Goal: Task Accomplishment & Management: Complete application form

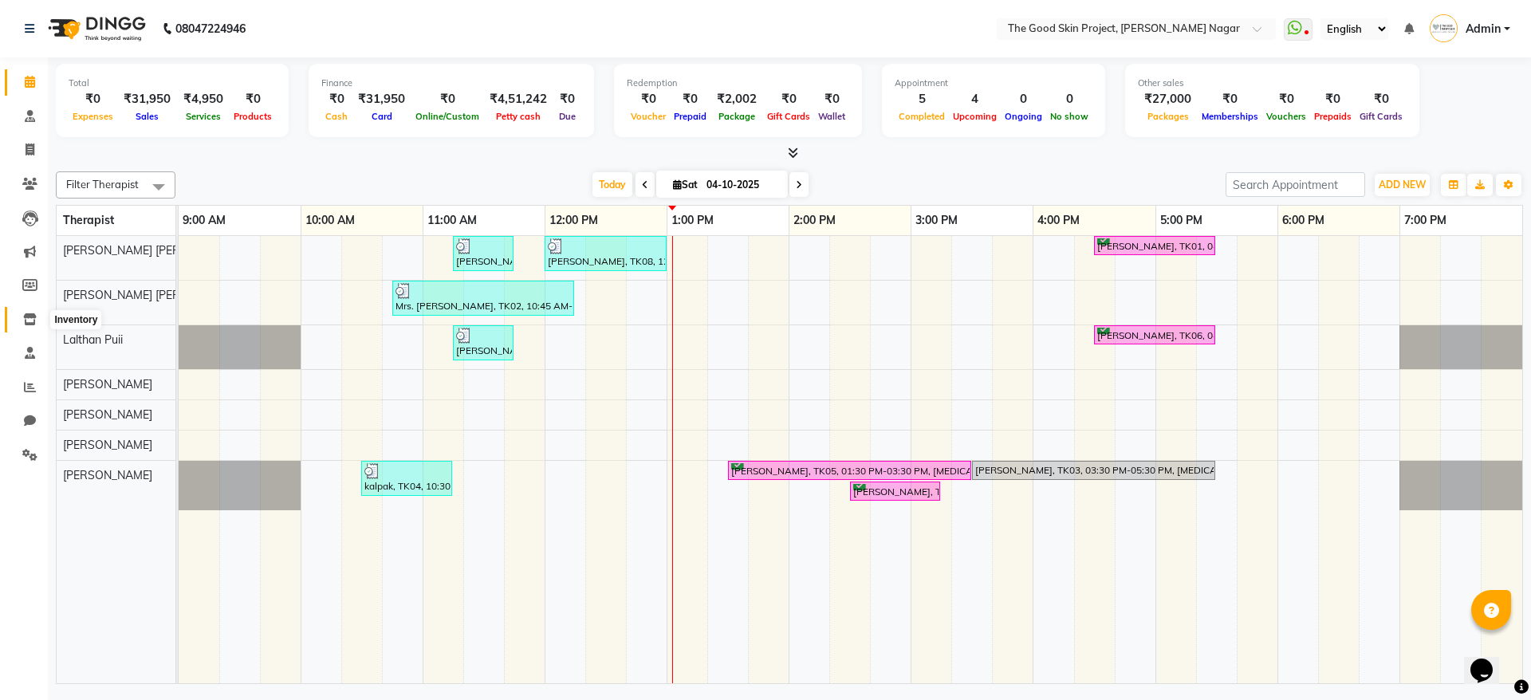
click at [27, 327] on span at bounding box center [30, 320] width 28 height 18
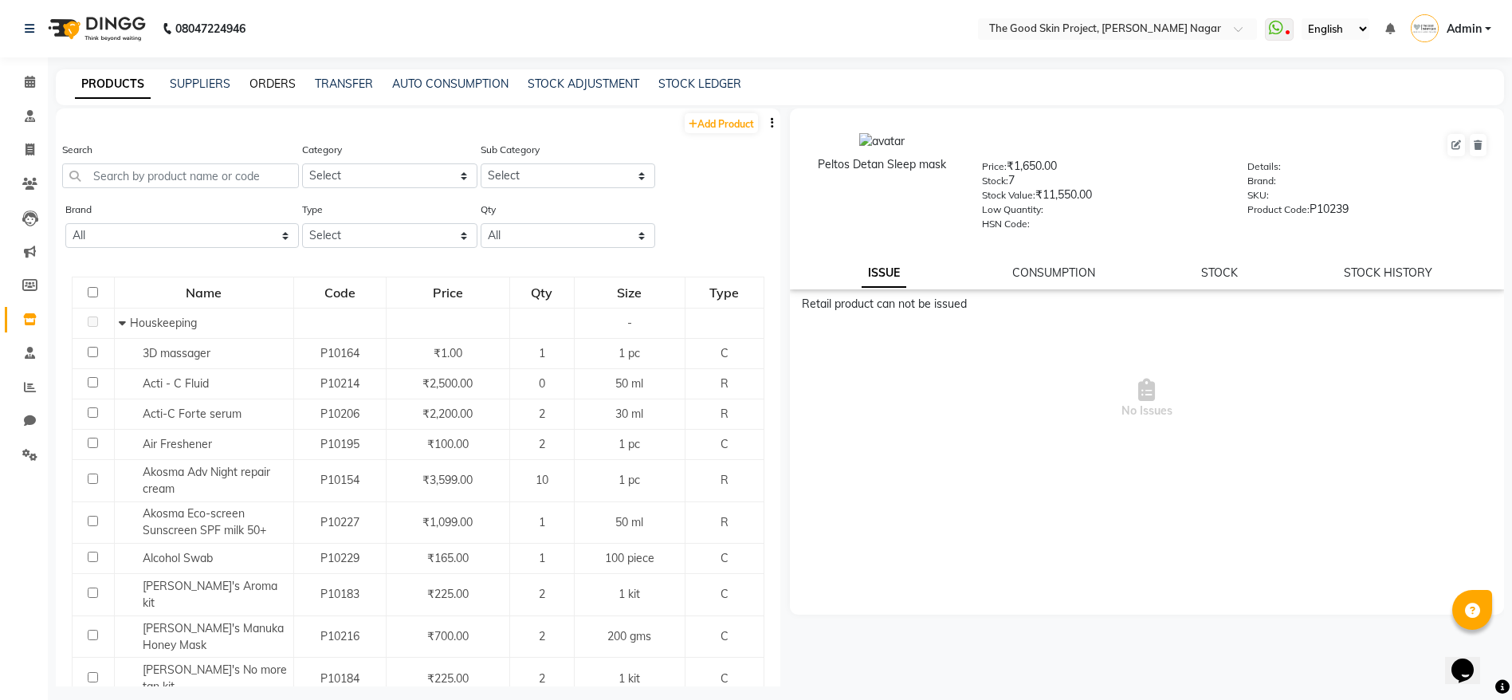
click at [285, 85] on link "ORDERS" at bounding box center [273, 84] width 46 height 14
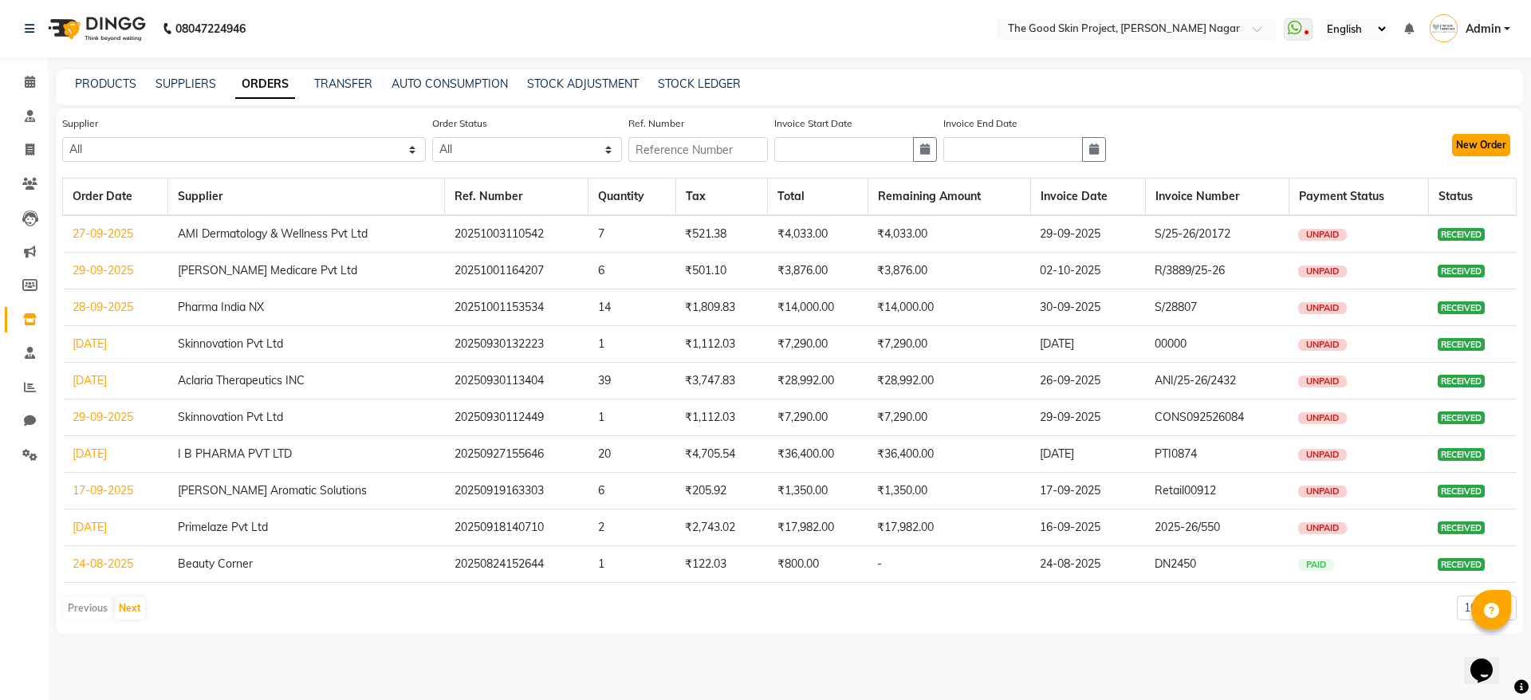
click at [1465, 154] on button "New Order" at bounding box center [1481, 145] width 58 height 22
select select "true"
select select "746"
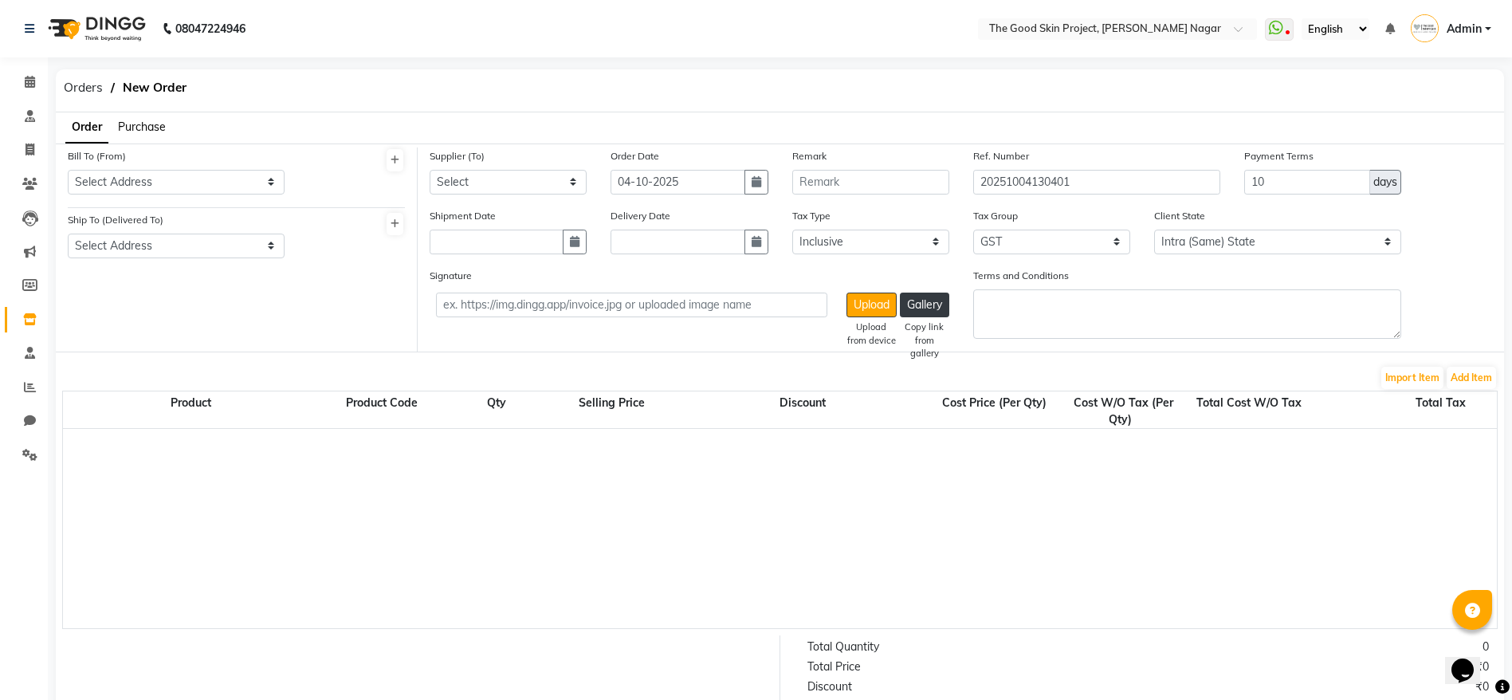
click at [144, 124] on span "Purchase" at bounding box center [142, 127] width 48 height 14
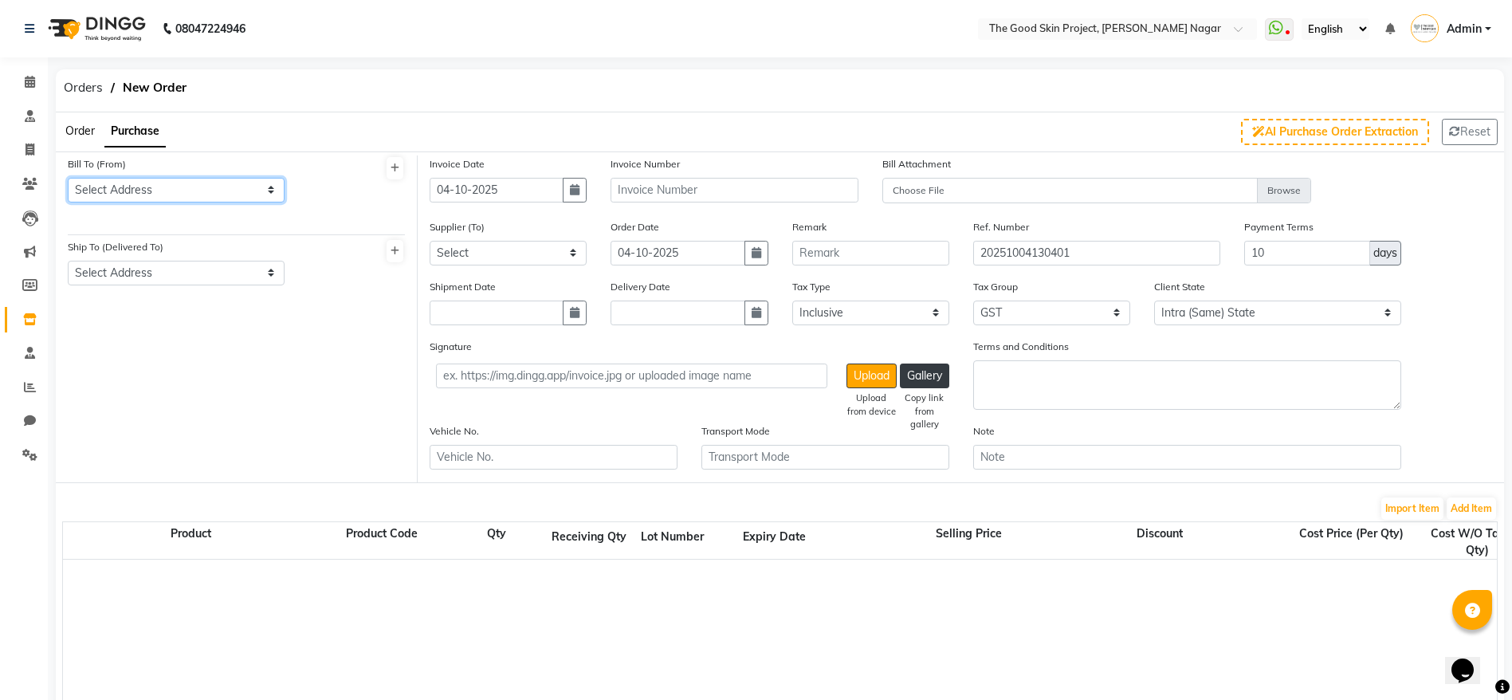
click at [147, 191] on select "Select Address The Good Skin Project,[PERSON_NAME][GEOGRAPHIC_DATA]" at bounding box center [176, 190] width 217 height 25
select select "987"
click at [68, 178] on select "Select Address The Good Skin Project,[PERSON_NAME][GEOGRAPHIC_DATA]" at bounding box center [176, 190] width 217 height 25
click at [146, 263] on select "Select Address The Good Skin Project,[PERSON_NAME][GEOGRAPHIC_DATA]" at bounding box center [176, 273] width 217 height 25
select select "988"
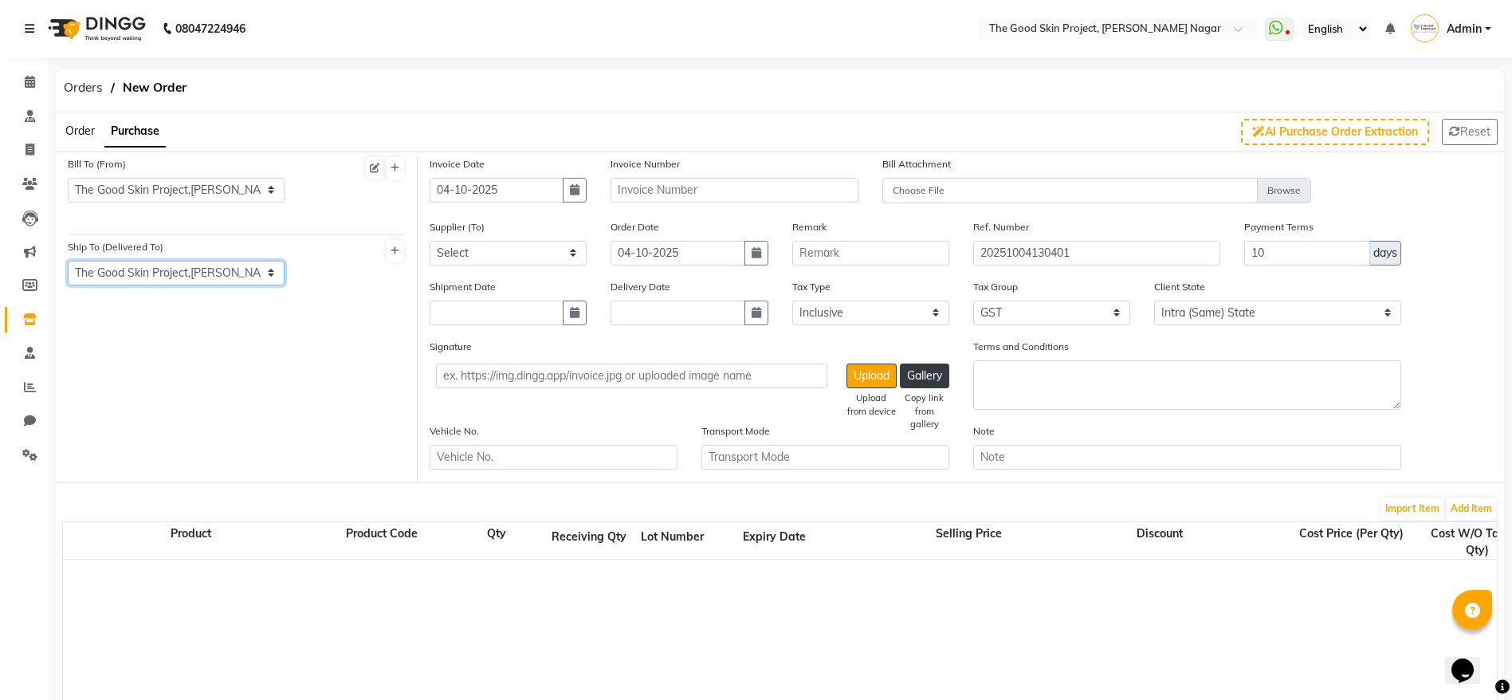
click at [68, 261] on select "Select Address The Good Skin Project,[PERSON_NAME][GEOGRAPHIC_DATA]" at bounding box center [176, 273] width 217 height 25
click at [551, 192] on input "04-10-2025" at bounding box center [497, 190] width 134 height 25
select select "10"
select select "2025"
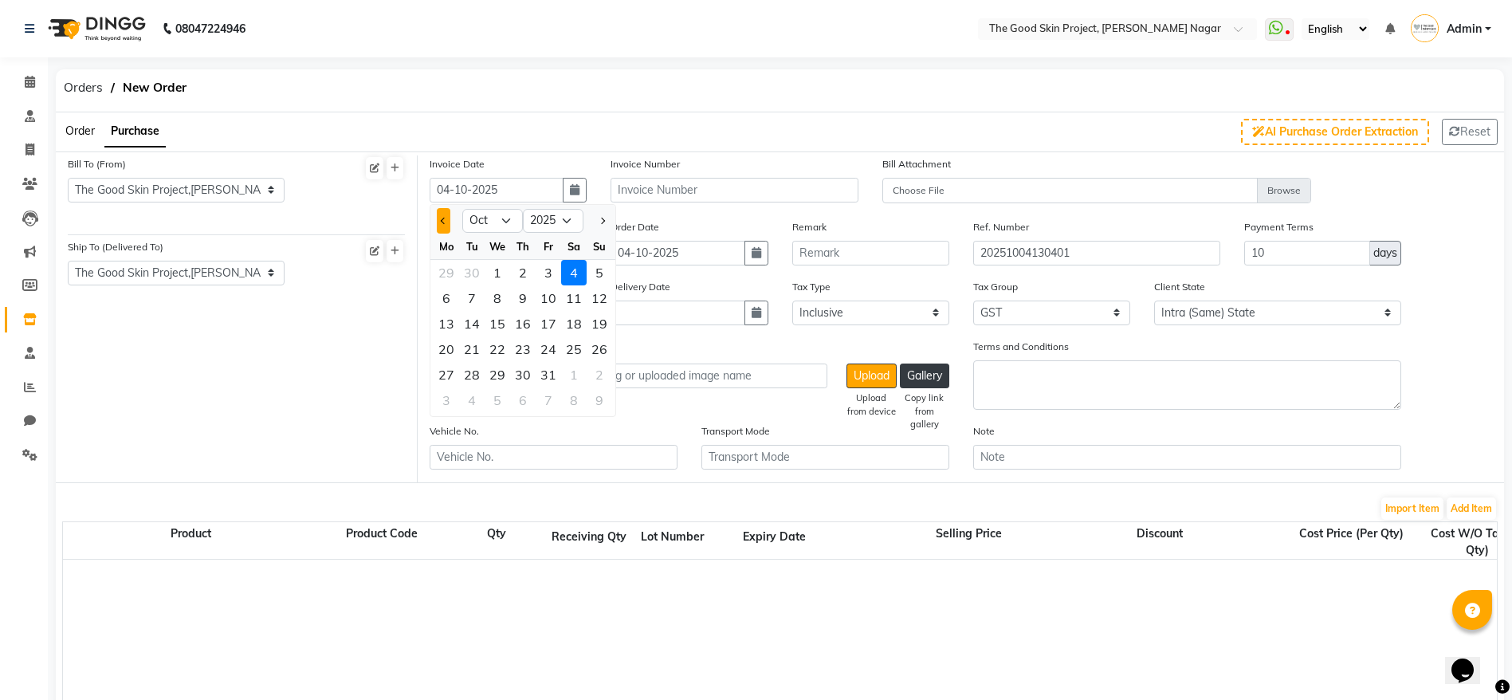
click at [442, 218] on span "Previous month" at bounding box center [444, 220] width 6 height 6
select select "8"
click at [572, 345] on div "23" at bounding box center [574, 349] width 26 height 26
type input "[DATE]"
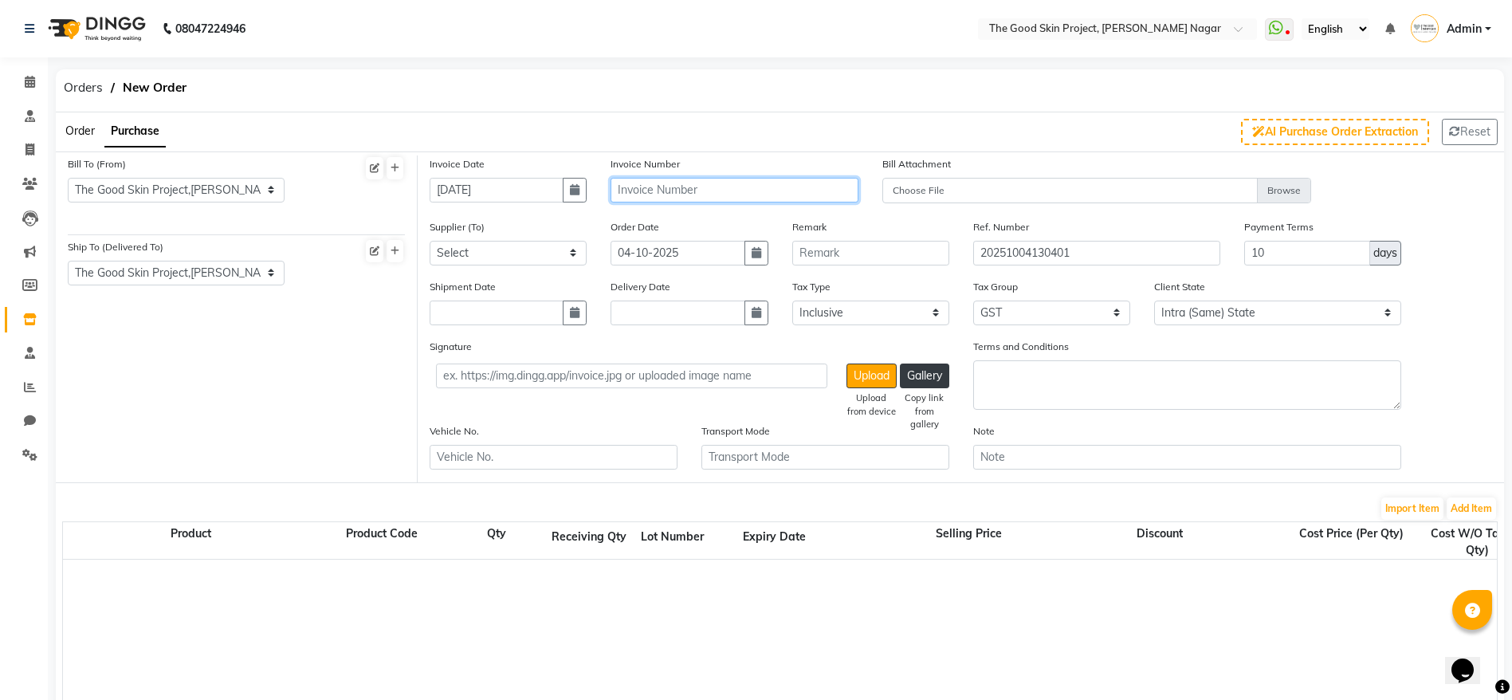
click at [726, 187] on input "text" at bounding box center [735, 190] width 248 height 25
type input "000000"
click at [552, 257] on select "Select S R Lifesciences [PERSON_NAME] Pharma Care Skinnovation Pvt Ltd [PERSON_…" at bounding box center [508, 253] width 157 height 25
select select "2600"
click at [430, 241] on select "Select S R Lifesciences [PERSON_NAME] Pharma Care Skinnovation Pvt Ltd [PERSON_…" at bounding box center [508, 253] width 157 height 25
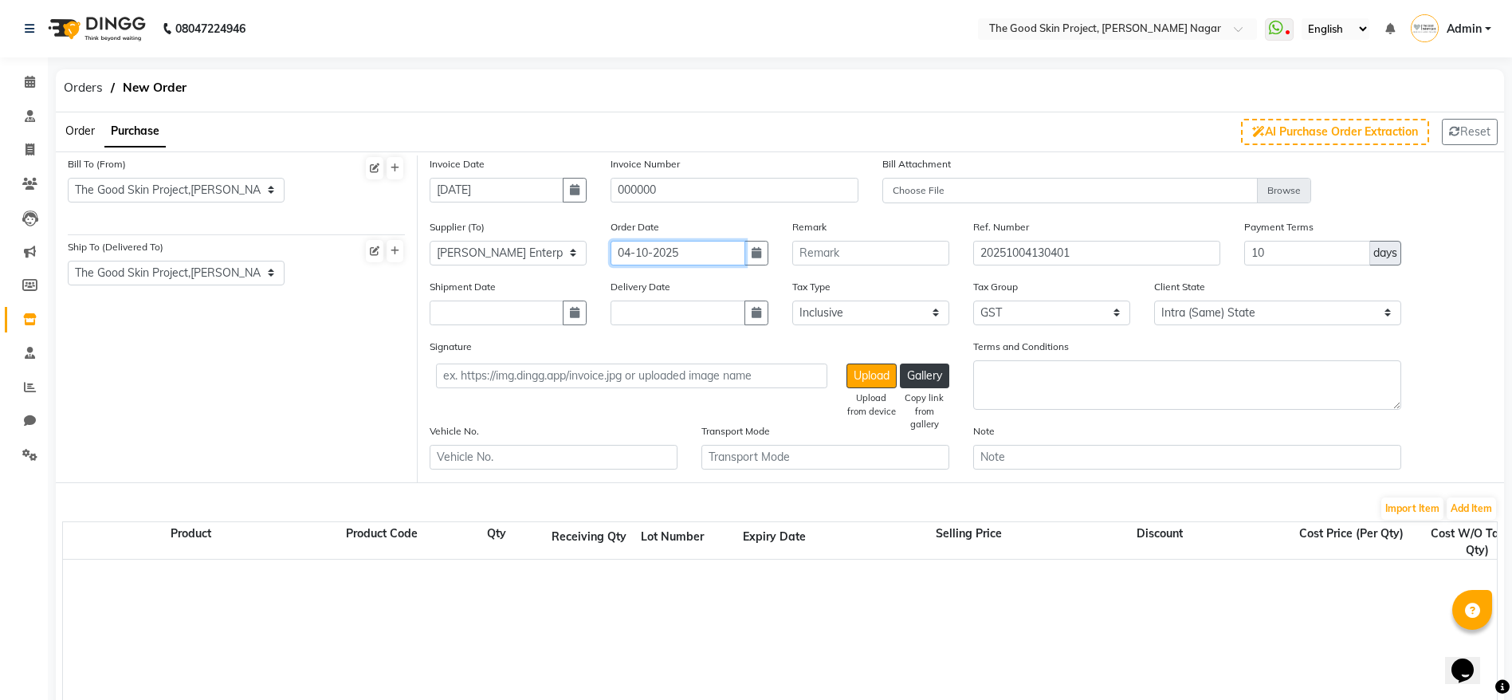
click at [662, 252] on input "04-10-2025" at bounding box center [678, 253] width 134 height 25
select select "10"
select select "2025"
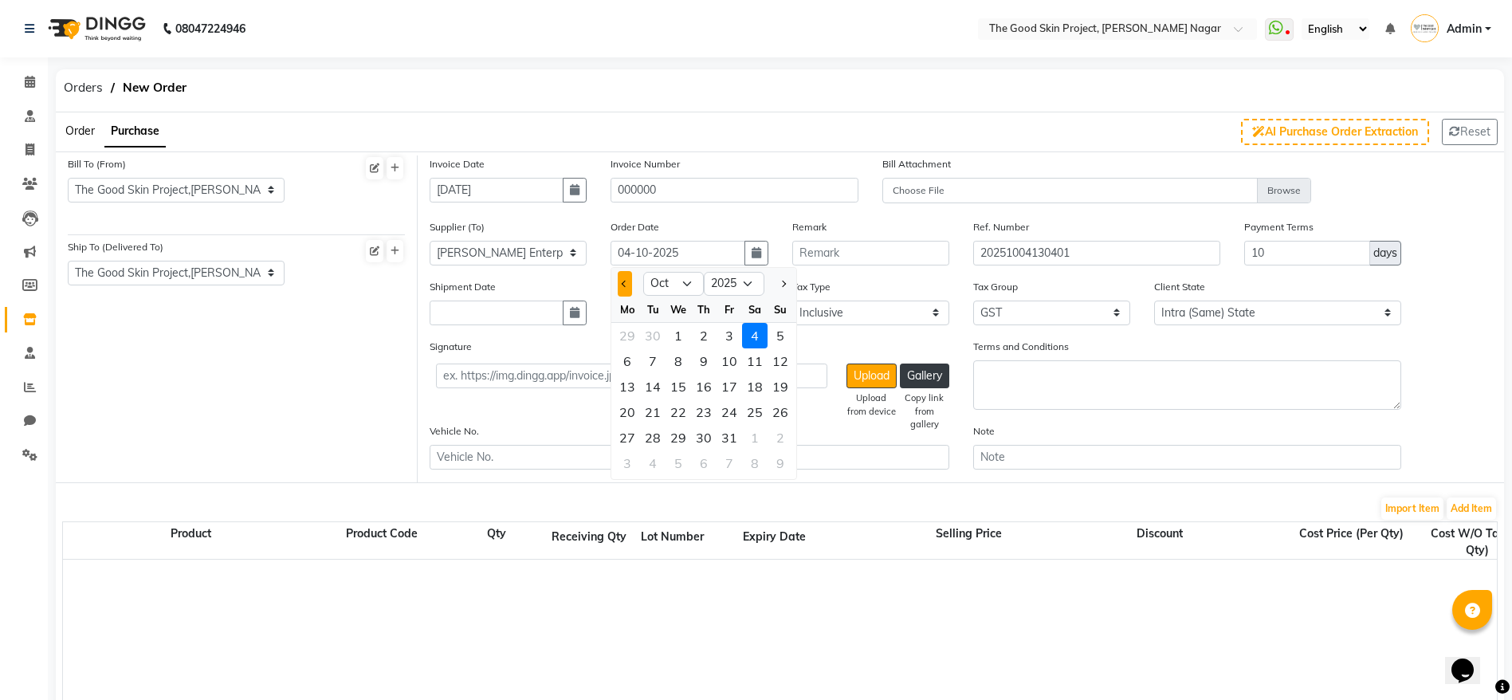
click at [622, 286] on button "Previous month" at bounding box center [625, 284] width 14 height 26
select select "8"
click at [728, 378] on div "15" at bounding box center [730, 387] width 26 height 26
type input "[DATE]"
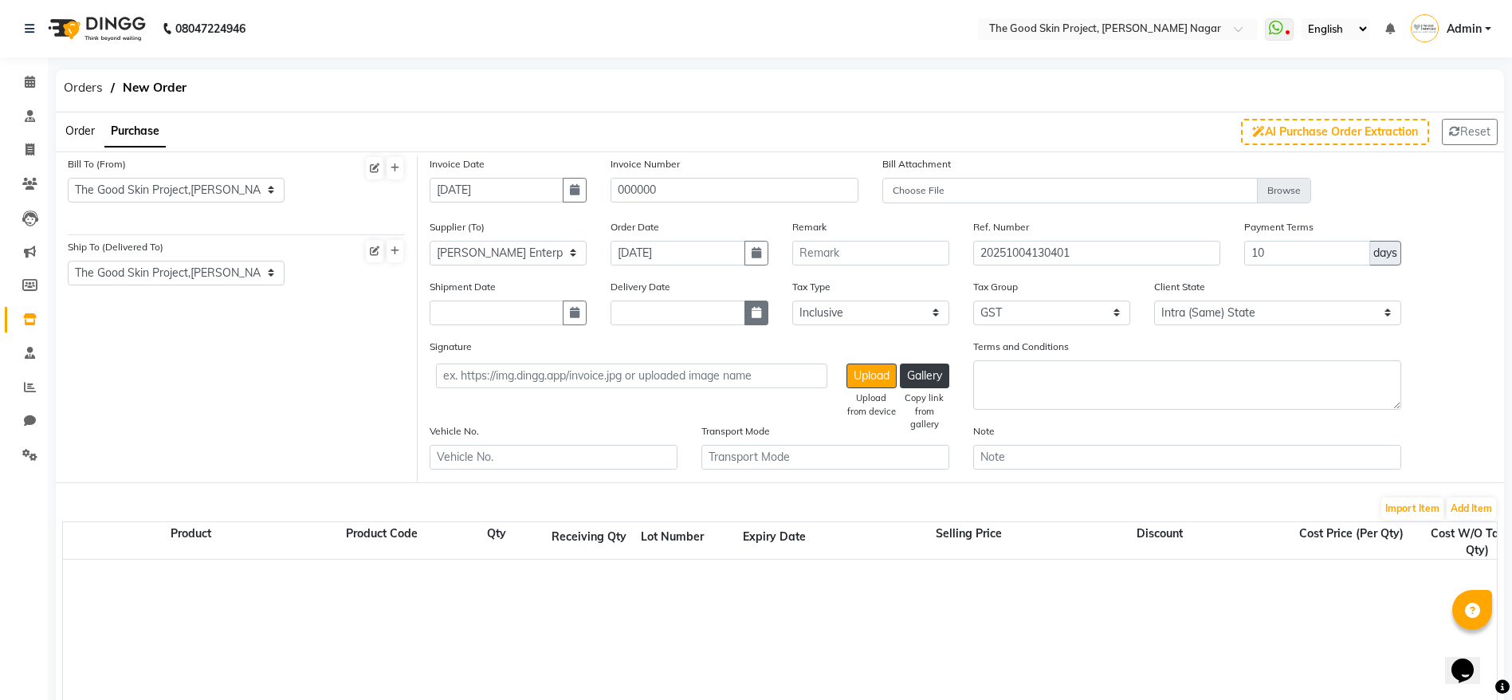
click at [754, 322] on button "button" at bounding box center [757, 313] width 24 height 25
select select "10"
select select "2025"
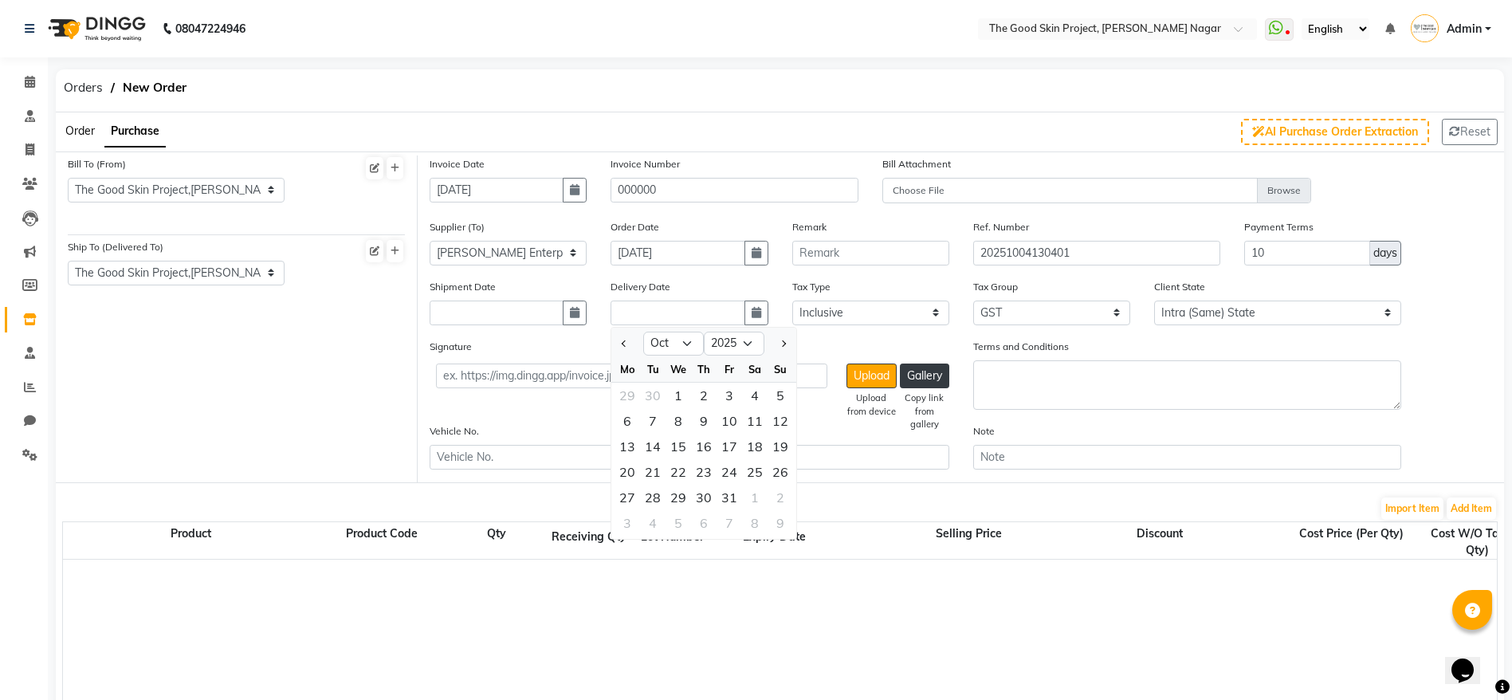
click at [616, 351] on div at bounding box center [627, 344] width 32 height 26
click at [621, 347] on button "Previous month" at bounding box center [625, 344] width 14 height 26
select select "9"
click at [623, 392] on div "1" at bounding box center [628, 396] width 26 height 26
type input "01-09-2025"
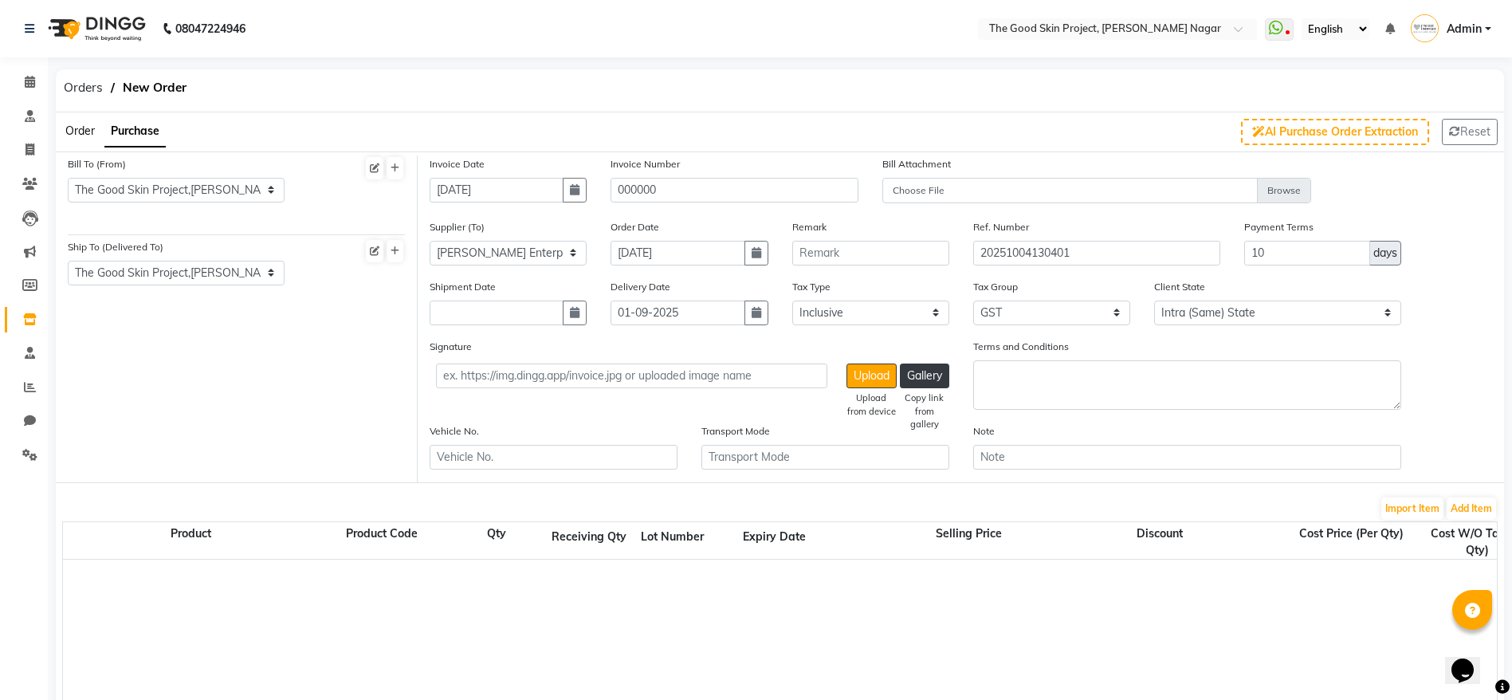
click at [805, 673] on div at bounding box center [1497, 659] width 2868 height 199
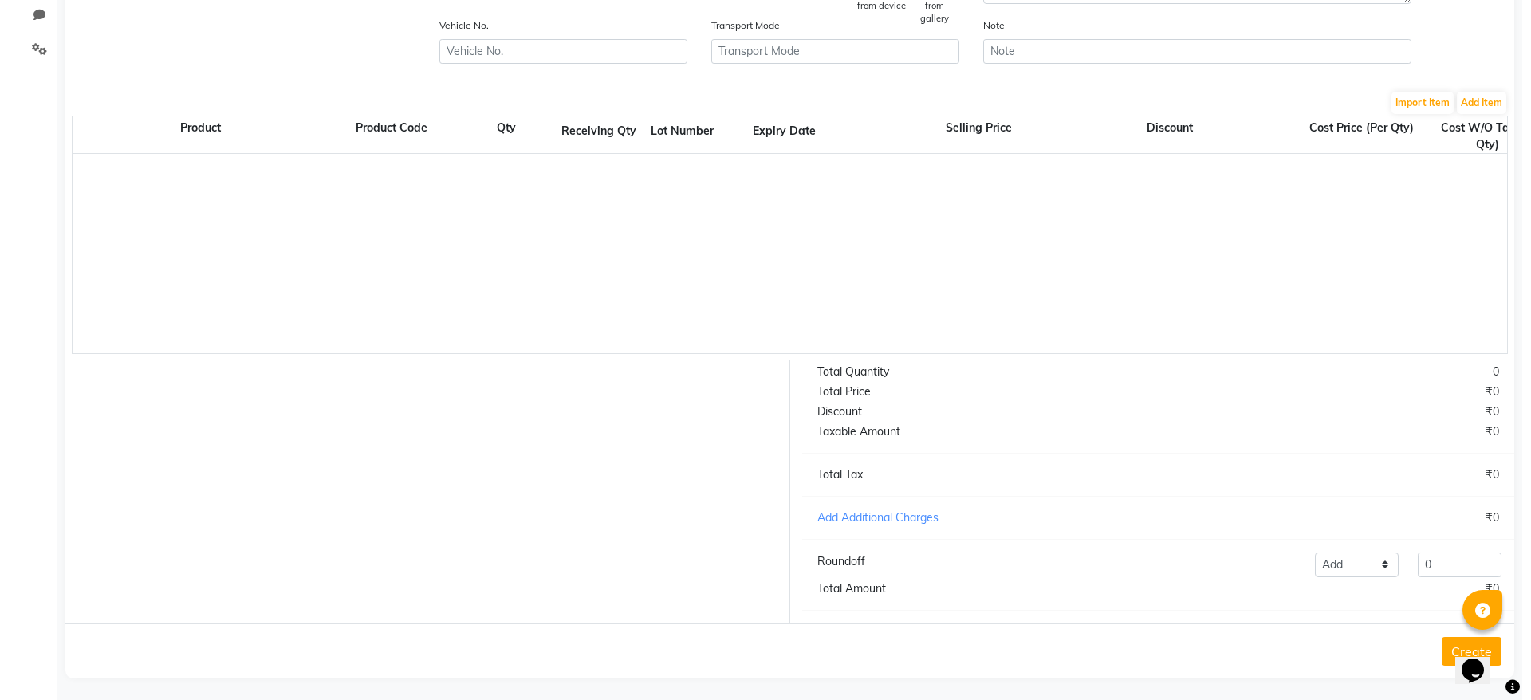
scroll to position [430, 0]
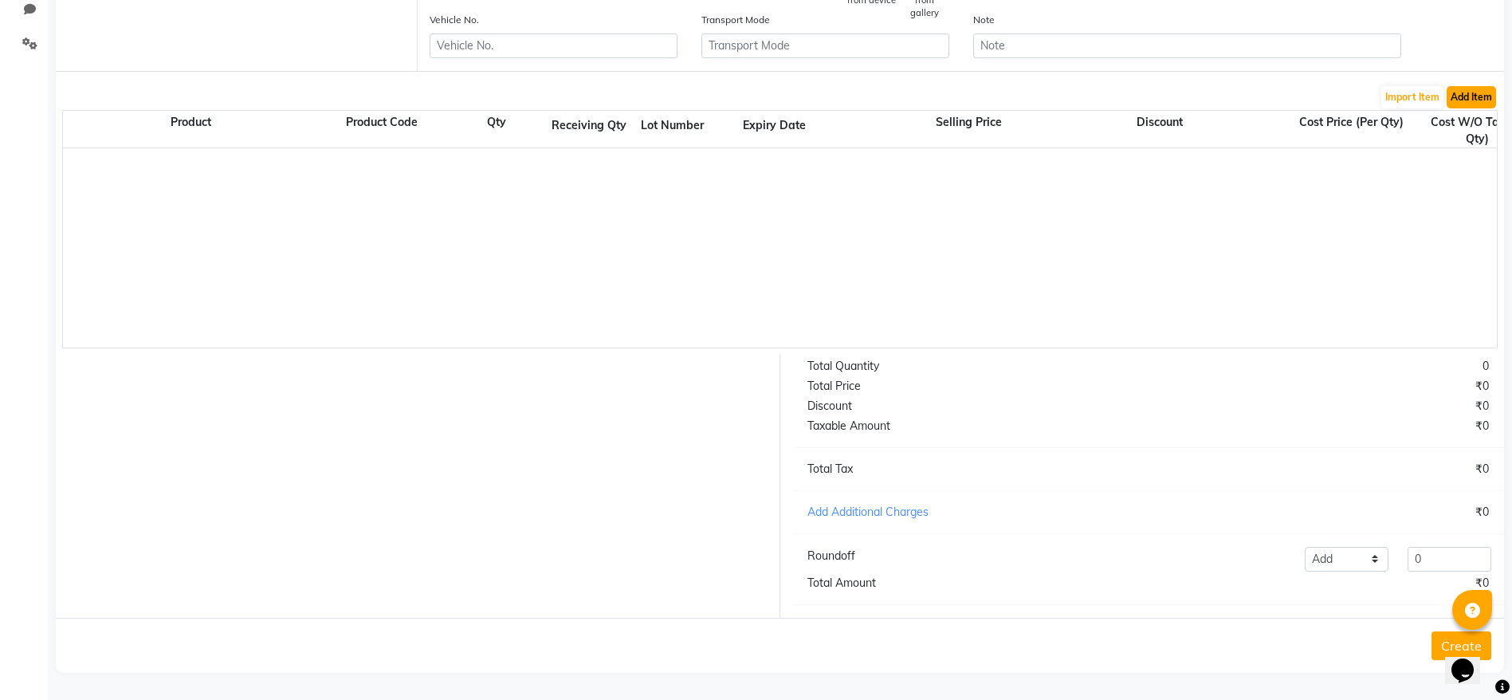
click at [1449, 86] on button "Add Item" at bounding box center [1471, 97] width 49 height 22
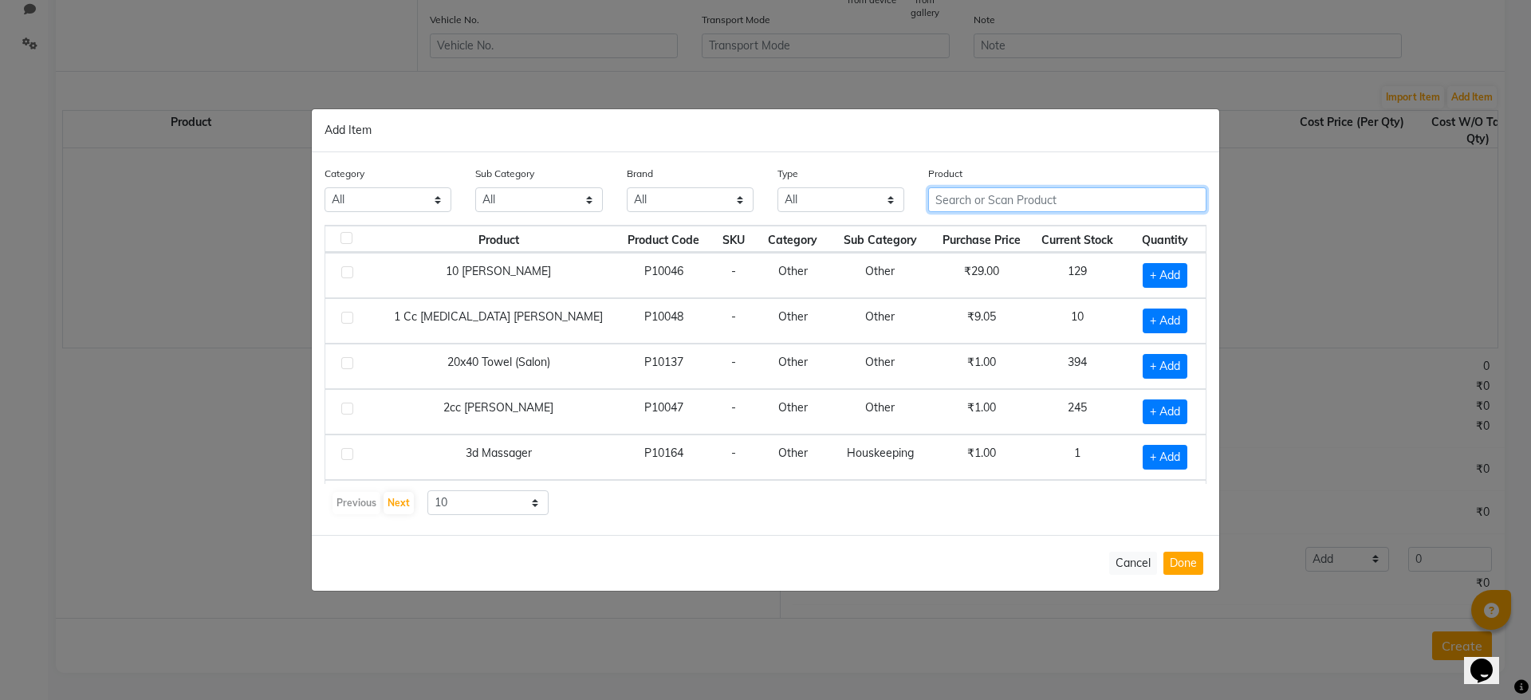
click at [977, 196] on input "text" at bounding box center [1067, 199] width 278 height 25
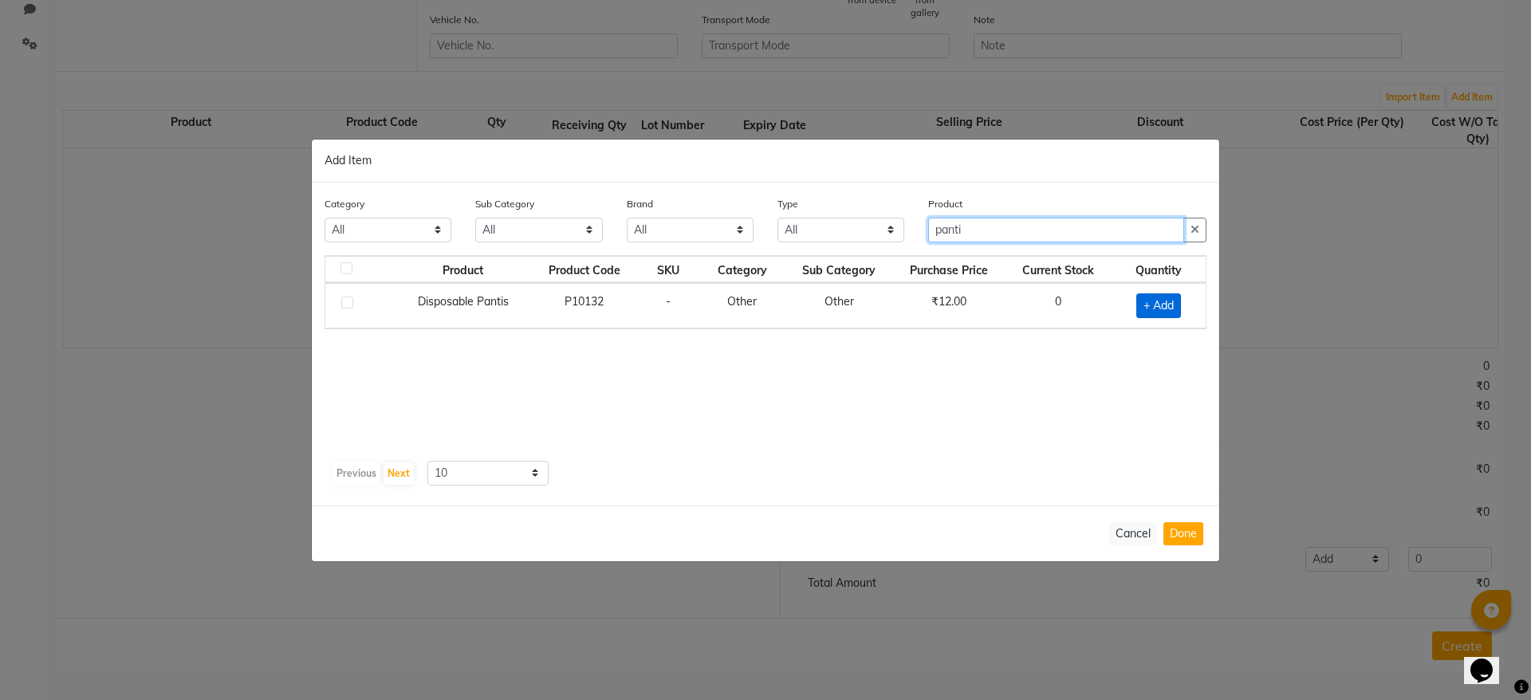
type input "panti"
click at [1175, 302] on span "+ Add" at bounding box center [1158, 305] width 45 height 25
checkbox input "true"
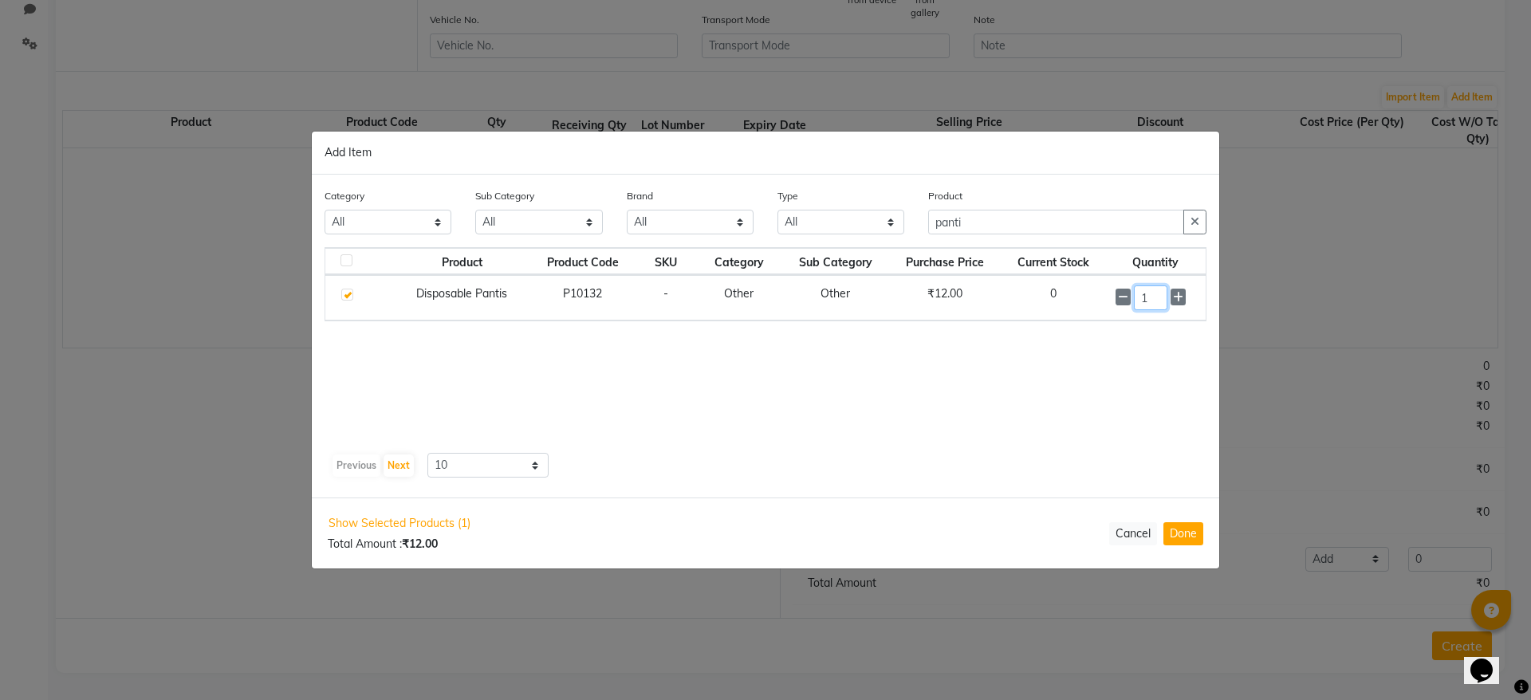
click at [1161, 299] on input "1" at bounding box center [1150, 297] width 33 height 25
type input "100"
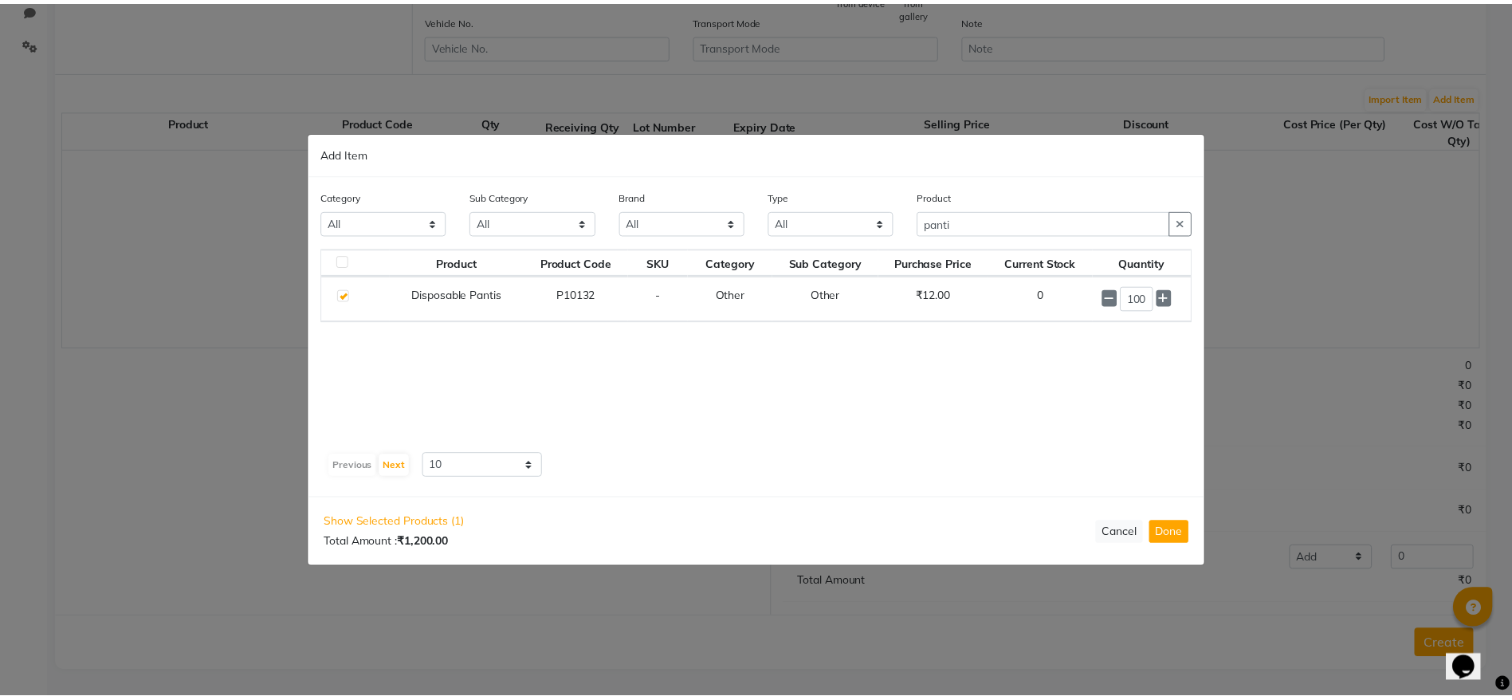
scroll to position [0, 0]
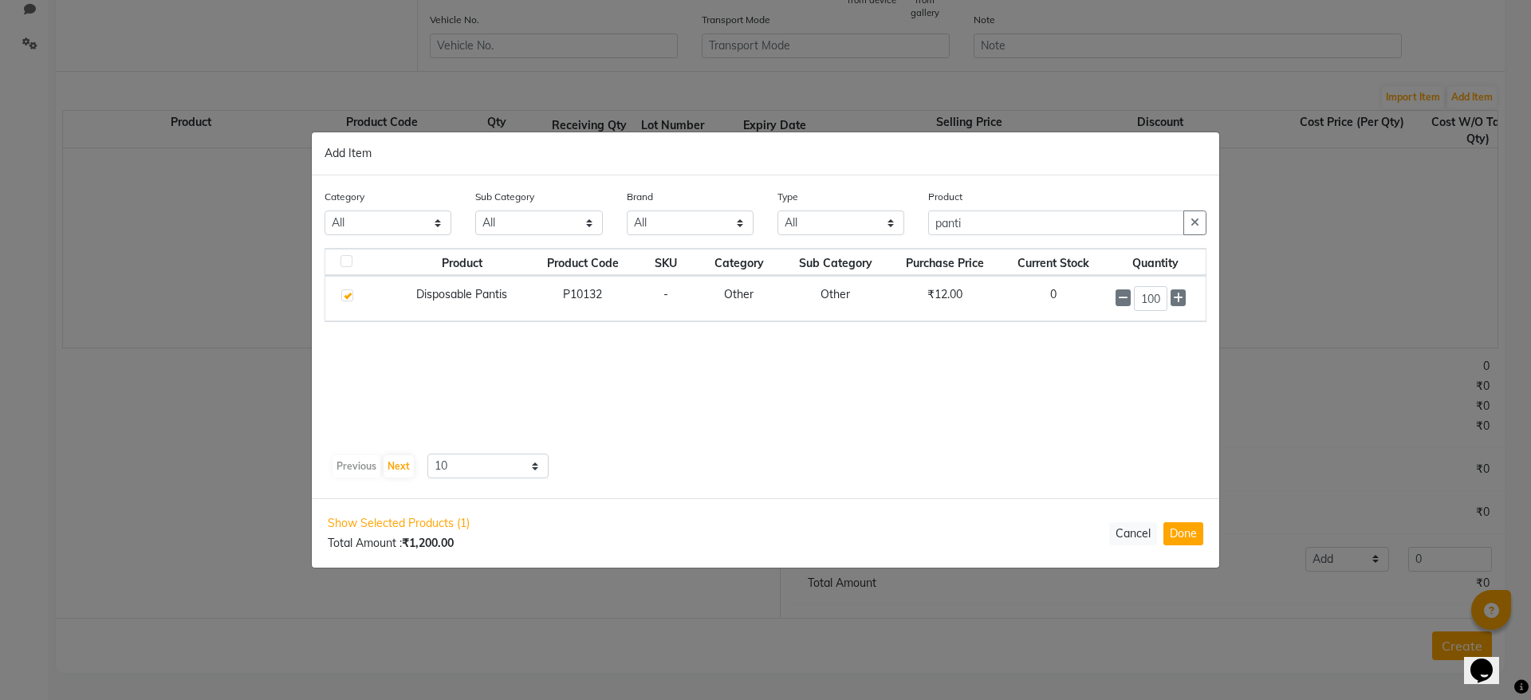
click at [1174, 425] on div "Product Product Code SKU Category Sub Category Purchase Price Current Stock Qua…" at bounding box center [765, 347] width 882 height 199
click at [1199, 533] on button "Done" at bounding box center [1183, 533] width 40 height 23
select select "746"
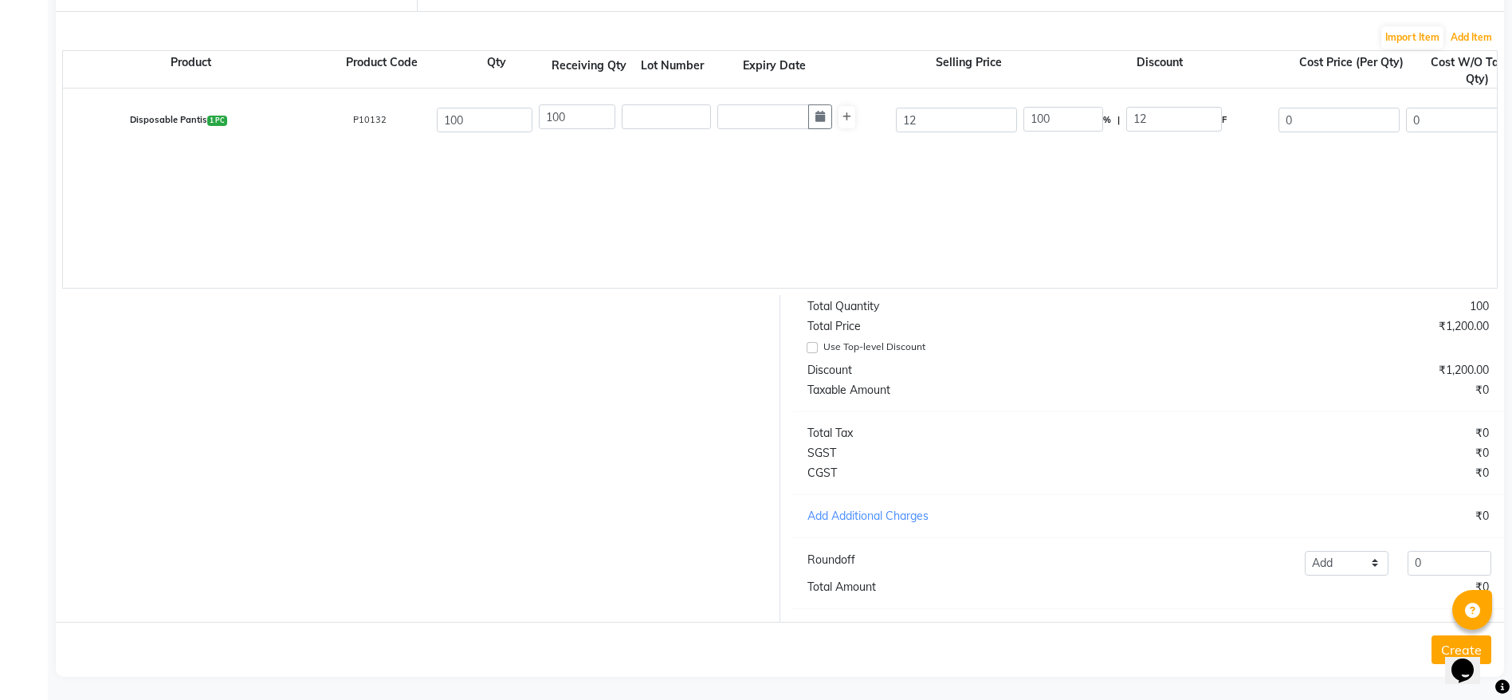
scroll to position [493, 0]
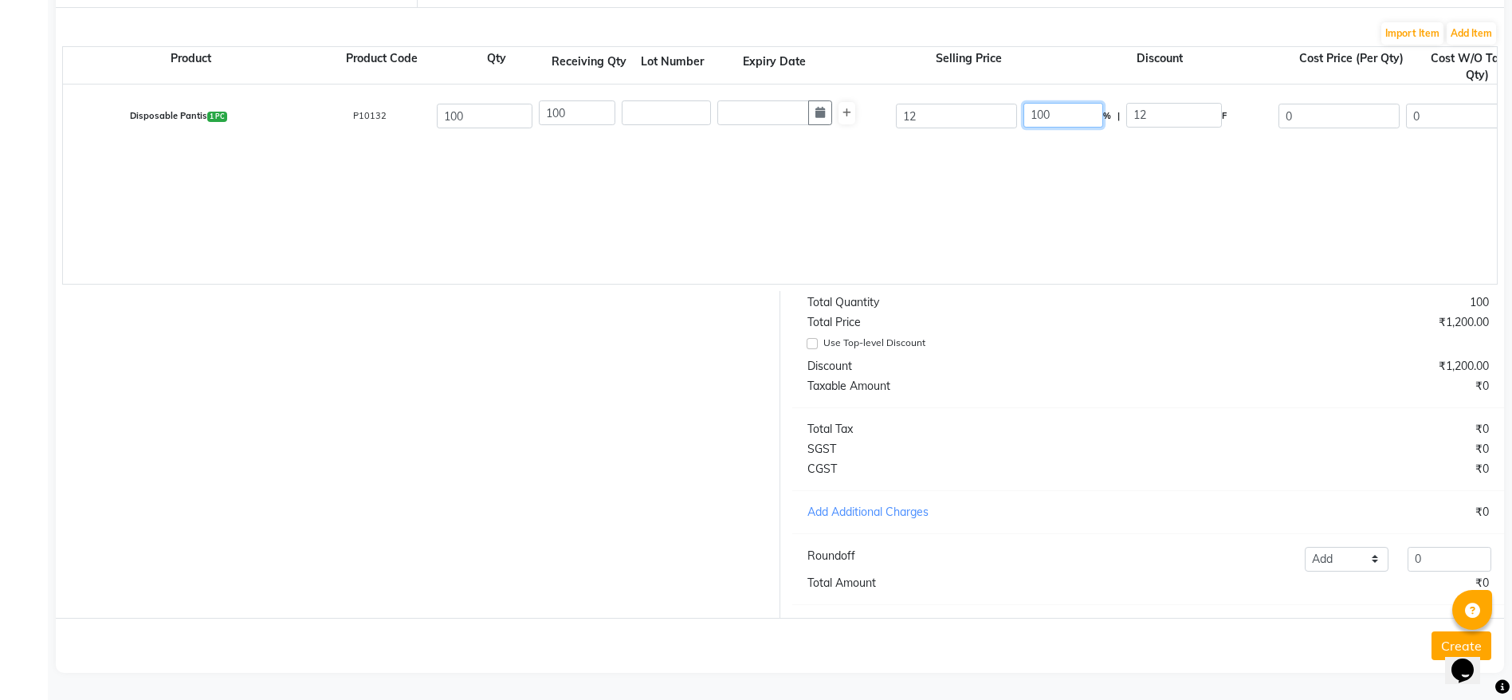
click at [1032, 103] on input "100" at bounding box center [1064, 115] width 80 height 25
type input "0"
click at [1122, 213] on div "Disposable Pantis 1 PC P10132 100 100 12 0 % | 12 F 0 0 0 None GST 5% GST (18%)…" at bounding box center [1497, 184] width 2868 height 199
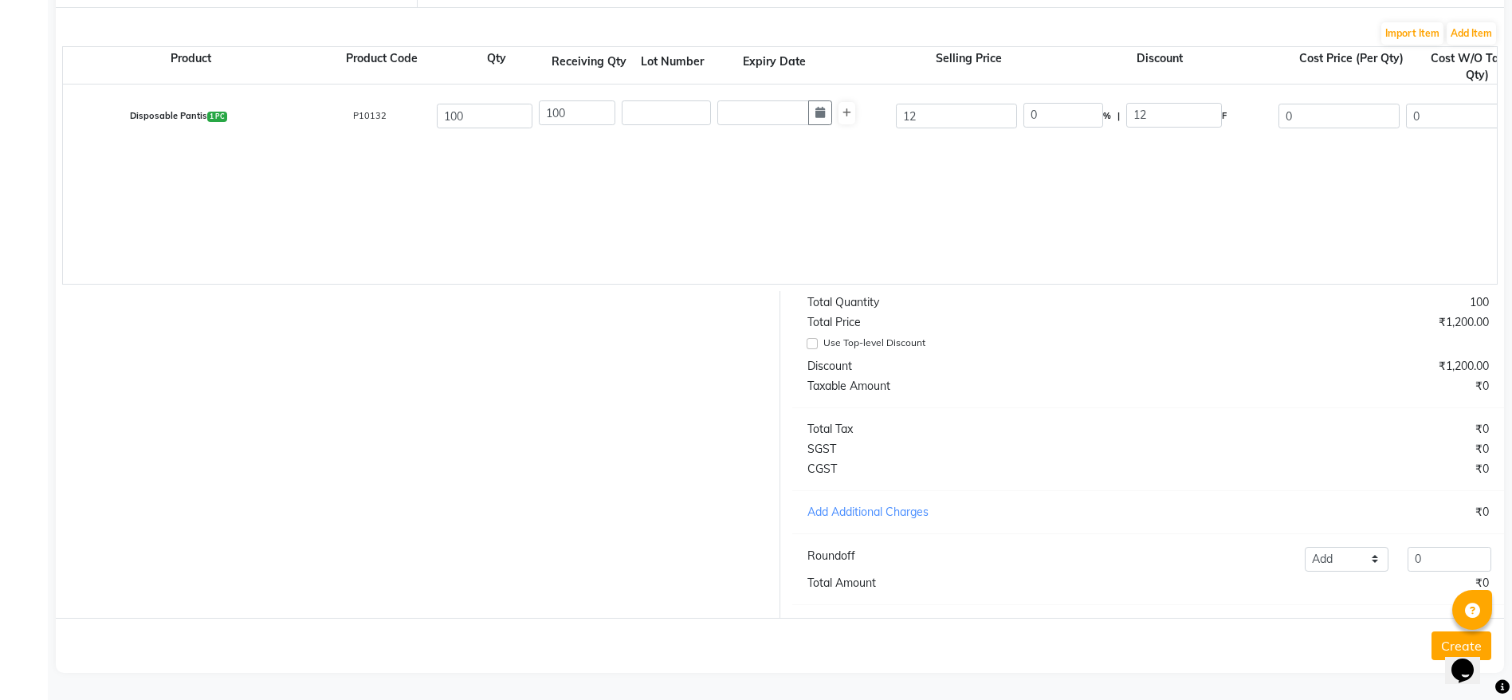
type input "0"
type input "12"
type input "10.17"
type input "1017"
type input "183.06"
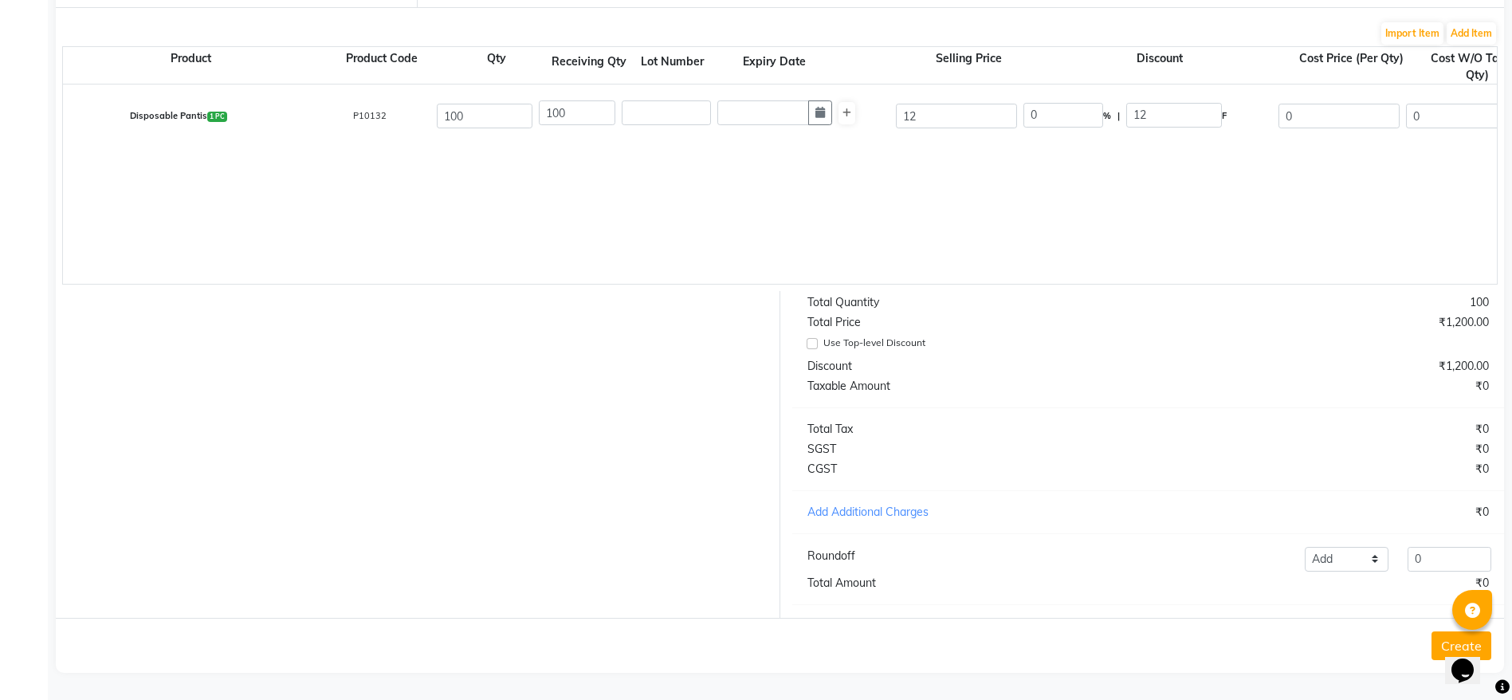
type input "1200.06"
click at [1320, 558] on select "Add Reduce" at bounding box center [1347, 559] width 84 height 25
select select "reduce"
click at [1305, 547] on select "Add Reduce" at bounding box center [1347, 559] width 84 height 25
click at [1429, 553] on input "0" at bounding box center [1450, 559] width 84 height 25
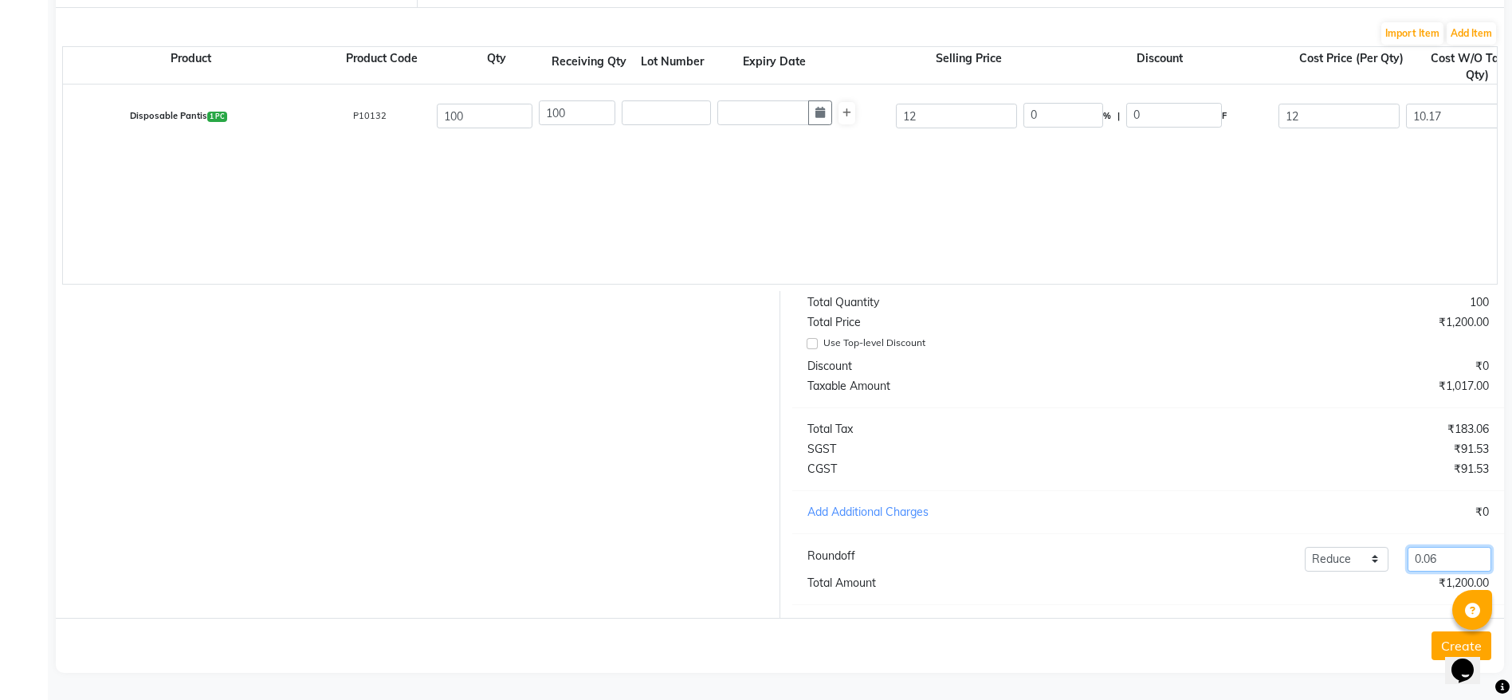
type input "0.06"
click at [1441, 638] on button "Create" at bounding box center [1462, 645] width 60 height 29
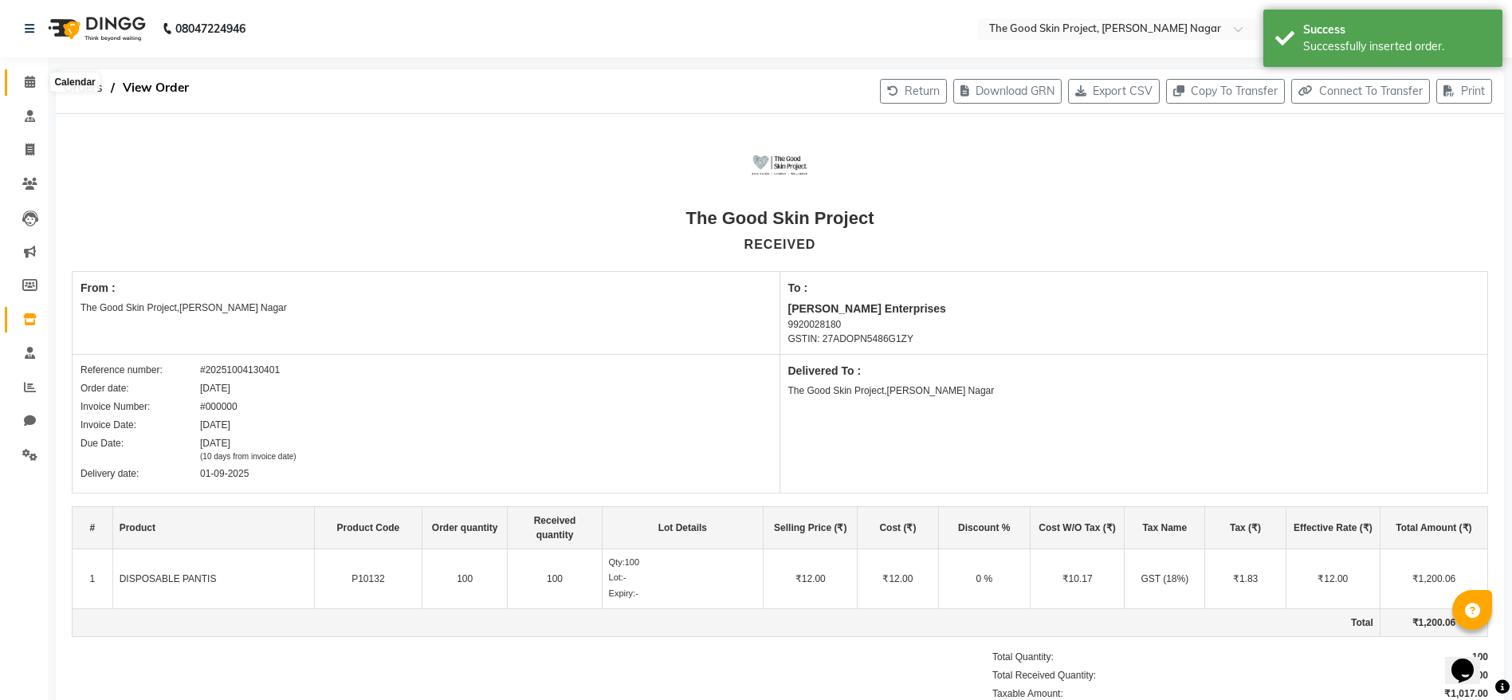
click at [43, 80] on span at bounding box center [30, 82] width 28 height 18
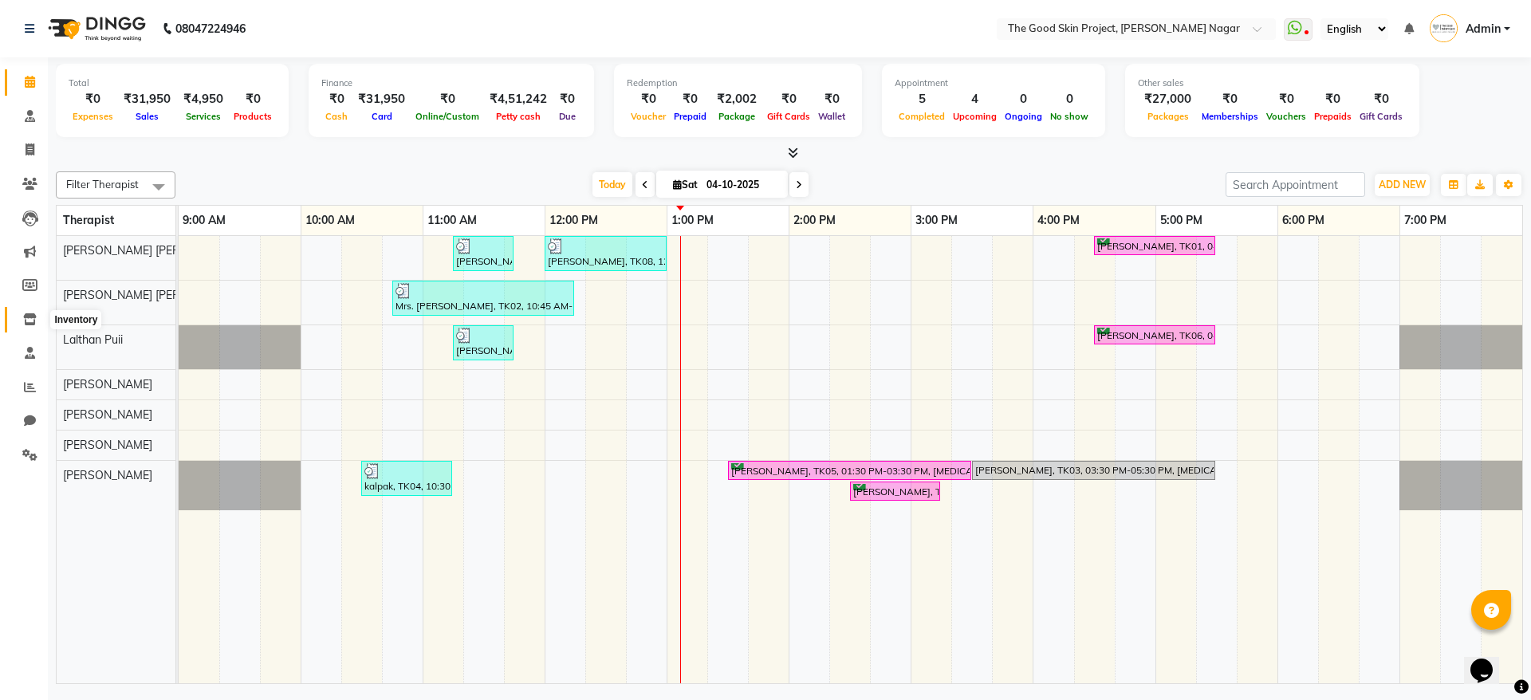
click at [16, 319] on span at bounding box center [30, 320] width 28 height 18
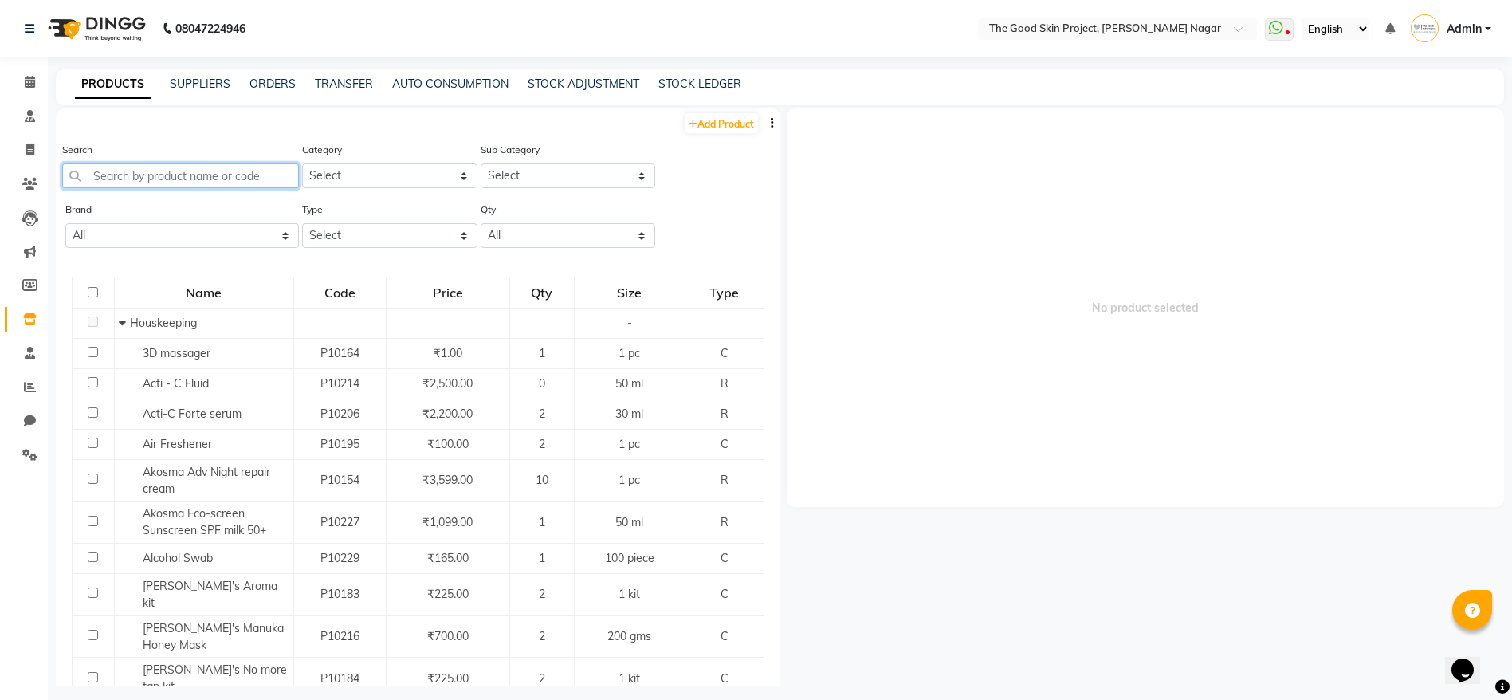
click at [183, 175] on input "text" at bounding box center [180, 175] width 237 height 25
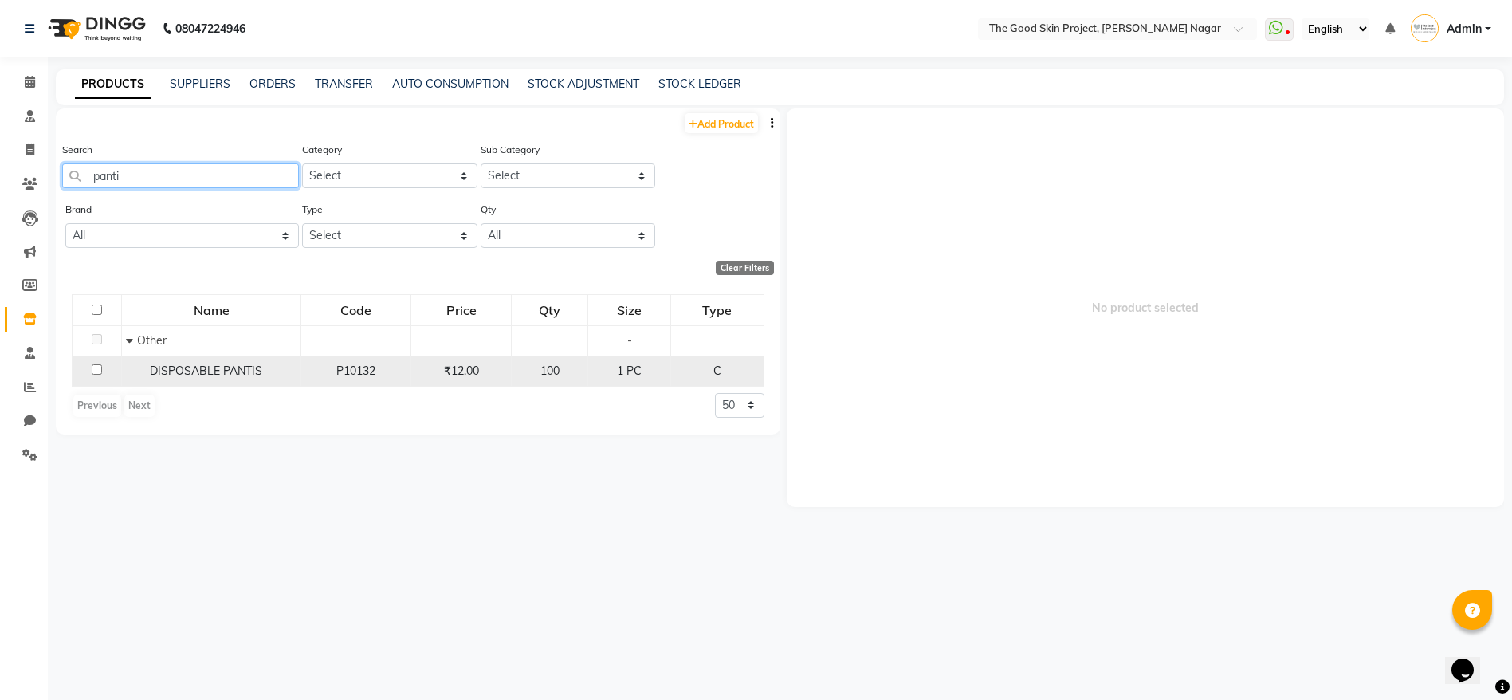
type input "panti"
click at [188, 368] on span "DISPOSABLE PANTIS" at bounding box center [206, 371] width 112 height 14
select select
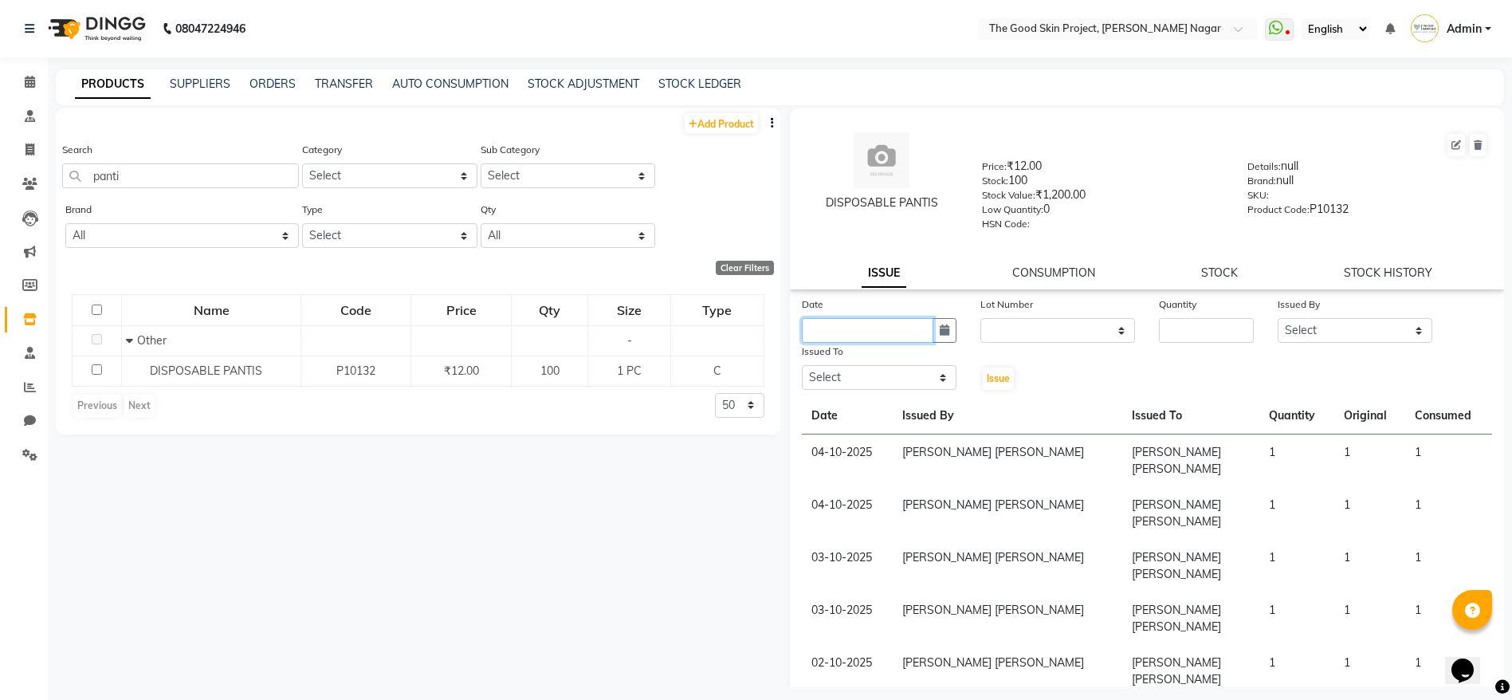
click at [858, 340] on input "text" at bounding box center [868, 330] width 132 height 25
select select "10"
select select "2025"
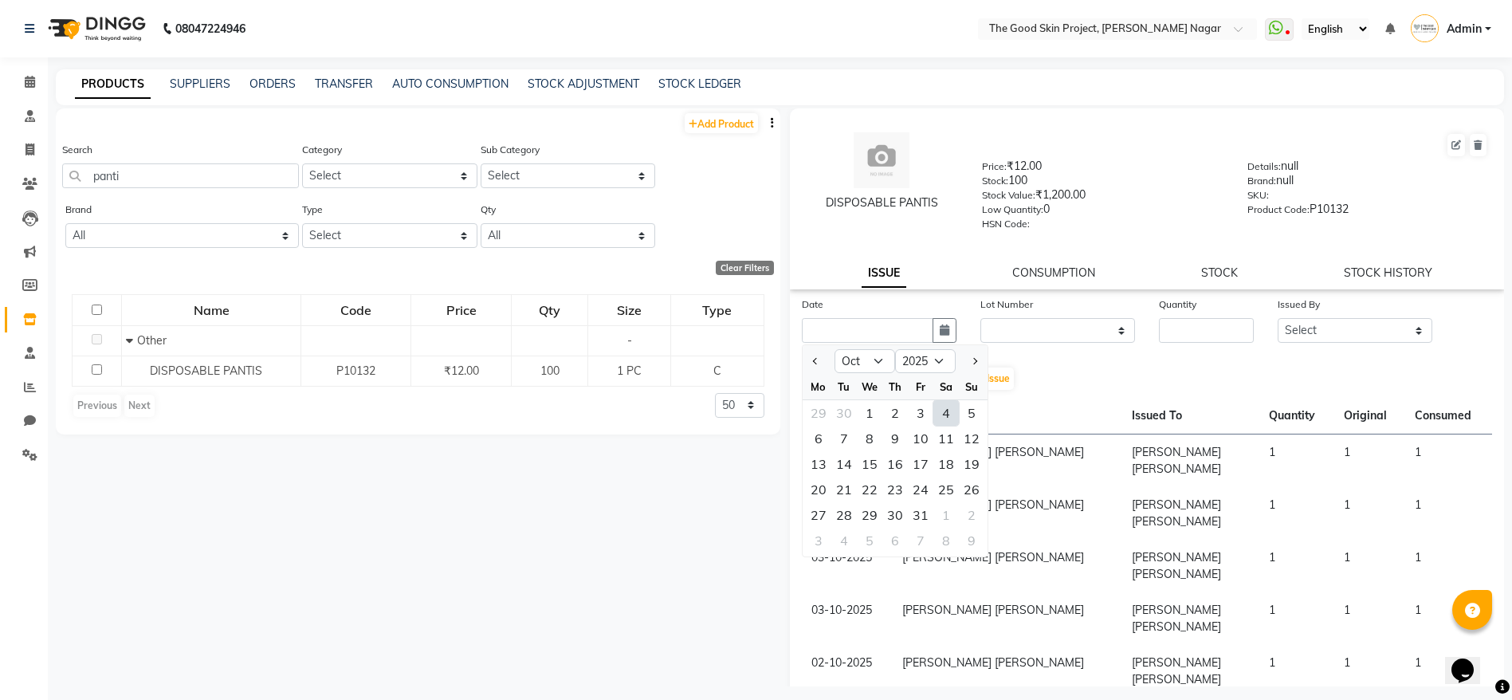
click at [948, 411] on div "4" at bounding box center [947, 413] width 26 height 26
type input "04-10-2025"
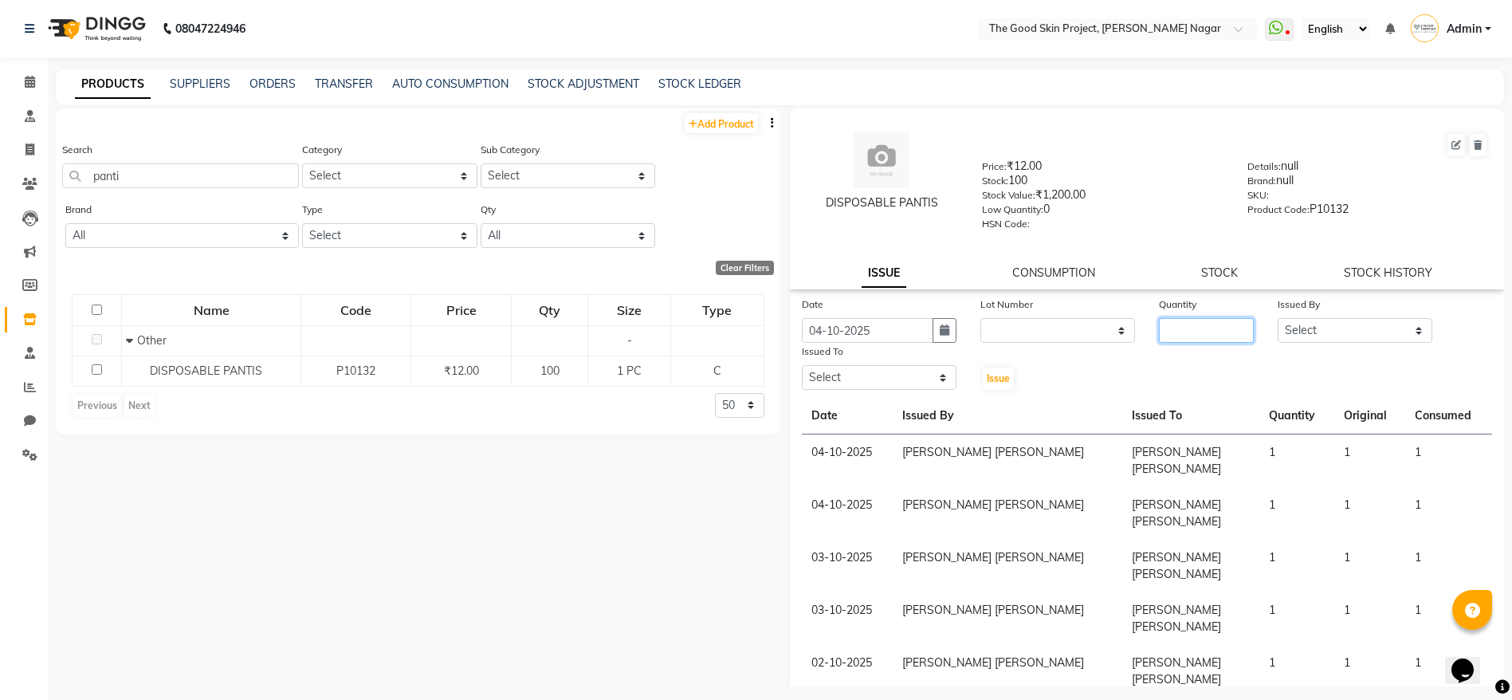
click at [1179, 334] on input "number" at bounding box center [1206, 330] width 95 height 25
type input "10"
click at [1328, 326] on select "Select [PERSON_NAME] [PERSON_NAME] [PERSON_NAME] [PERSON_NAME] Lalsangzeli Fanc…" at bounding box center [1355, 330] width 155 height 25
select select "45880"
click at [1278, 318] on select "Select [PERSON_NAME] [PERSON_NAME] [PERSON_NAME] [PERSON_NAME] Lalsangzeli Fanc…" at bounding box center [1355, 330] width 155 height 25
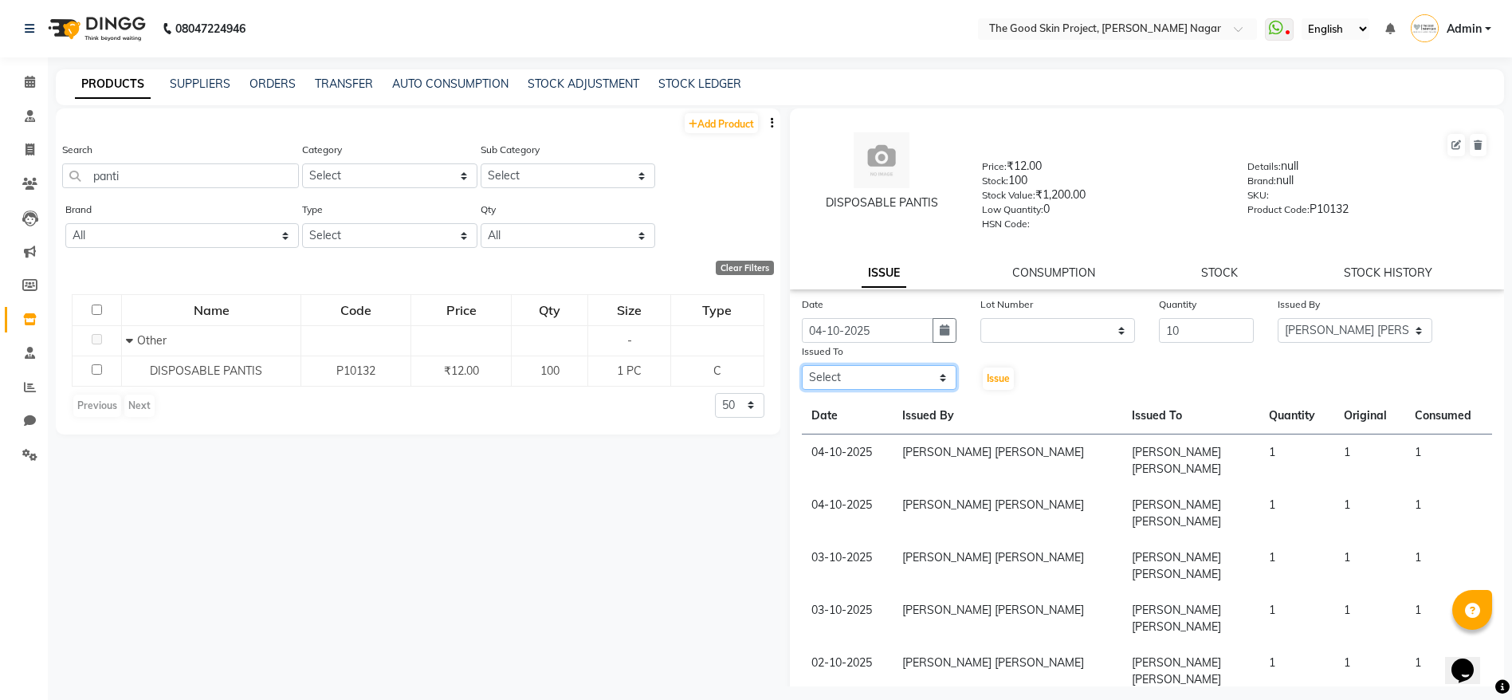
click at [933, 387] on select "Select [PERSON_NAME] [PERSON_NAME] [PERSON_NAME] [PERSON_NAME] Lalsangzeli Fanc…" at bounding box center [879, 377] width 155 height 25
select select "45878"
click at [802, 365] on select "Select [PERSON_NAME] [PERSON_NAME] [PERSON_NAME] [PERSON_NAME] Lalsangzeli Fanc…" at bounding box center [879, 377] width 155 height 25
click at [987, 379] on span "Issue" at bounding box center [998, 378] width 23 height 12
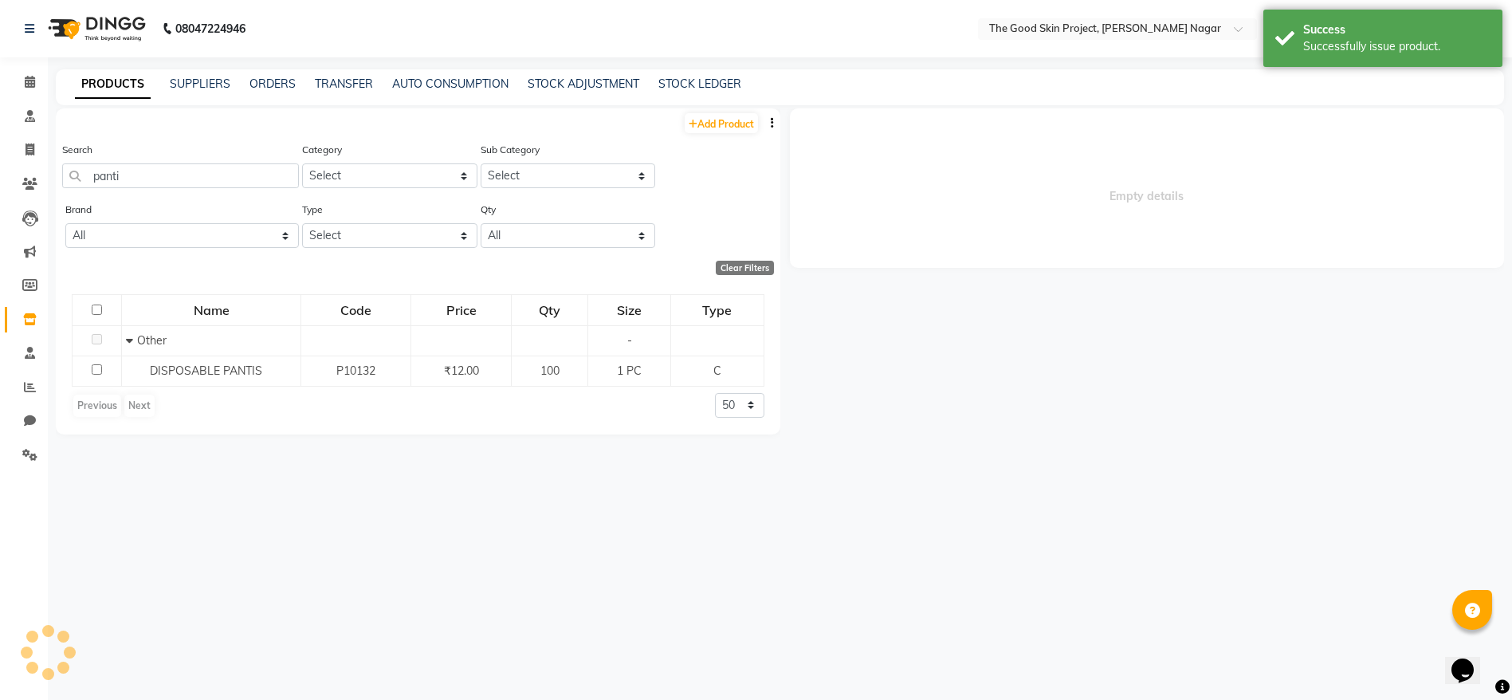
select select
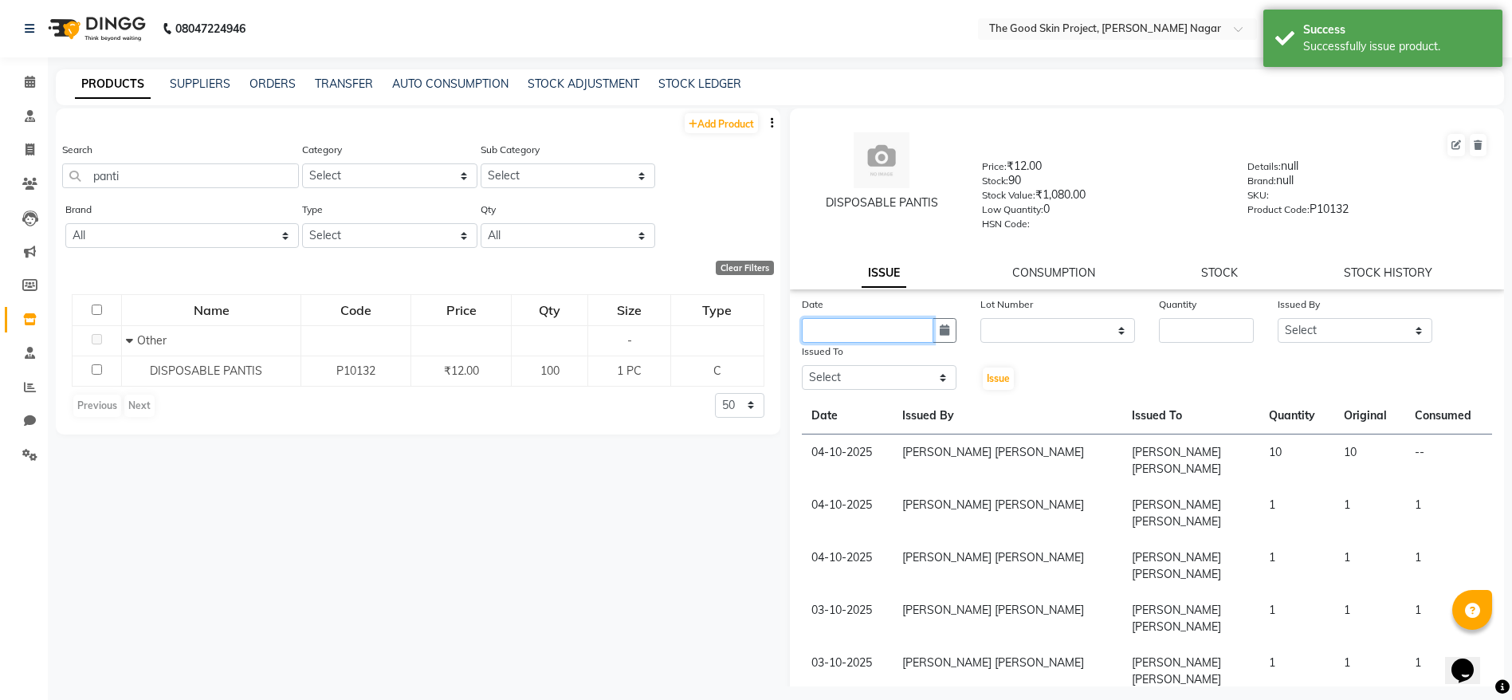
click at [883, 326] on input "text" at bounding box center [868, 330] width 132 height 25
select select "10"
select select "2025"
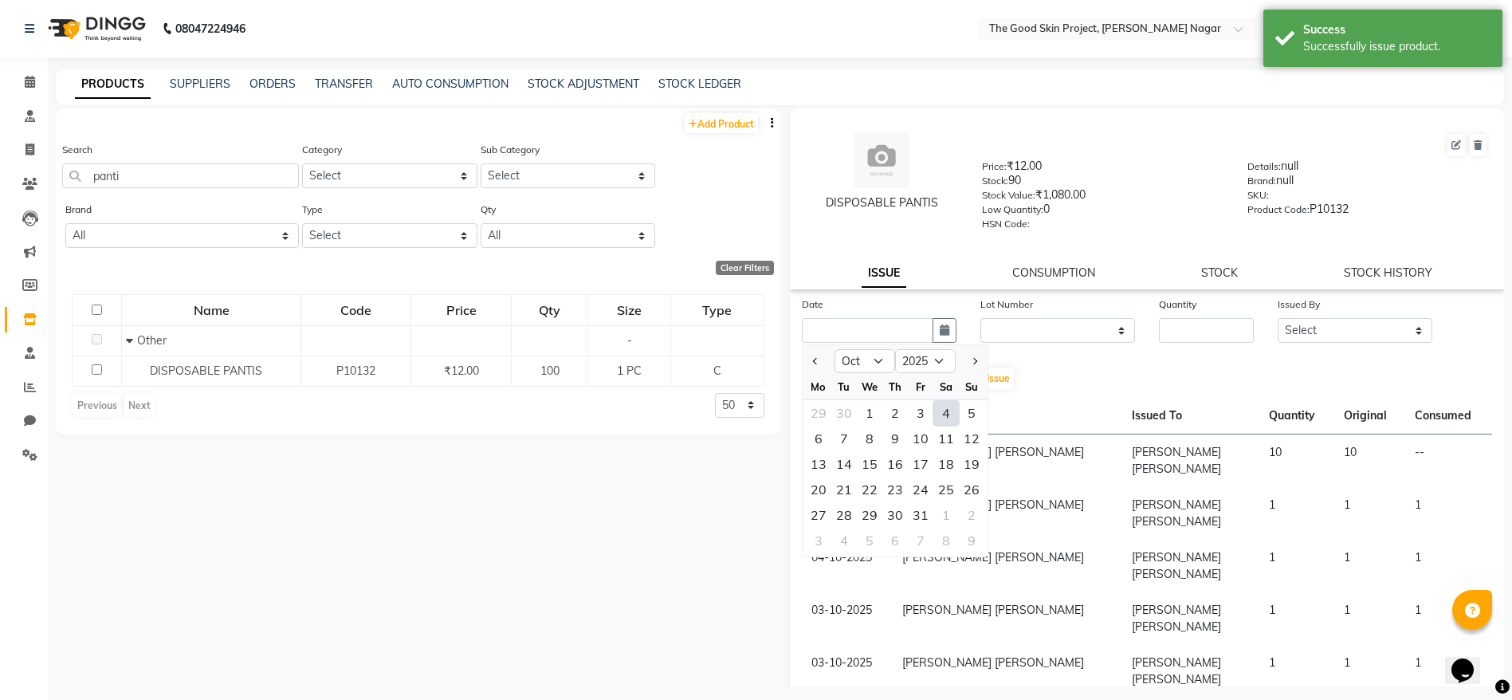
click at [949, 414] on div "4" at bounding box center [947, 413] width 26 height 26
type input "04-10-2025"
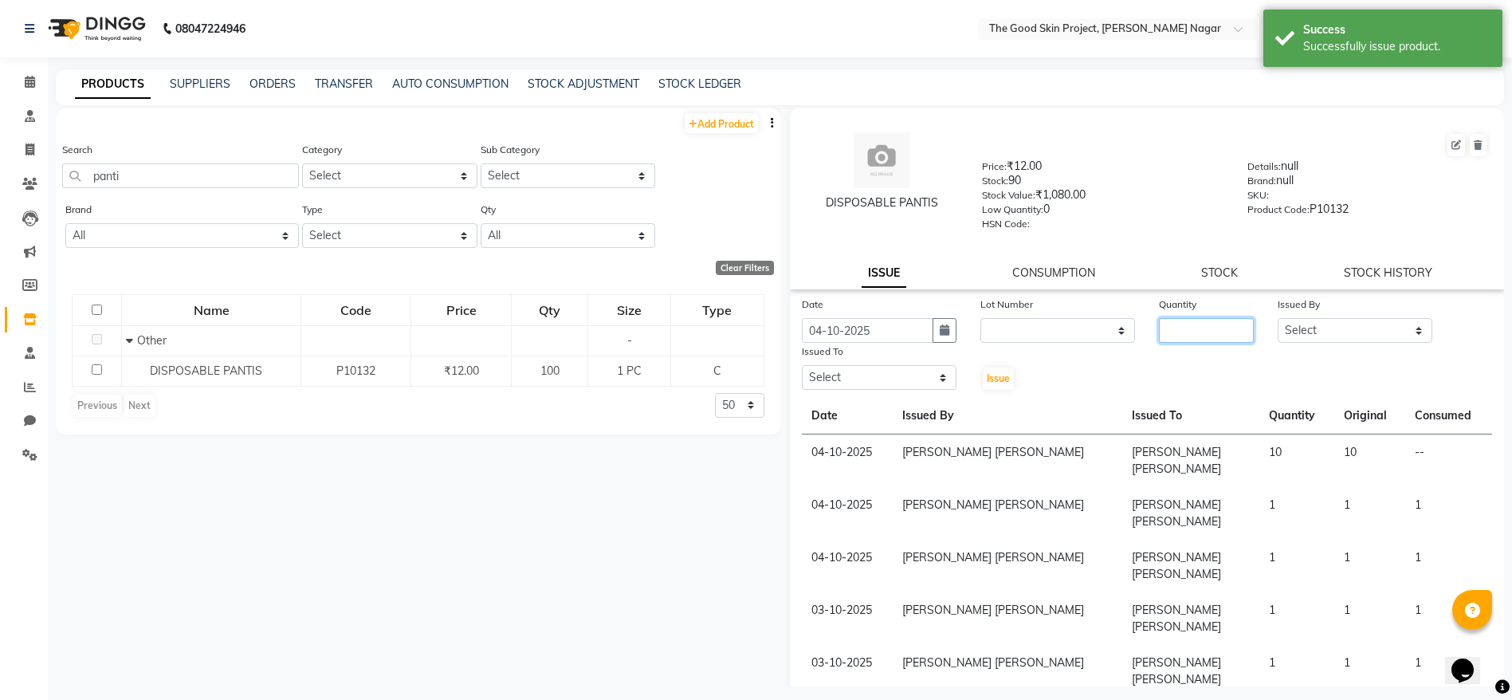
click at [1167, 333] on input "number" at bounding box center [1206, 330] width 95 height 25
type input "10"
click at [1385, 330] on select "Select [PERSON_NAME] [PERSON_NAME] [PERSON_NAME] [PERSON_NAME] Lalsangzeli Fanc…" at bounding box center [1355, 330] width 155 height 25
select select "45880"
click at [1278, 318] on select "Select [PERSON_NAME] [PERSON_NAME] [PERSON_NAME] [PERSON_NAME] Lalsangzeli Fanc…" at bounding box center [1355, 330] width 155 height 25
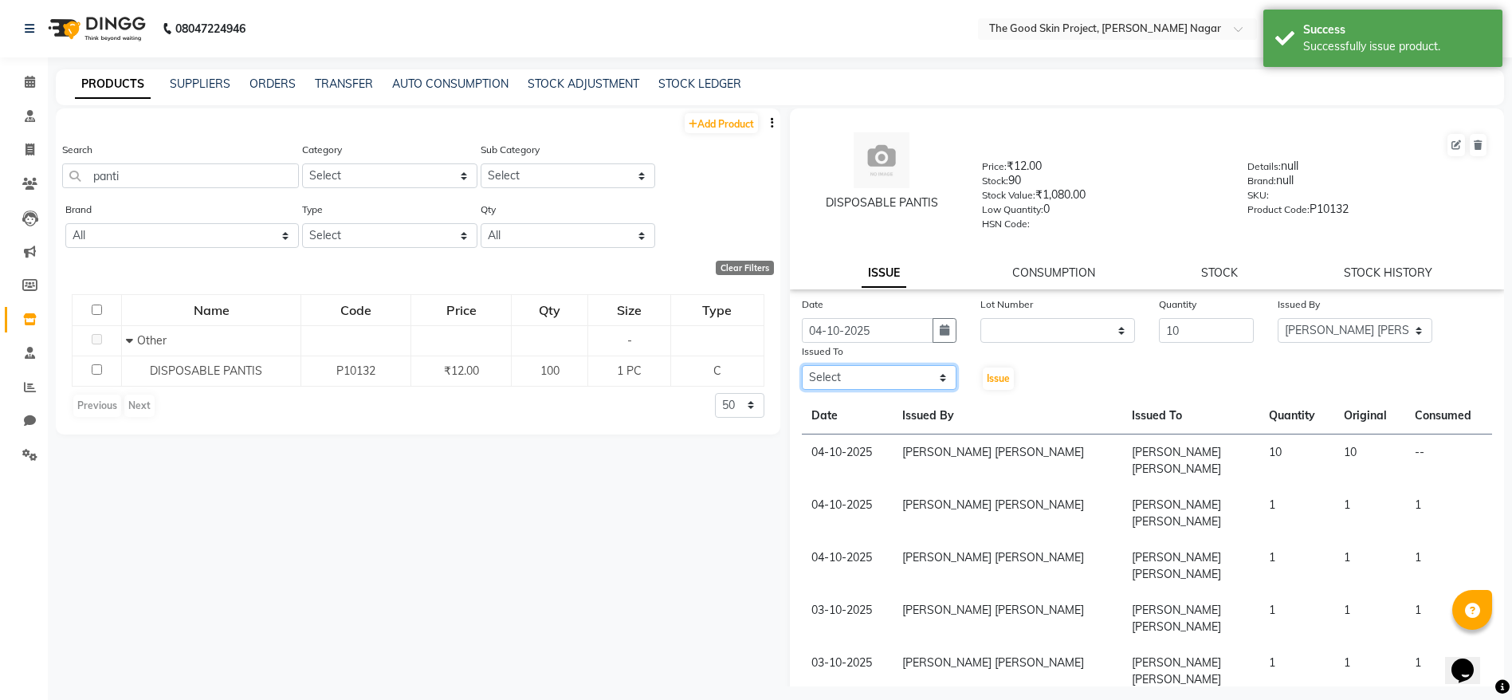
click at [935, 372] on select "Select [PERSON_NAME] [PERSON_NAME] [PERSON_NAME] [PERSON_NAME] Lalsangzeli Fanc…" at bounding box center [879, 377] width 155 height 25
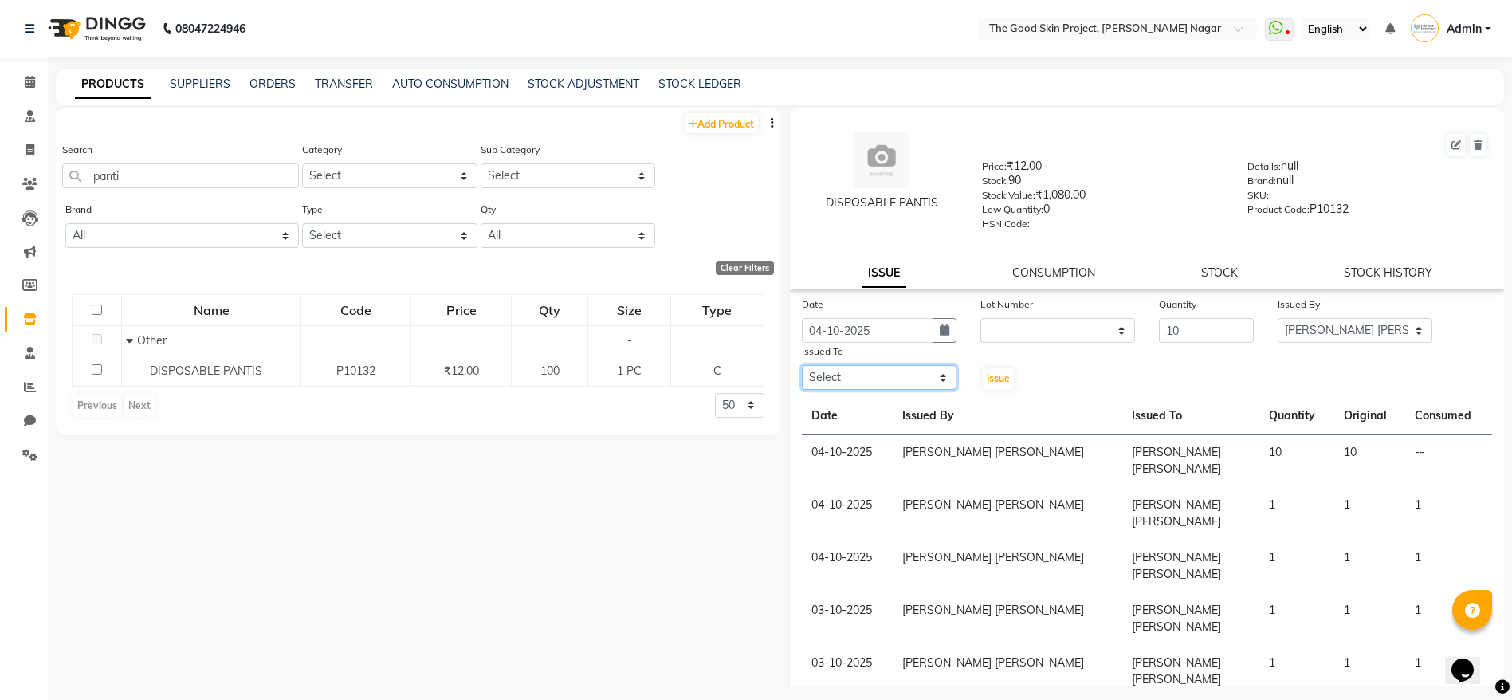
select select "69127"
click at [802, 365] on select "Select [PERSON_NAME] [PERSON_NAME] [PERSON_NAME] [PERSON_NAME] Lalsangzeli Fanc…" at bounding box center [879, 377] width 155 height 25
click at [990, 387] on button "Issue" at bounding box center [998, 379] width 31 height 22
select select
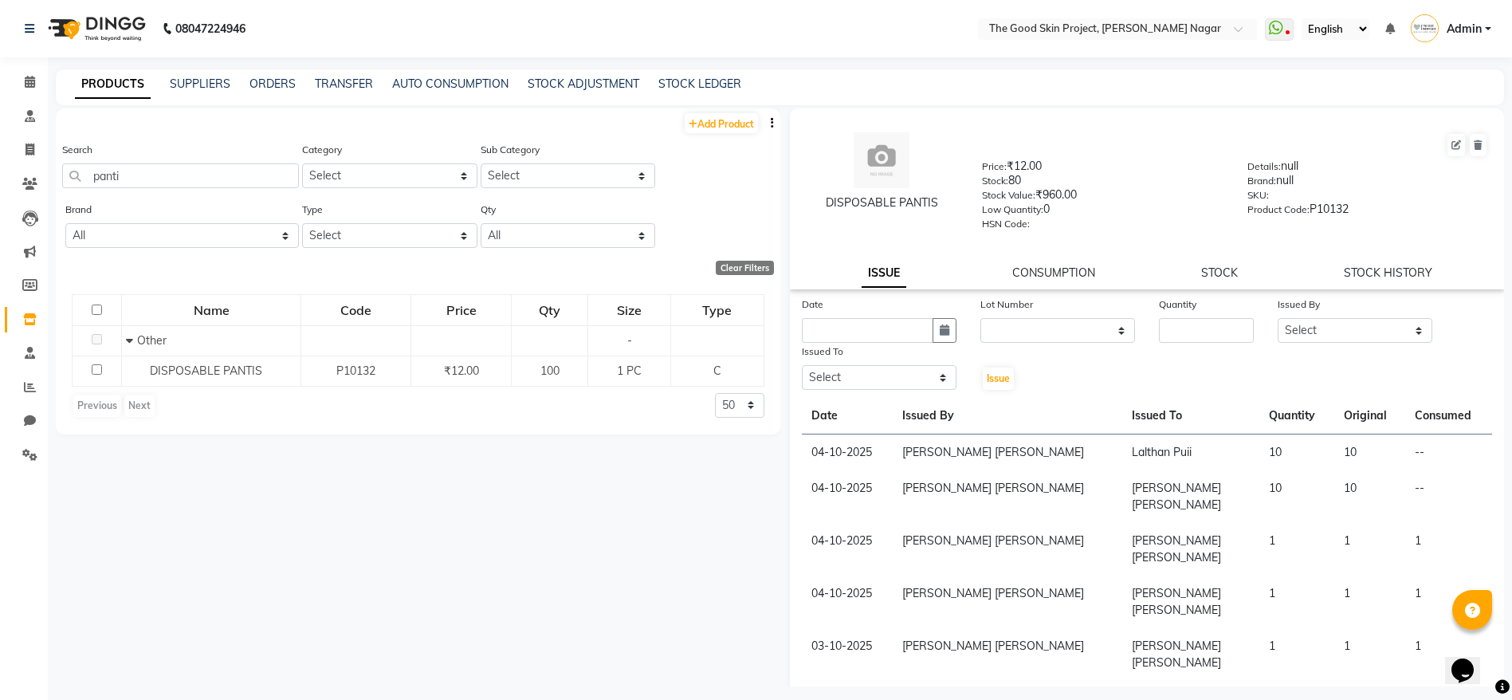
click at [945, 315] on div "Date" at bounding box center [879, 307] width 155 height 22
click at [942, 325] on icon "button" at bounding box center [945, 329] width 10 height 11
select select "10"
select select "2025"
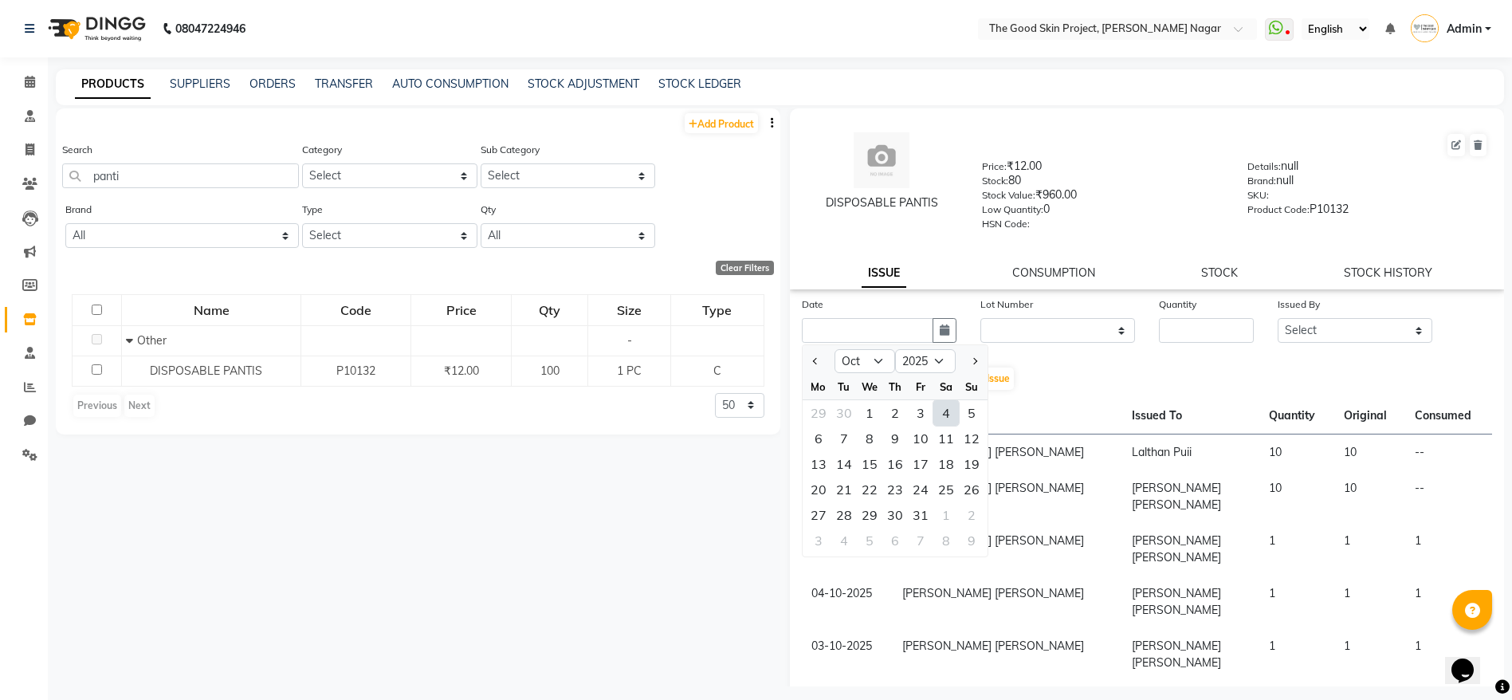
click at [946, 416] on div "4" at bounding box center [947, 413] width 26 height 26
type input "04-10-2025"
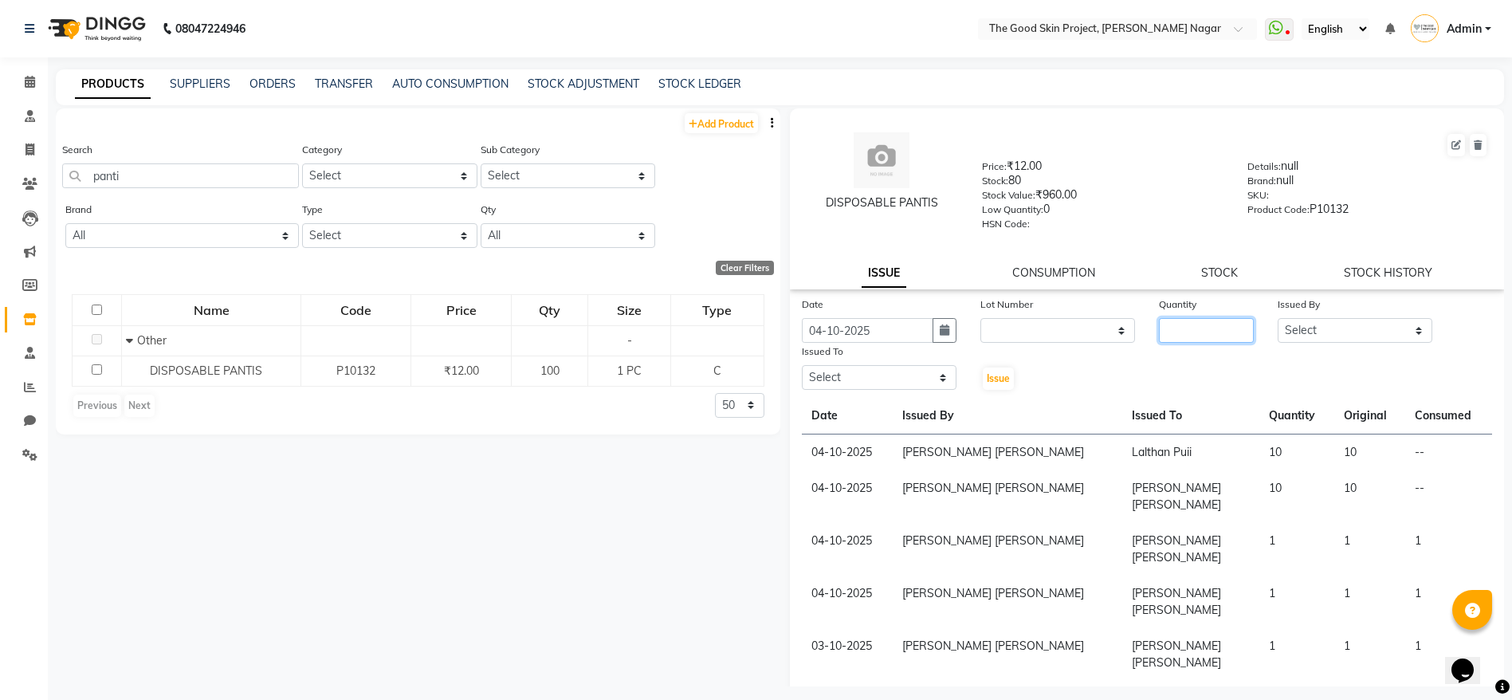
click at [1226, 319] on input "number" at bounding box center [1206, 330] width 95 height 25
click at [1226, 319] on input "5" at bounding box center [1206, 330] width 95 height 25
type input "5"
click at [1319, 331] on select "Select [PERSON_NAME] [PERSON_NAME] [PERSON_NAME] [PERSON_NAME] Lalsangzeli Fanc…" at bounding box center [1355, 330] width 155 height 25
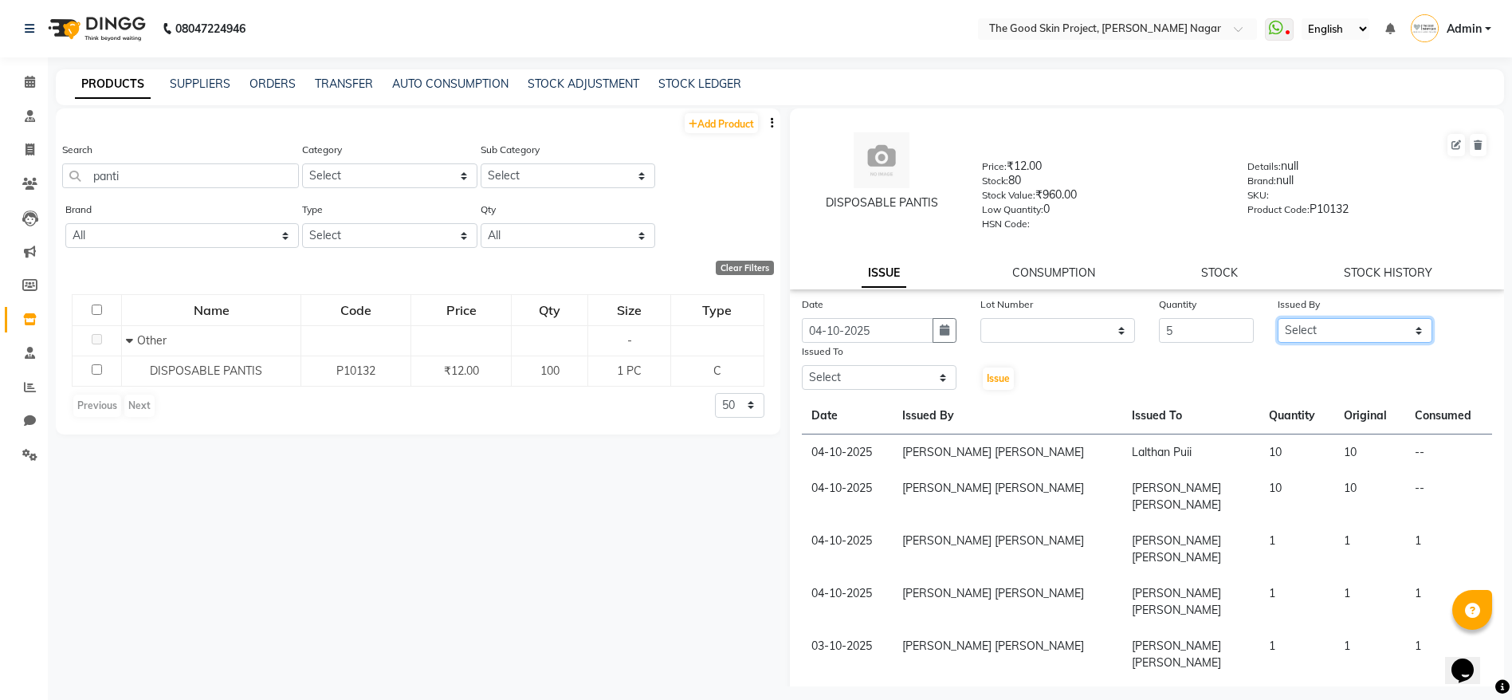
select select "45880"
click at [1278, 318] on select "Select [PERSON_NAME] [PERSON_NAME] [PERSON_NAME] [PERSON_NAME] Lalsangzeli Fanc…" at bounding box center [1355, 330] width 155 height 25
click at [930, 382] on select "Select [PERSON_NAME] [PERSON_NAME] [PERSON_NAME] [PERSON_NAME] Lalsangzeli Fanc…" at bounding box center [879, 377] width 155 height 25
select select "45879"
click at [802, 365] on select "Select [PERSON_NAME] [PERSON_NAME] [PERSON_NAME] [PERSON_NAME] Lalsangzeli Fanc…" at bounding box center [879, 377] width 155 height 25
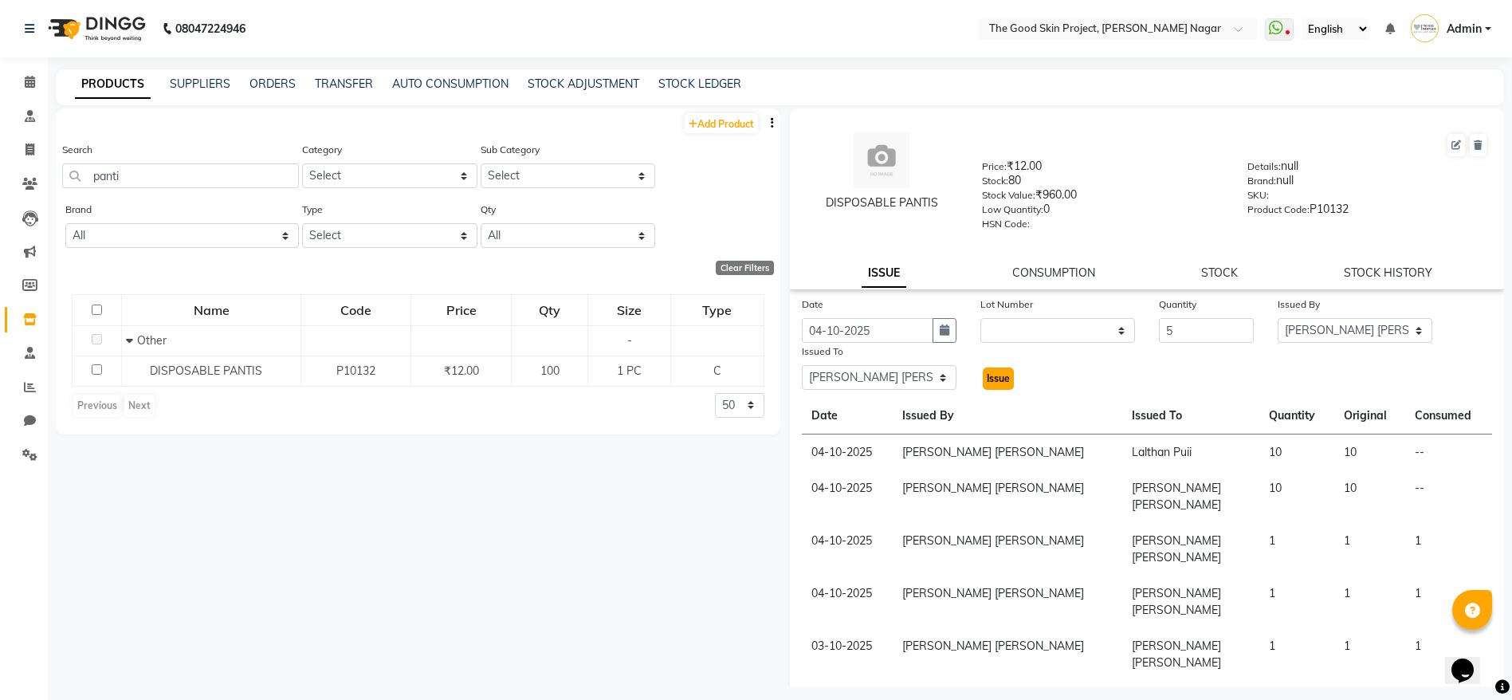
click at [996, 368] on button "Issue" at bounding box center [998, 379] width 31 height 22
select select
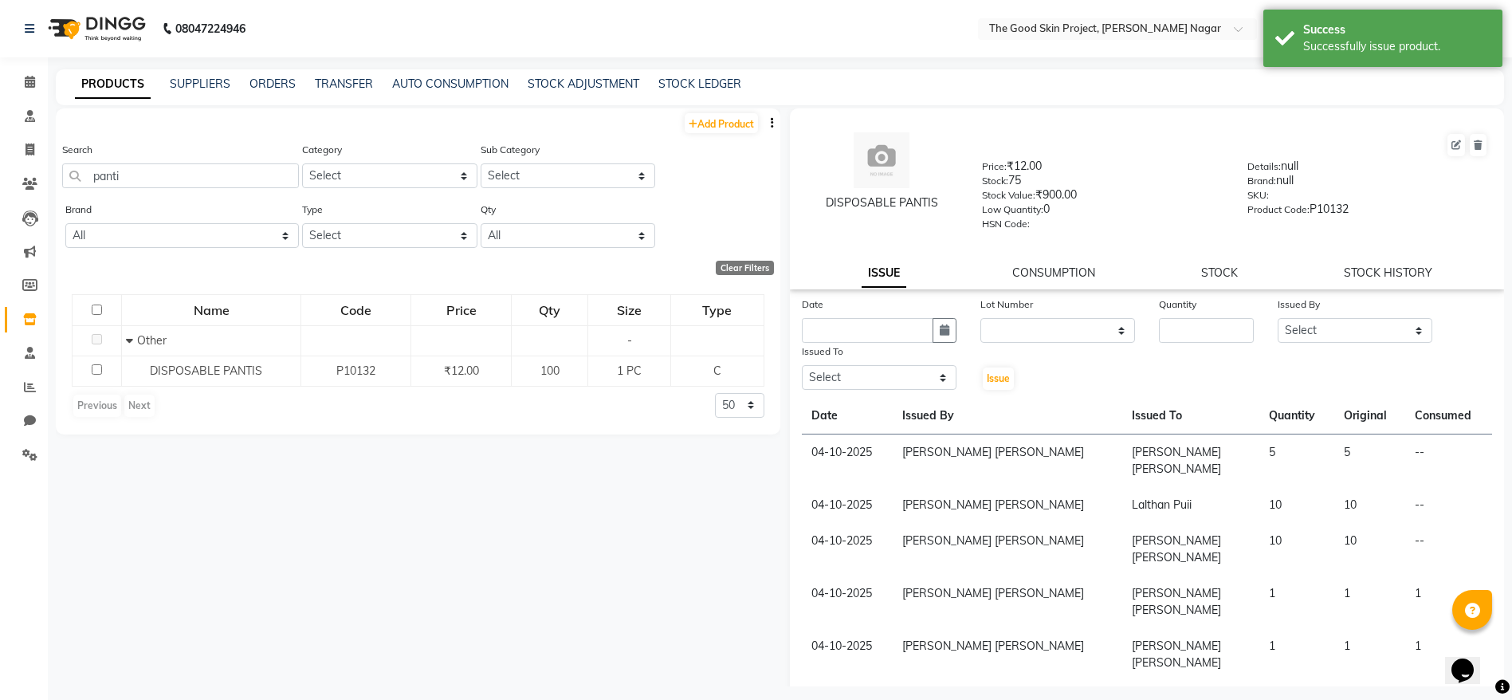
click at [1138, 366] on div "Date Lot Number None Quantity Issued By Select [PERSON_NAME] [PERSON_NAME] [PER…" at bounding box center [1147, 344] width 715 height 96
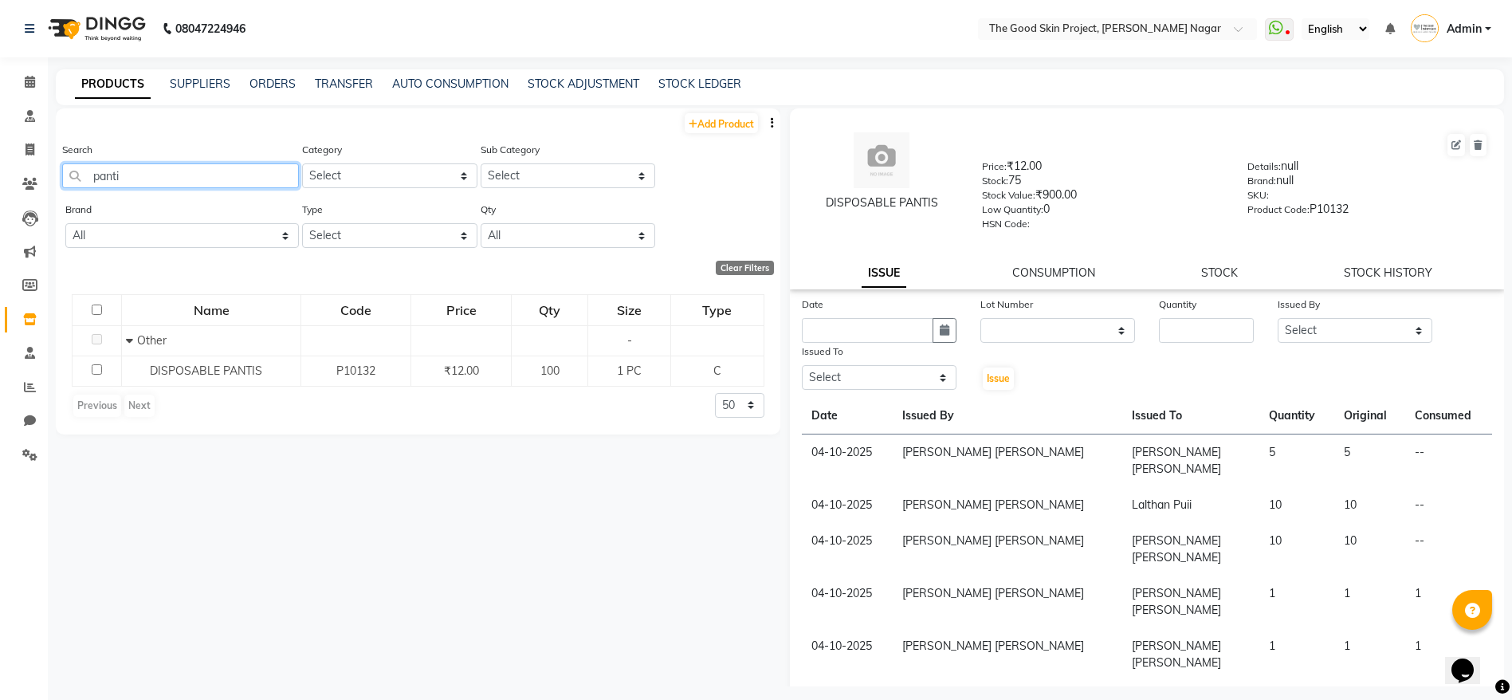
click at [151, 167] on input "panti" at bounding box center [180, 175] width 237 height 25
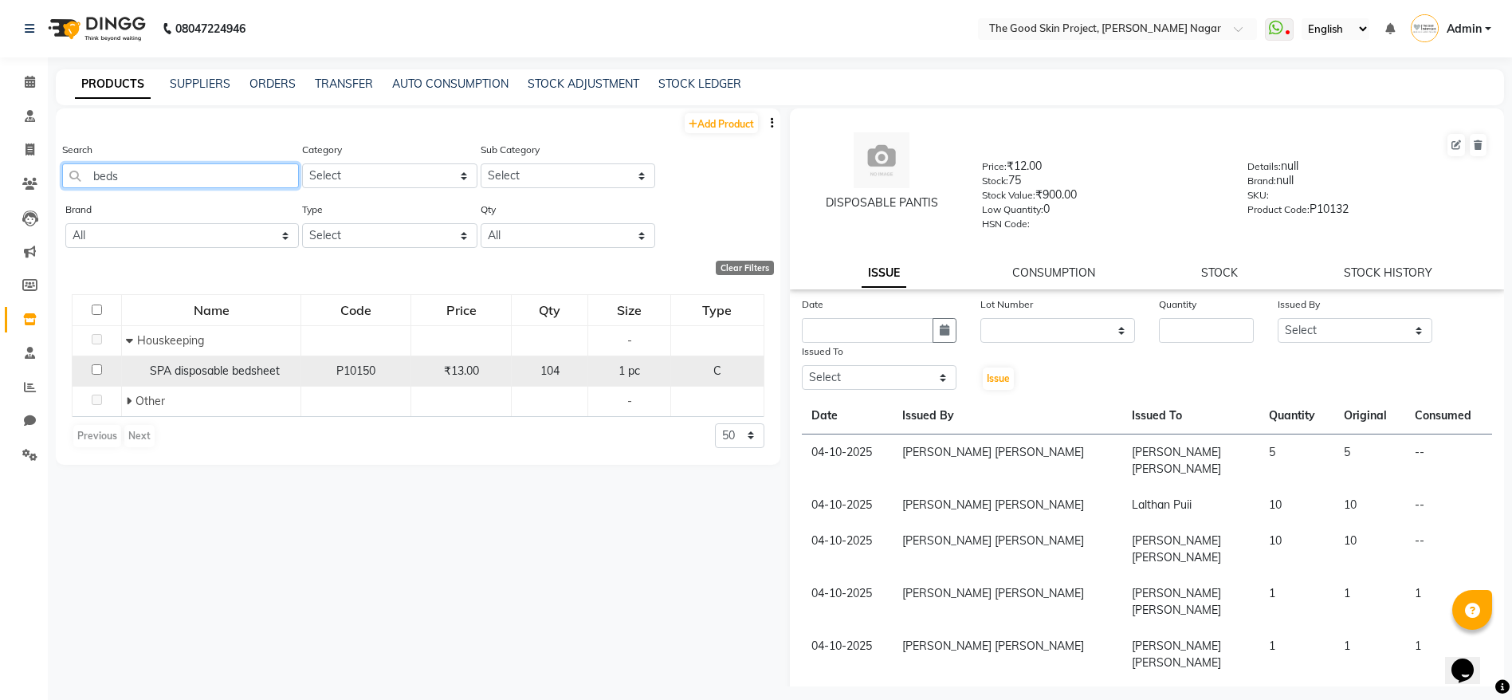
type input "beds"
click at [202, 375] on span "SPA disposable bedsheet" at bounding box center [215, 371] width 130 height 14
select select
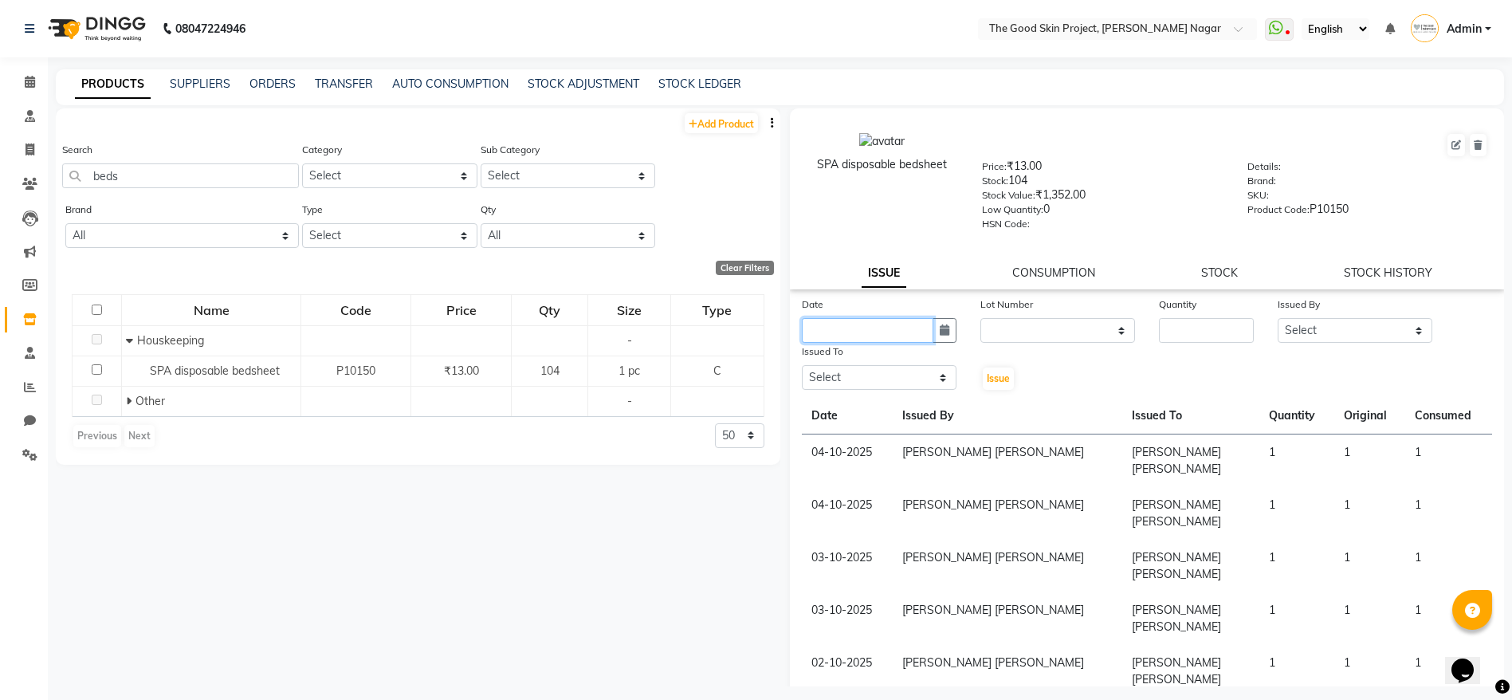
click at [863, 320] on input "text" at bounding box center [868, 330] width 132 height 25
select select "10"
select select "2025"
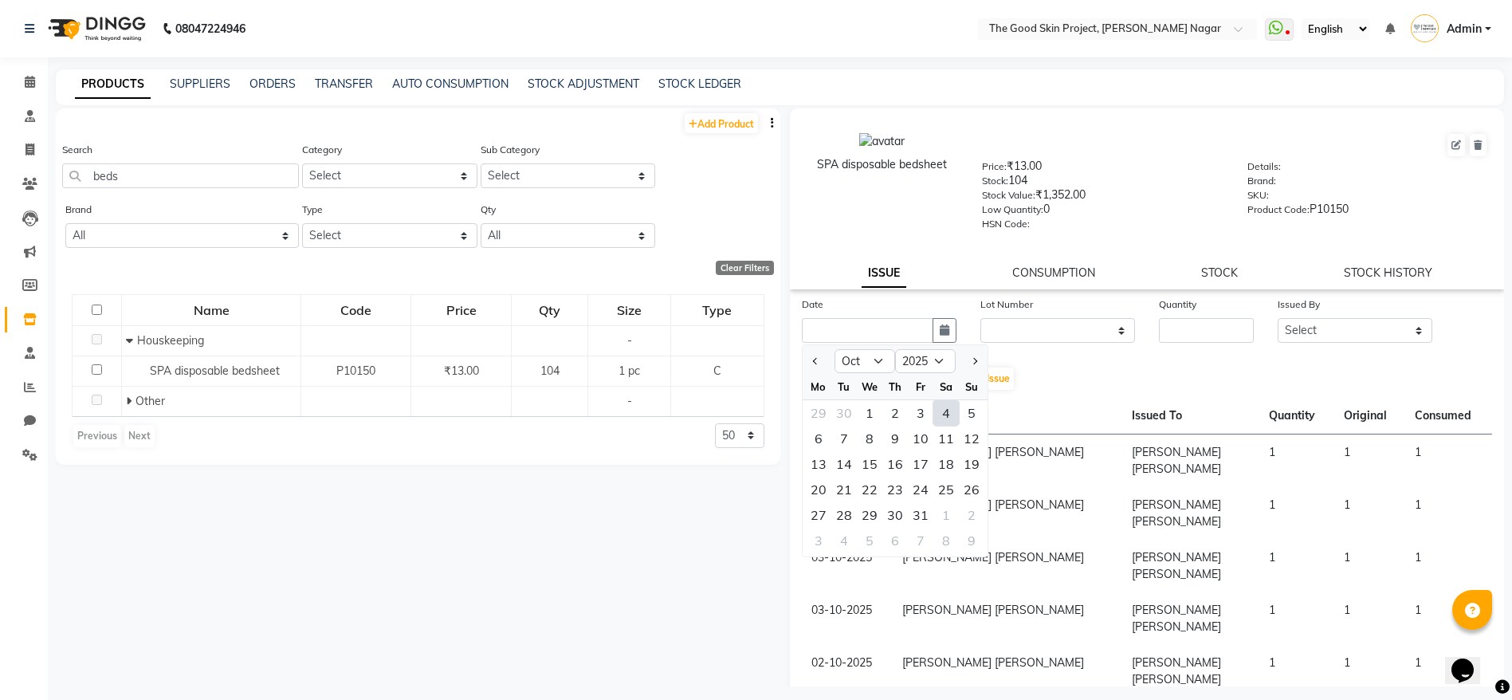
click at [947, 419] on div "4" at bounding box center [947, 413] width 26 height 26
type input "04-10-2025"
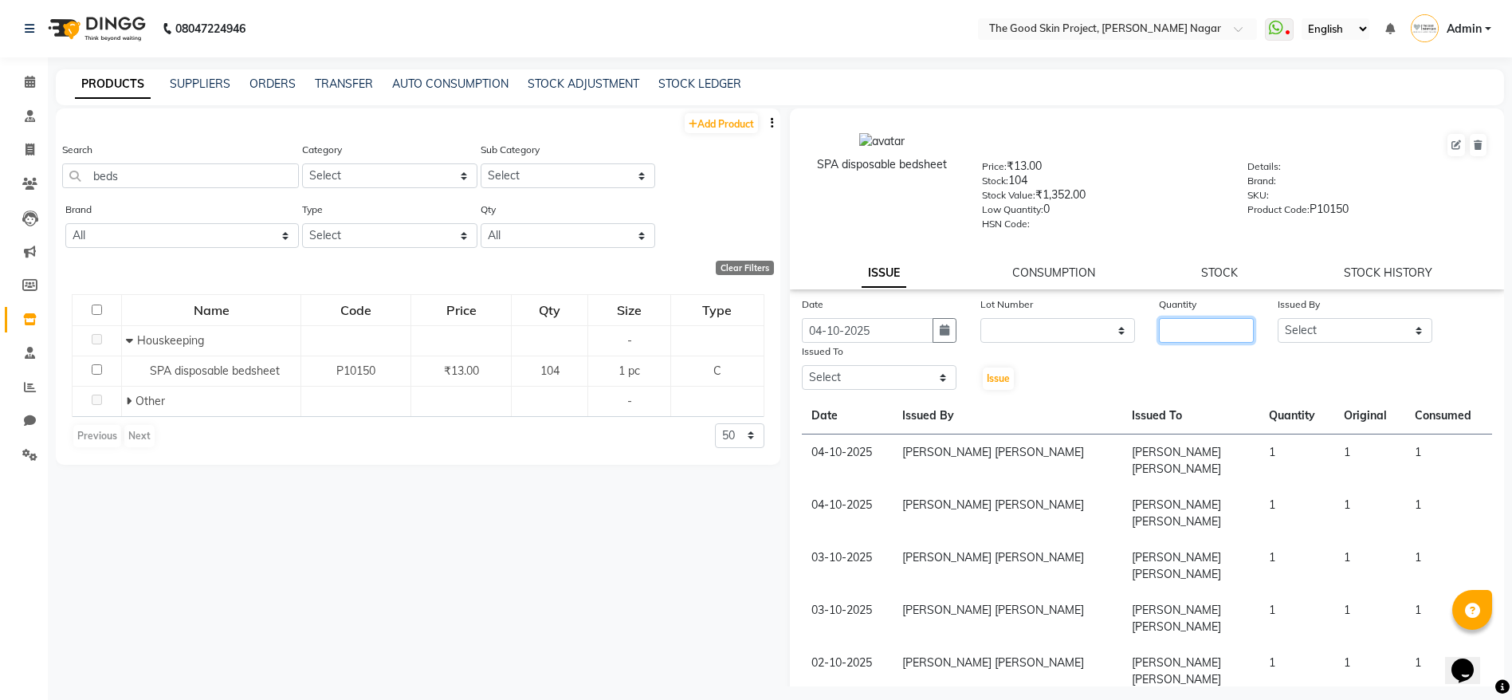
click at [1187, 336] on input "number" at bounding box center [1206, 330] width 95 height 25
type input "5"
drag, startPoint x: 1255, startPoint y: 338, endPoint x: 1315, endPoint y: 317, distance: 64.0
click at [1315, 317] on div "Issued By Select [PERSON_NAME] [PERSON_NAME] [PERSON_NAME] [PERSON_NAME] Lalsan…" at bounding box center [1355, 319] width 179 height 47
click at [1315, 318] on select "Select [PERSON_NAME] [PERSON_NAME] [PERSON_NAME] [PERSON_NAME] Lalsangzeli Fanc…" at bounding box center [1355, 330] width 155 height 25
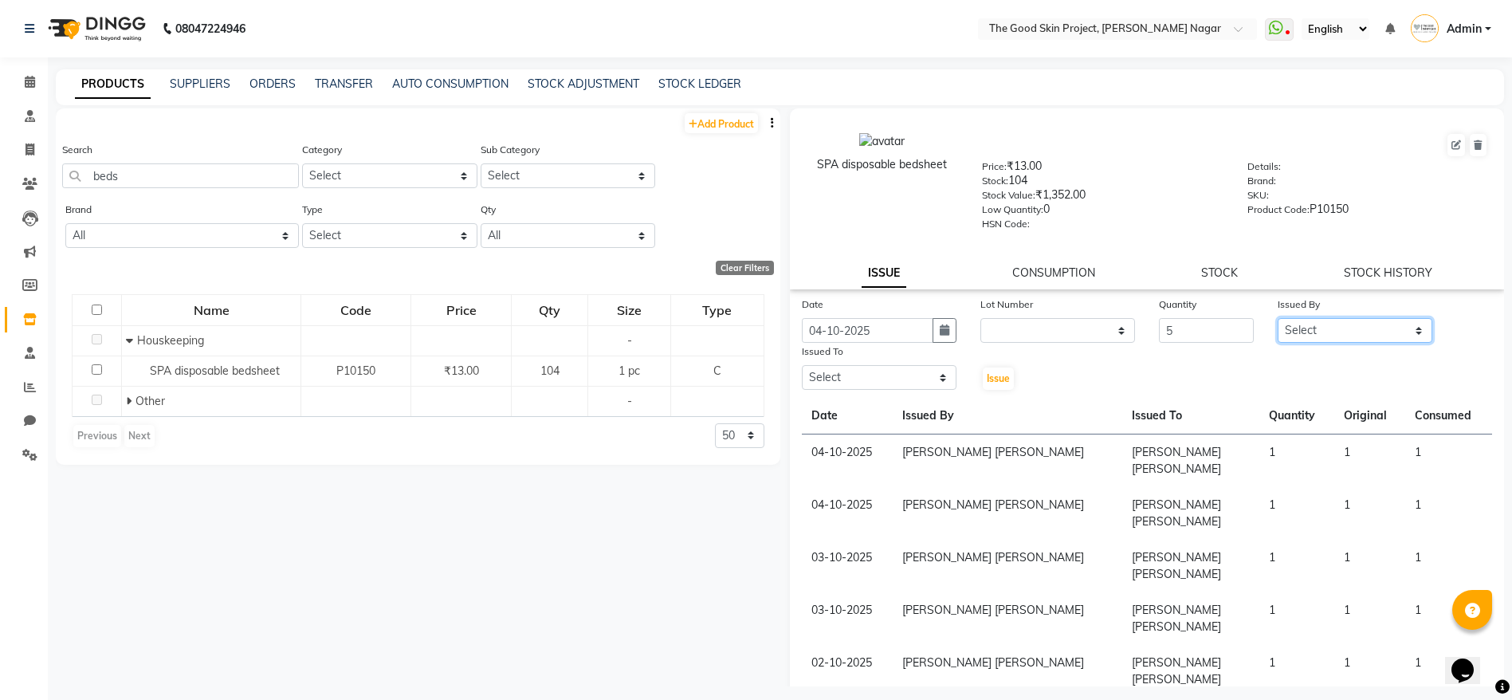
select select "45880"
click at [1278, 318] on select "Select [PERSON_NAME] [PERSON_NAME] [PERSON_NAME] [PERSON_NAME] Lalsangzeli Fanc…" at bounding box center [1355, 330] width 155 height 25
click at [848, 372] on select "Select [PERSON_NAME] [PERSON_NAME] [PERSON_NAME] [PERSON_NAME] Lalsangzeli Fanc…" at bounding box center [879, 377] width 155 height 25
select select "69127"
click at [802, 365] on select "Select [PERSON_NAME] [PERSON_NAME] [PERSON_NAME] [PERSON_NAME] Lalsangzeli Fanc…" at bounding box center [879, 377] width 155 height 25
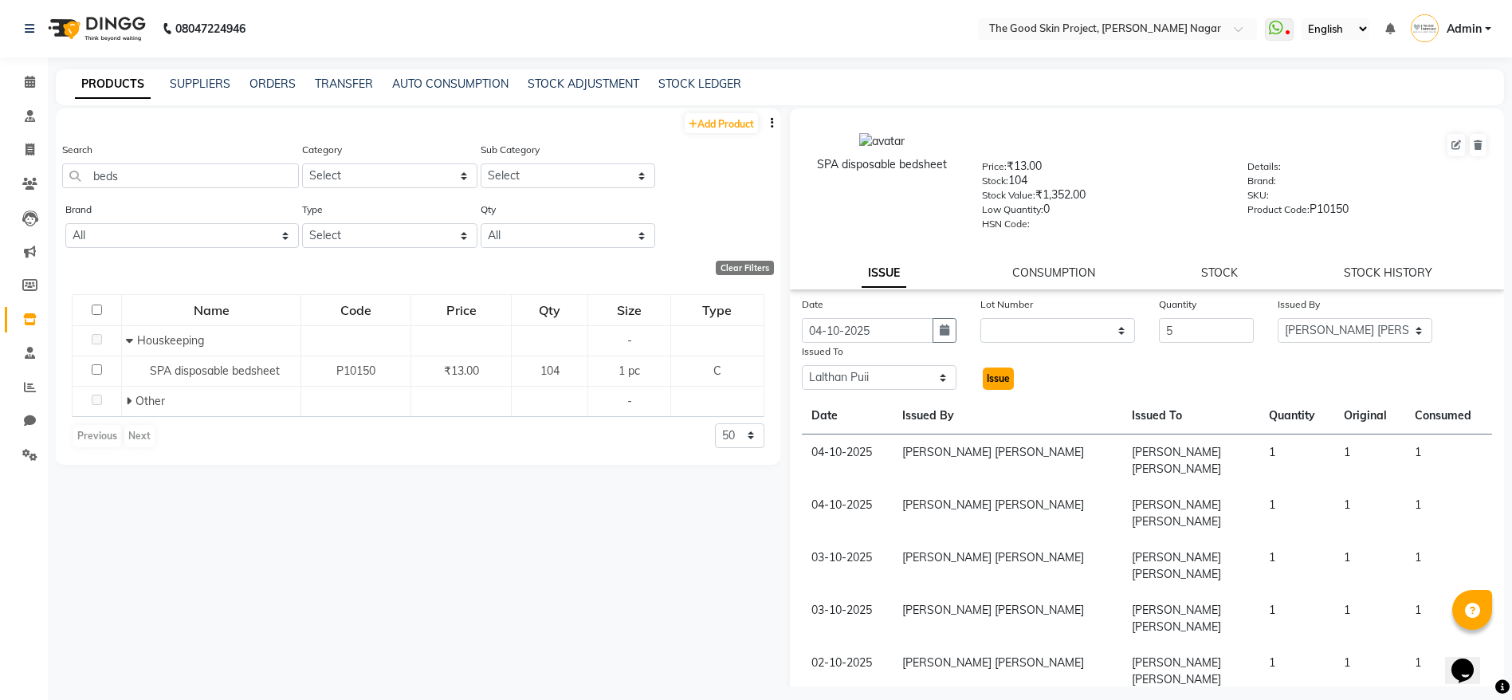
click at [986, 386] on button "Issue" at bounding box center [998, 379] width 31 height 22
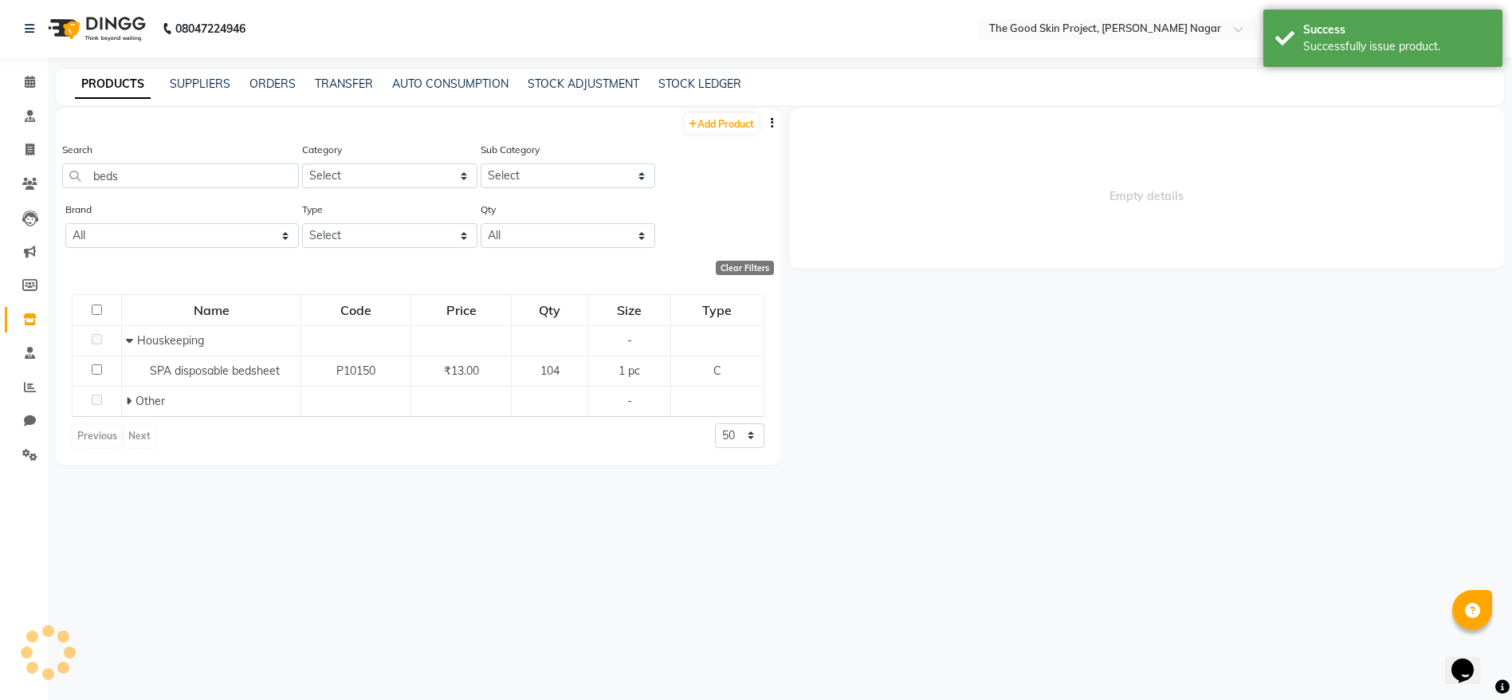
select select
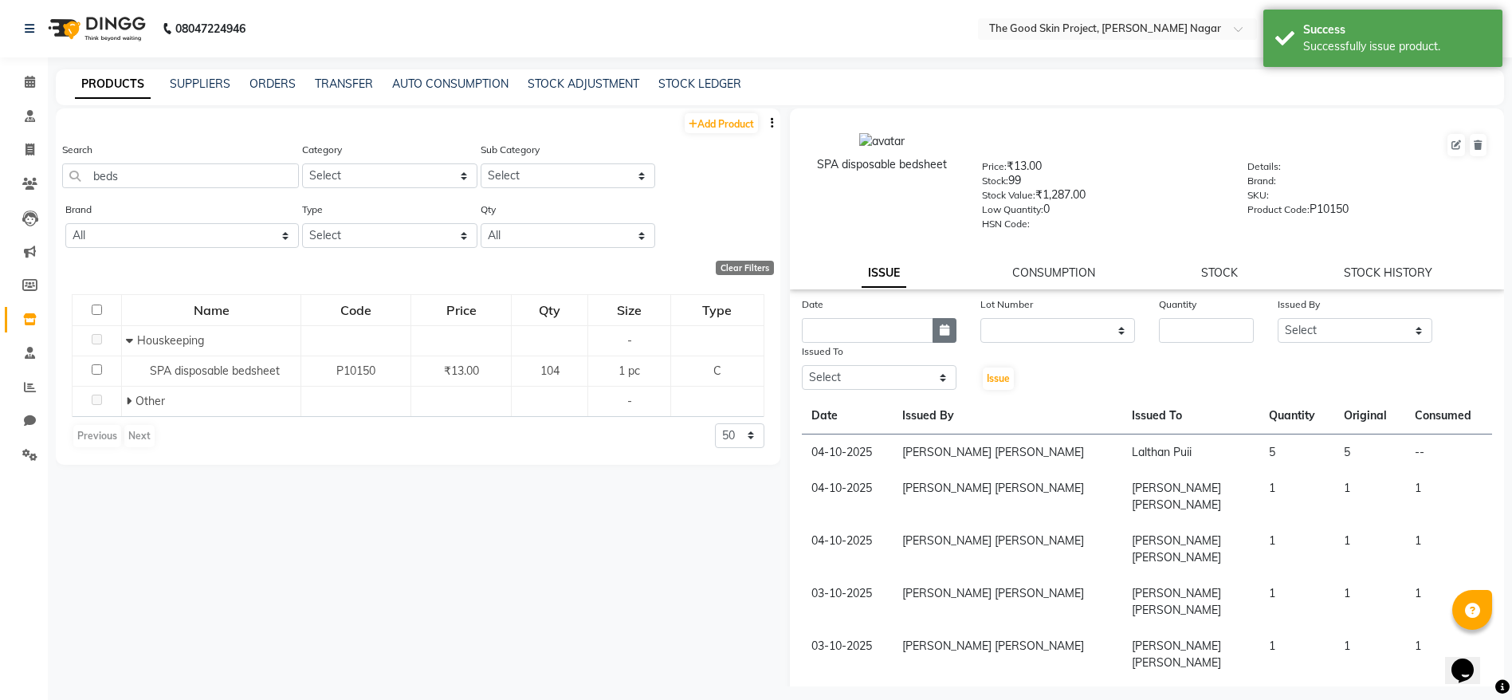
click at [942, 333] on icon "button" at bounding box center [945, 329] width 10 height 11
select select "10"
select select "2025"
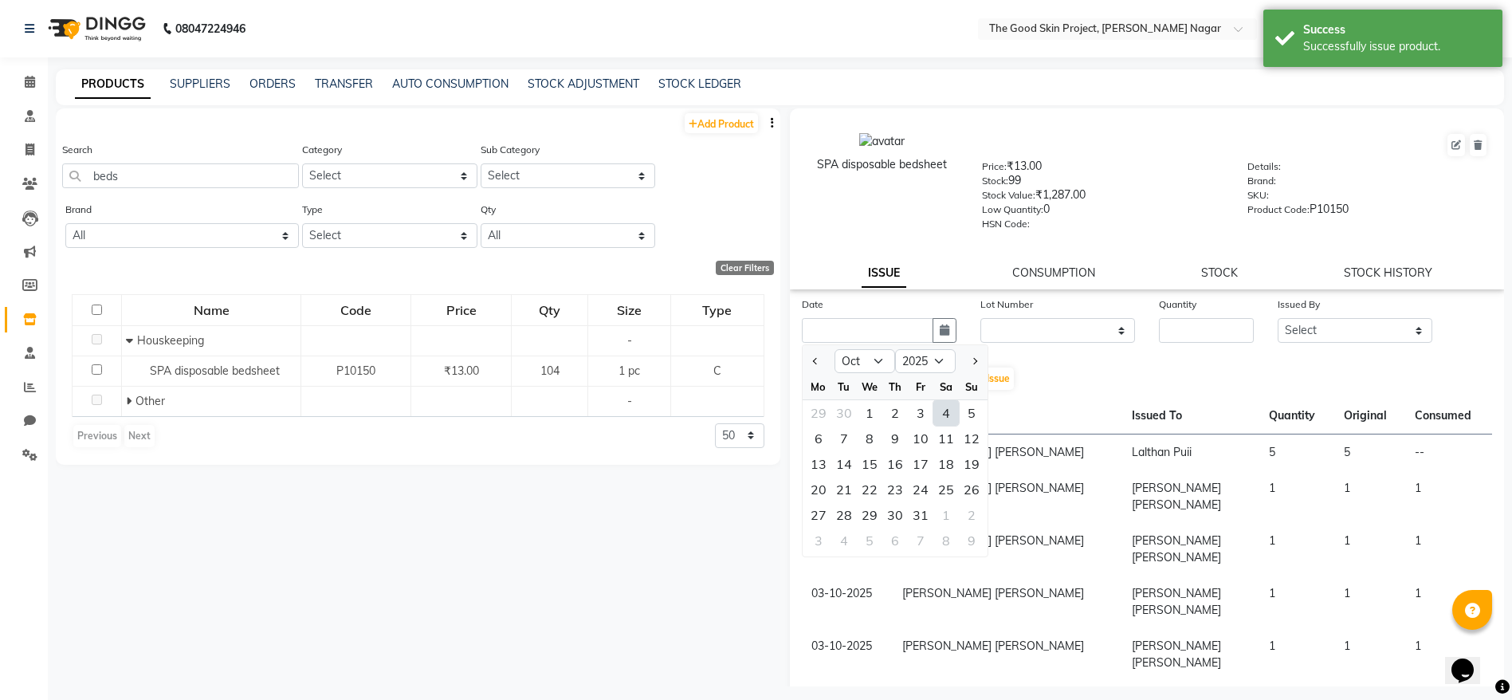
click at [949, 407] on div "4" at bounding box center [947, 413] width 26 height 26
type input "04-10-2025"
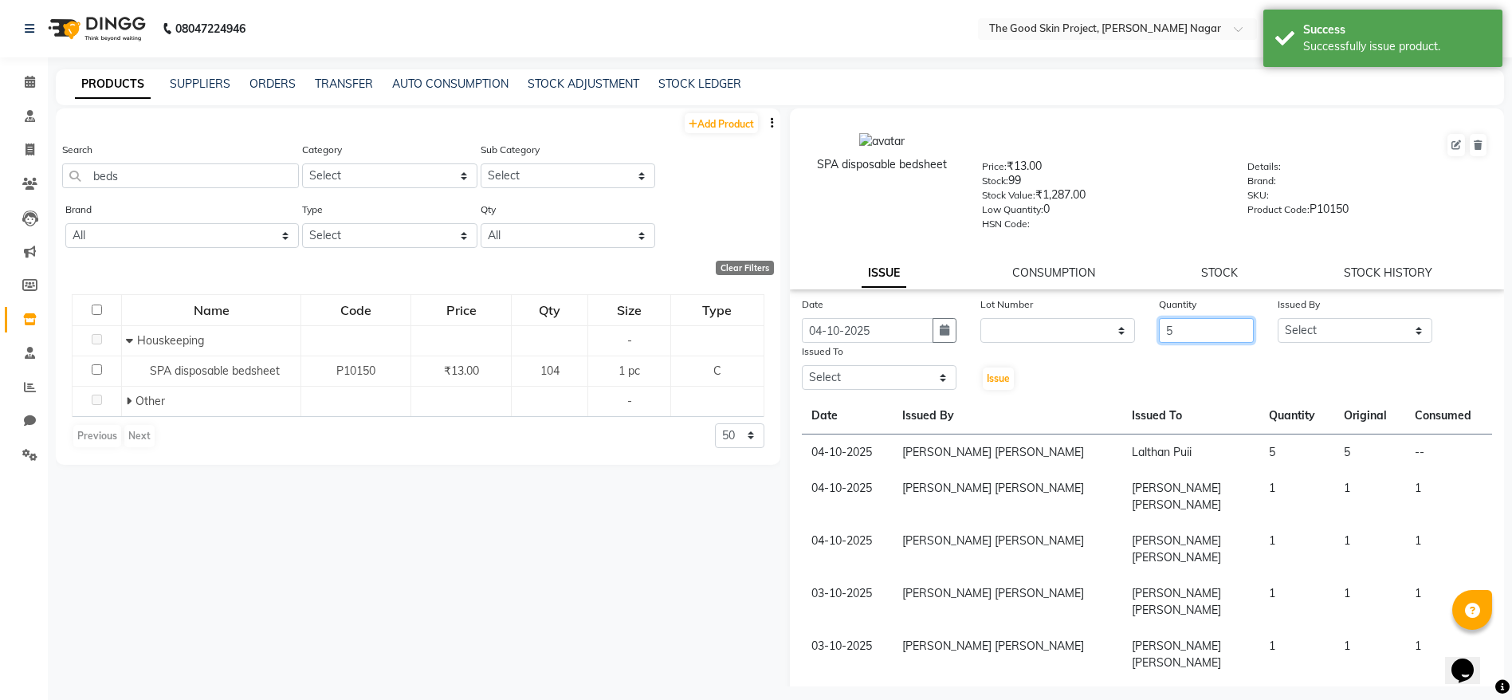
click at [1178, 331] on input "5" at bounding box center [1206, 330] width 95 height 25
type input "5"
click at [1278, 329] on select "Select [PERSON_NAME] [PERSON_NAME] [PERSON_NAME] [PERSON_NAME] Lalsangzeli Fanc…" at bounding box center [1355, 330] width 155 height 25
select select "45880"
click at [1278, 318] on select "Select [PERSON_NAME] [PERSON_NAME] [PERSON_NAME] [PERSON_NAME] Lalsangzeli Fanc…" at bounding box center [1355, 330] width 155 height 25
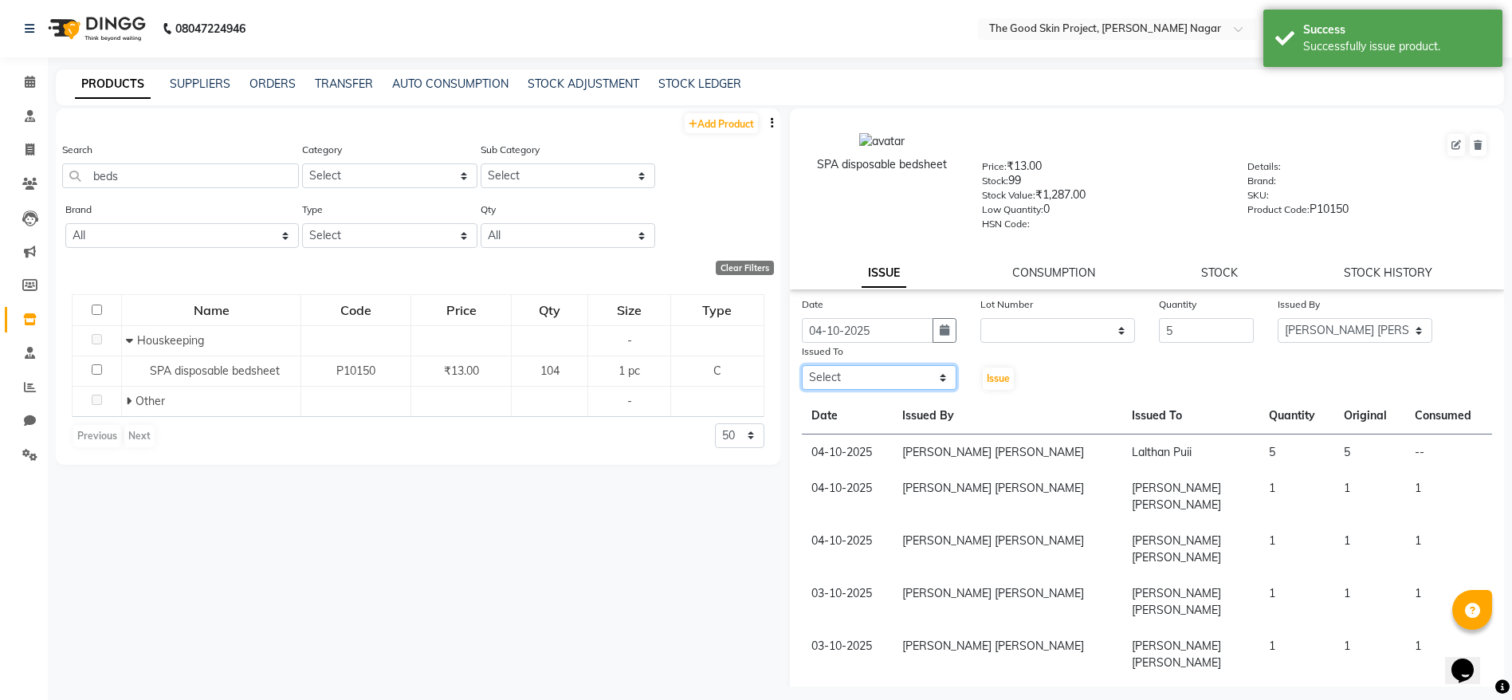
click at [870, 378] on select "Select [PERSON_NAME] [PERSON_NAME] [PERSON_NAME] [PERSON_NAME] Lalsangzeli Fanc…" at bounding box center [879, 377] width 155 height 25
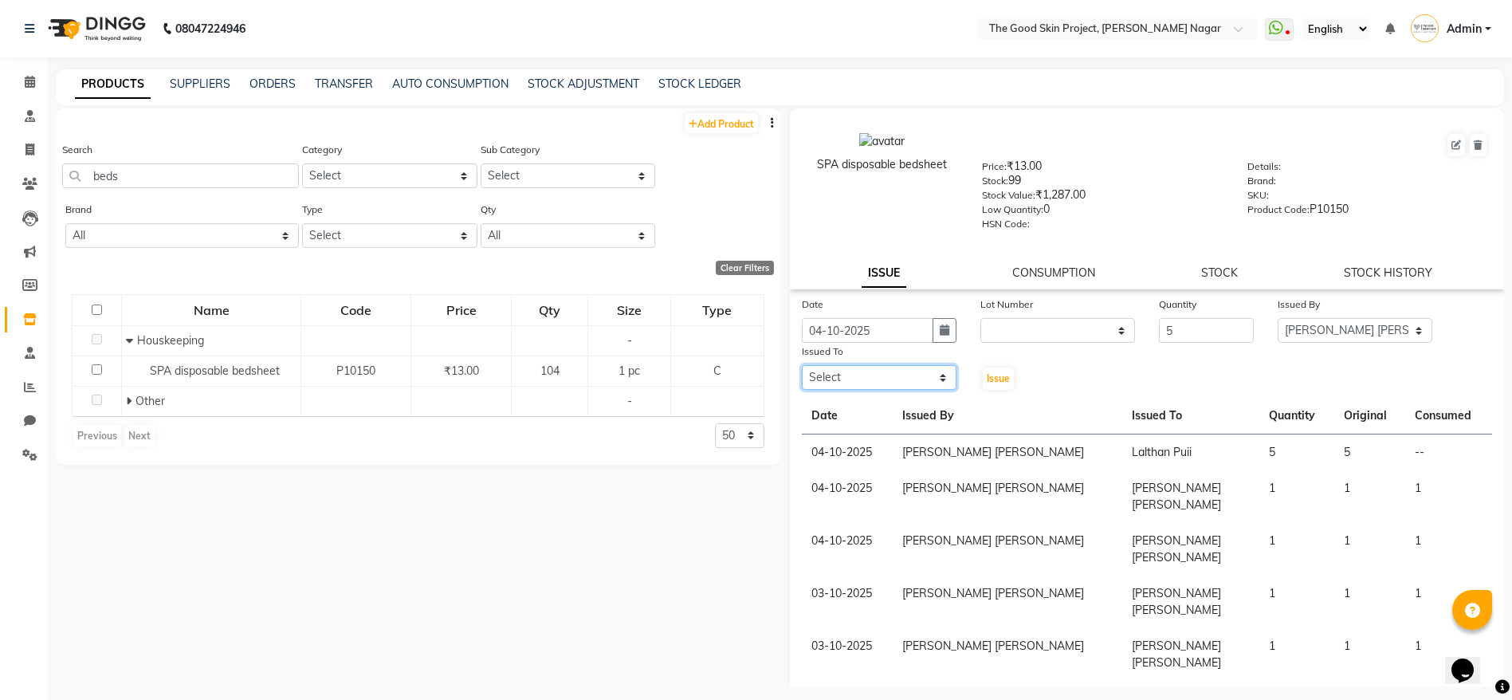
select select "45879"
click at [802, 365] on select "Select [PERSON_NAME] [PERSON_NAME] [PERSON_NAME] [PERSON_NAME] Lalsangzeli Fanc…" at bounding box center [879, 377] width 155 height 25
drag, startPoint x: 976, startPoint y: 368, endPoint x: 989, endPoint y: 373, distance: 13.9
click at [989, 373] on div "Issue" at bounding box center [999, 367] width 60 height 49
click at [989, 373] on span "Issue" at bounding box center [998, 378] width 23 height 12
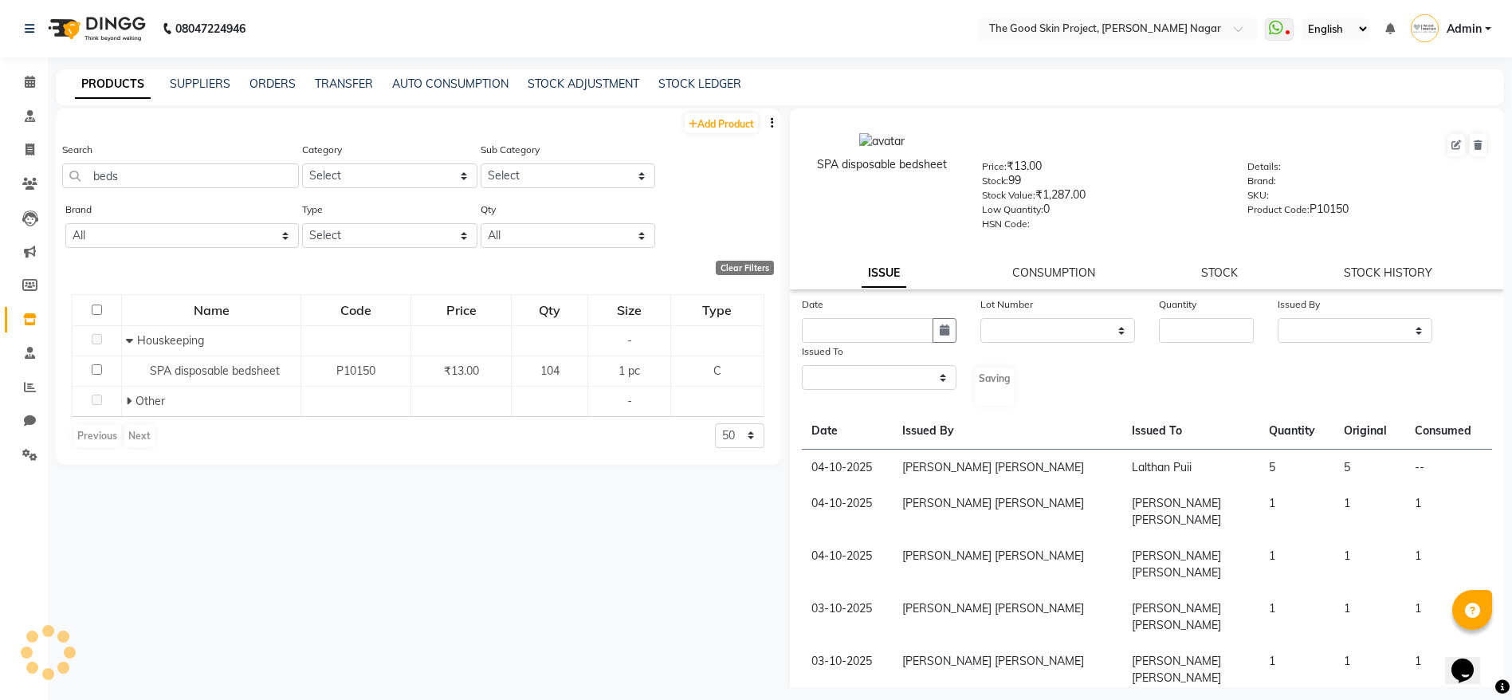
select select
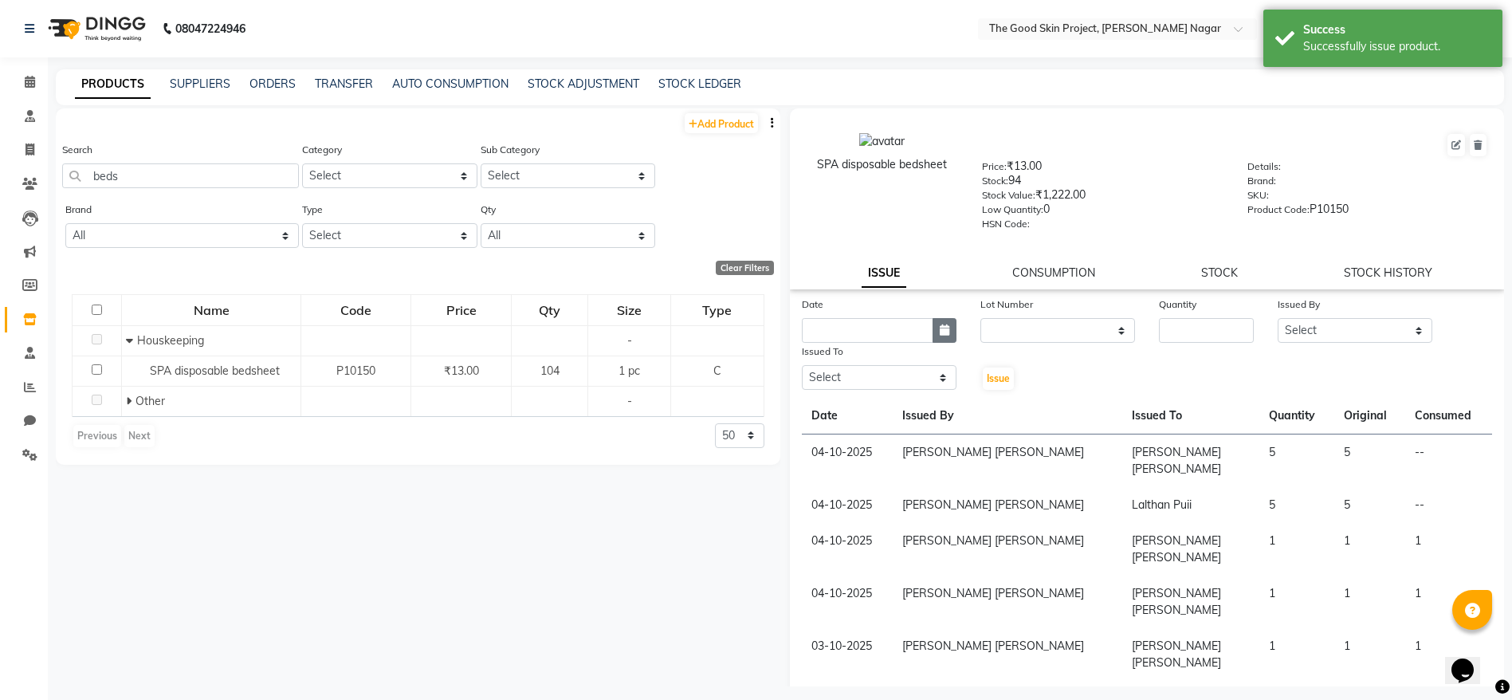
click at [942, 330] on icon "button" at bounding box center [945, 329] width 10 height 11
select select "10"
select select "2025"
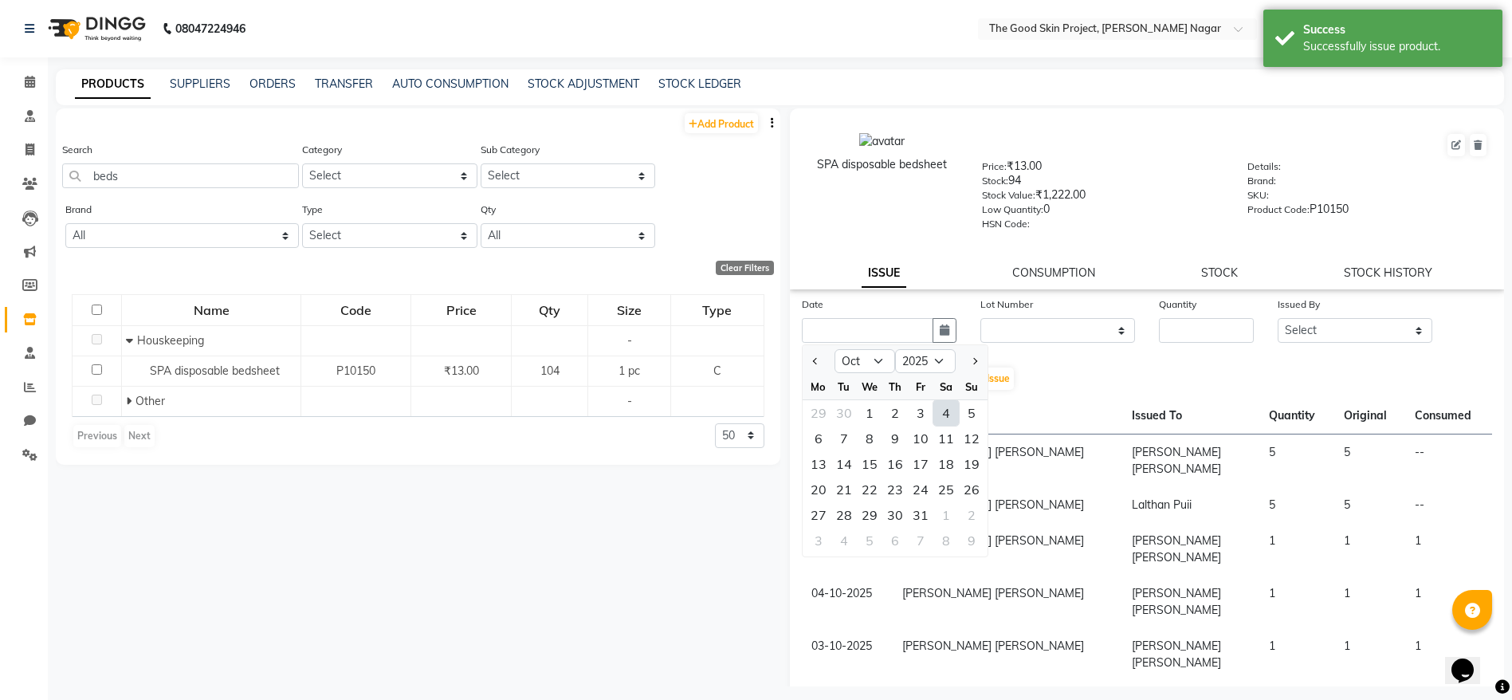
click at [951, 408] on div "4" at bounding box center [947, 413] width 26 height 26
type input "04-10-2025"
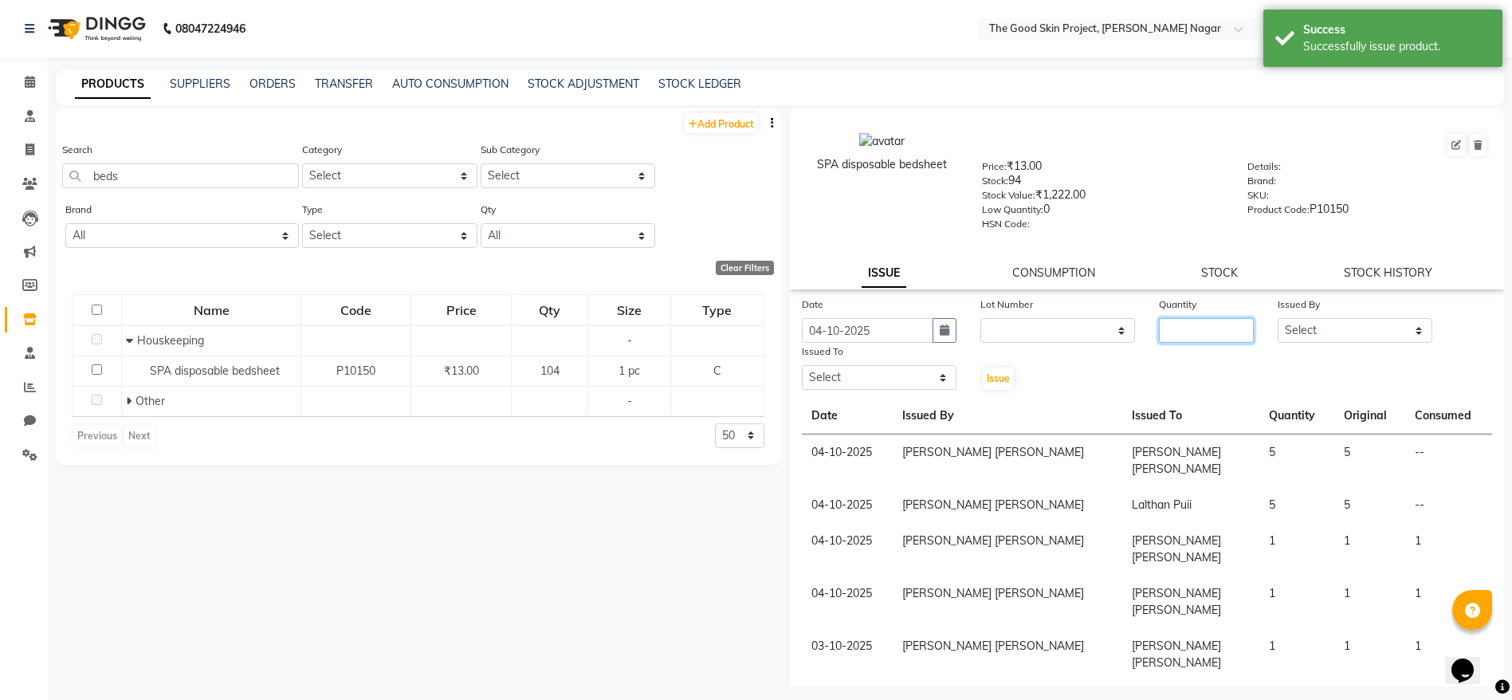
click at [1170, 330] on input "number" at bounding box center [1206, 330] width 95 height 25
type input "5"
click at [1278, 320] on select "Select [PERSON_NAME] [PERSON_NAME] [PERSON_NAME] [PERSON_NAME] Lalsangzeli Fanc…" at bounding box center [1355, 330] width 155 height 25
select select "45880"
click at [1278, 318] on select "Select [PERSON_NAME] [PERSON_NAME] [PERSON_NAME] [PERSON_NAME] Lalsangzeli Fanc…" at bounding box center [1355, 330] width 155 height 25
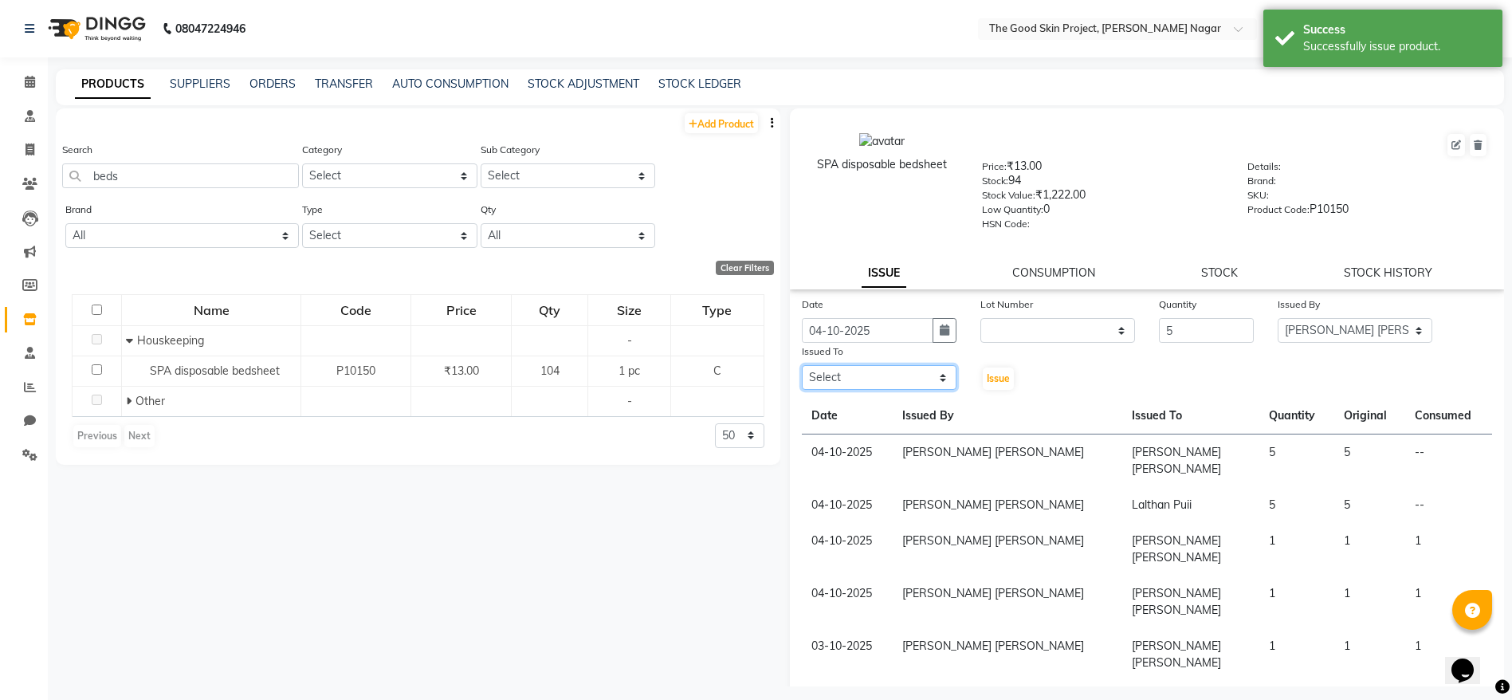
click at [899, 368] on select "Select [PERSON_NAME] [PERSON_NAME] [PERSON_NAME] [PERSON_NAME] Lalsangzeli Fanc…" at bounding box center [879, 377] width 155 height 25
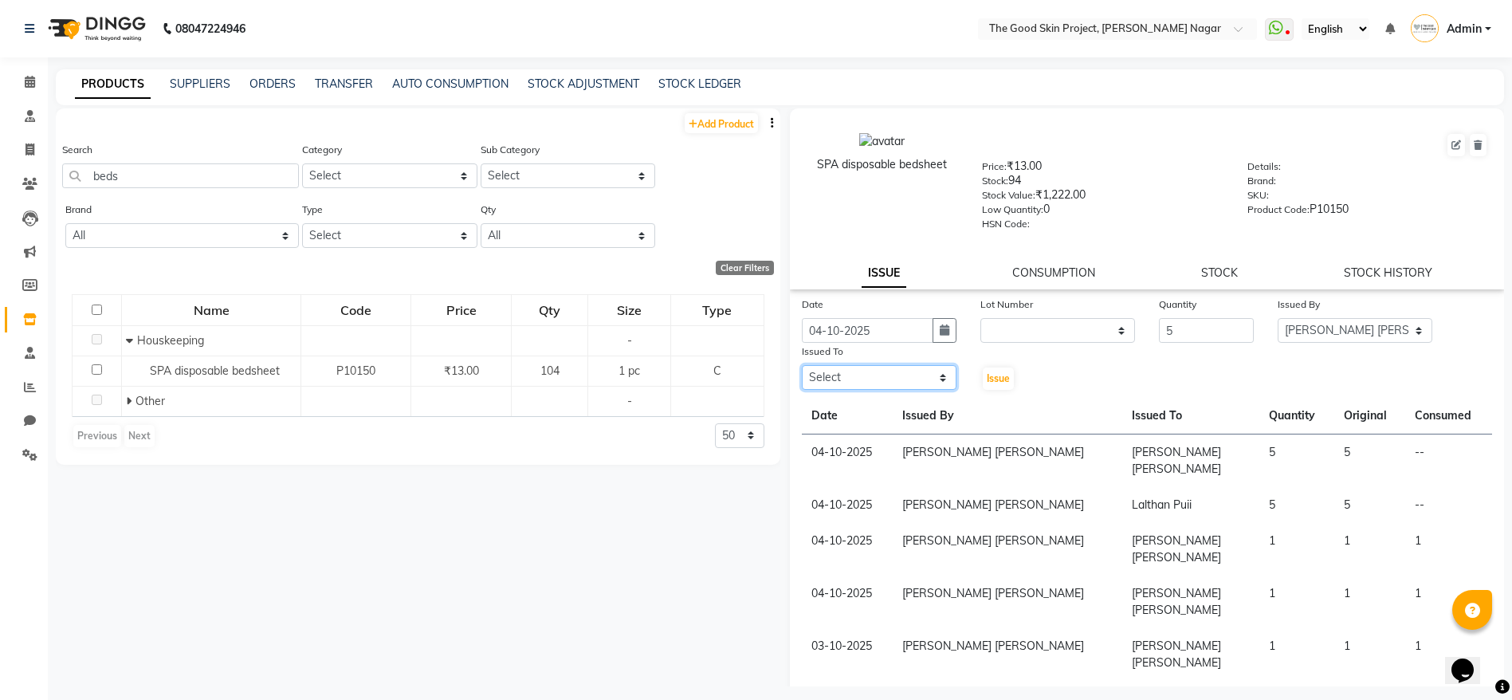
select select "45878"
click at [802, 365] on select "Select [PERSON_NAME] [PERSON_NAME] [PERSON_NAME] [PERSON_NAME] Lalsangzeli Fanc…" at bounding box center [879, 377] width 155 height 25
click at [996, 386] on button "Issue" at bounding box center [998, 379] width 31 height 22
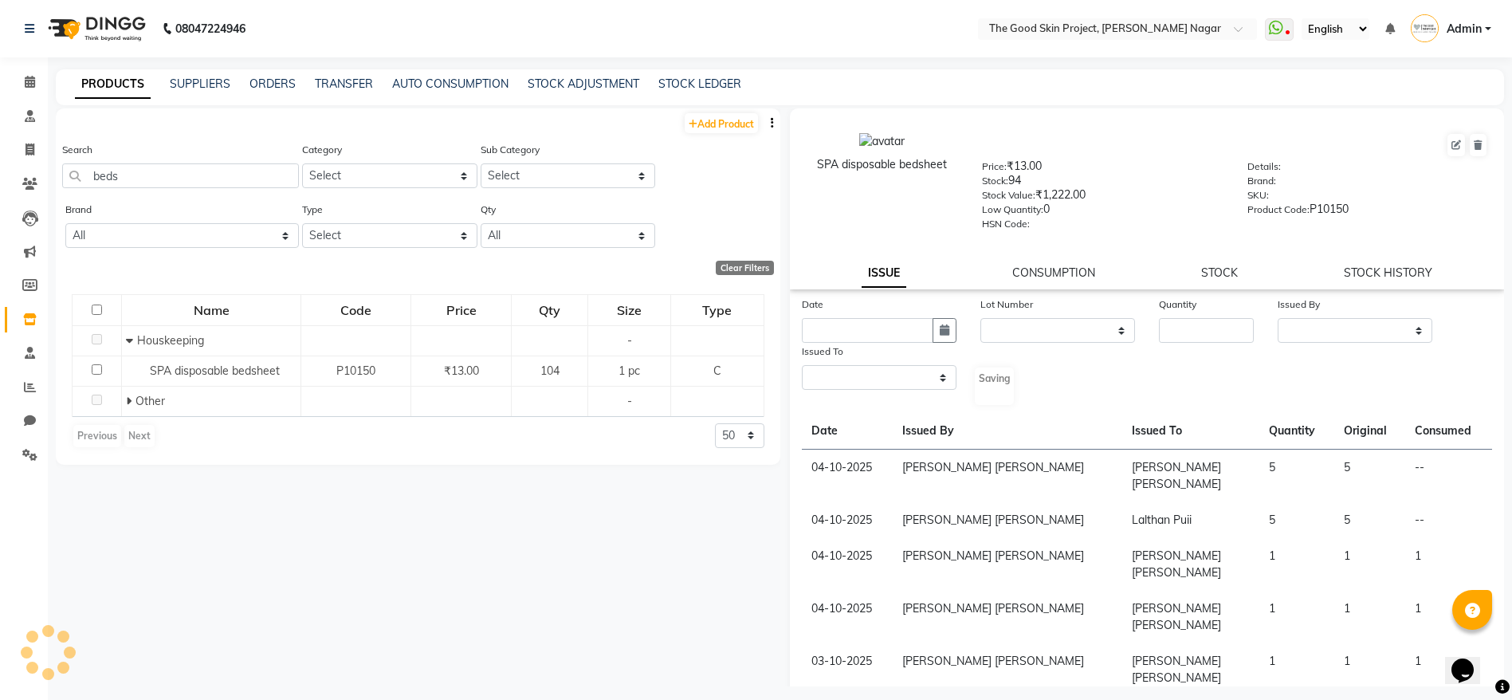
select select
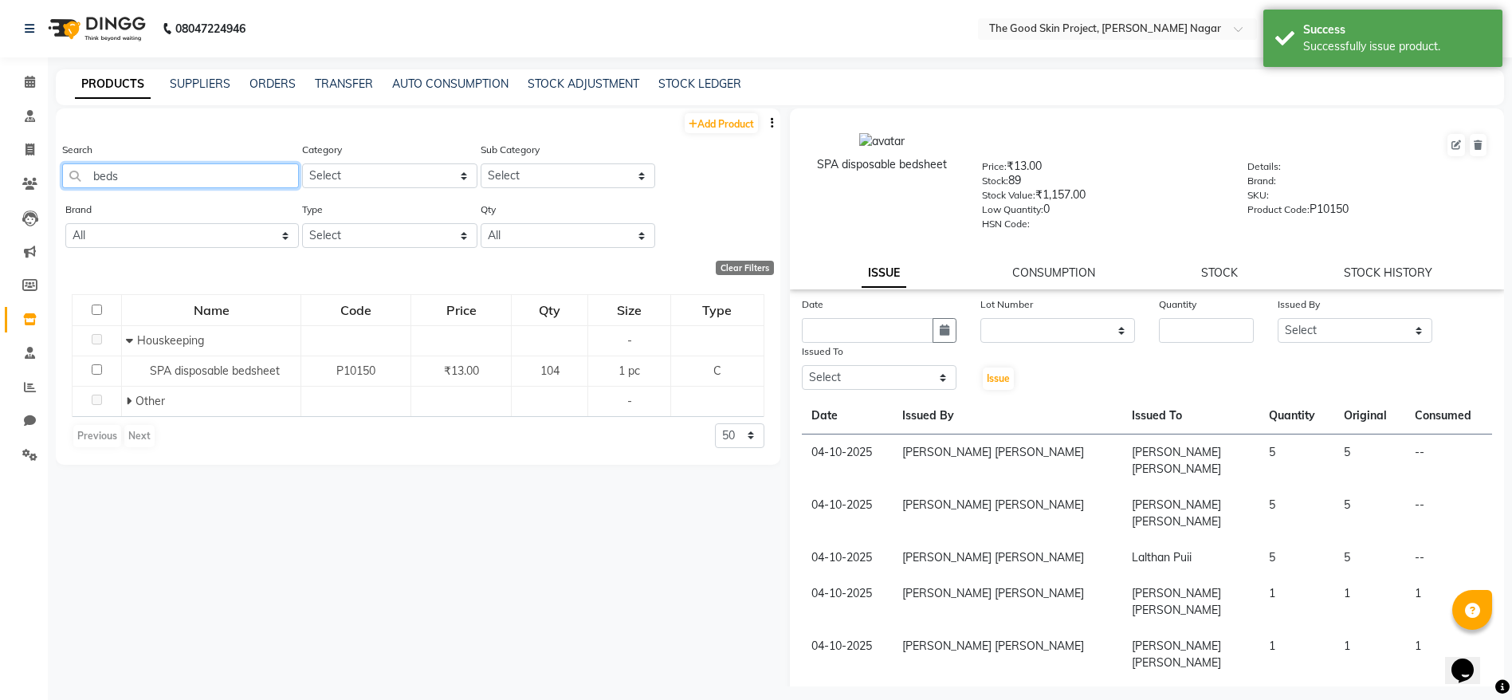
click at [246, 164] on input "beds" at bounding box center [180, 175] width 237 height 25
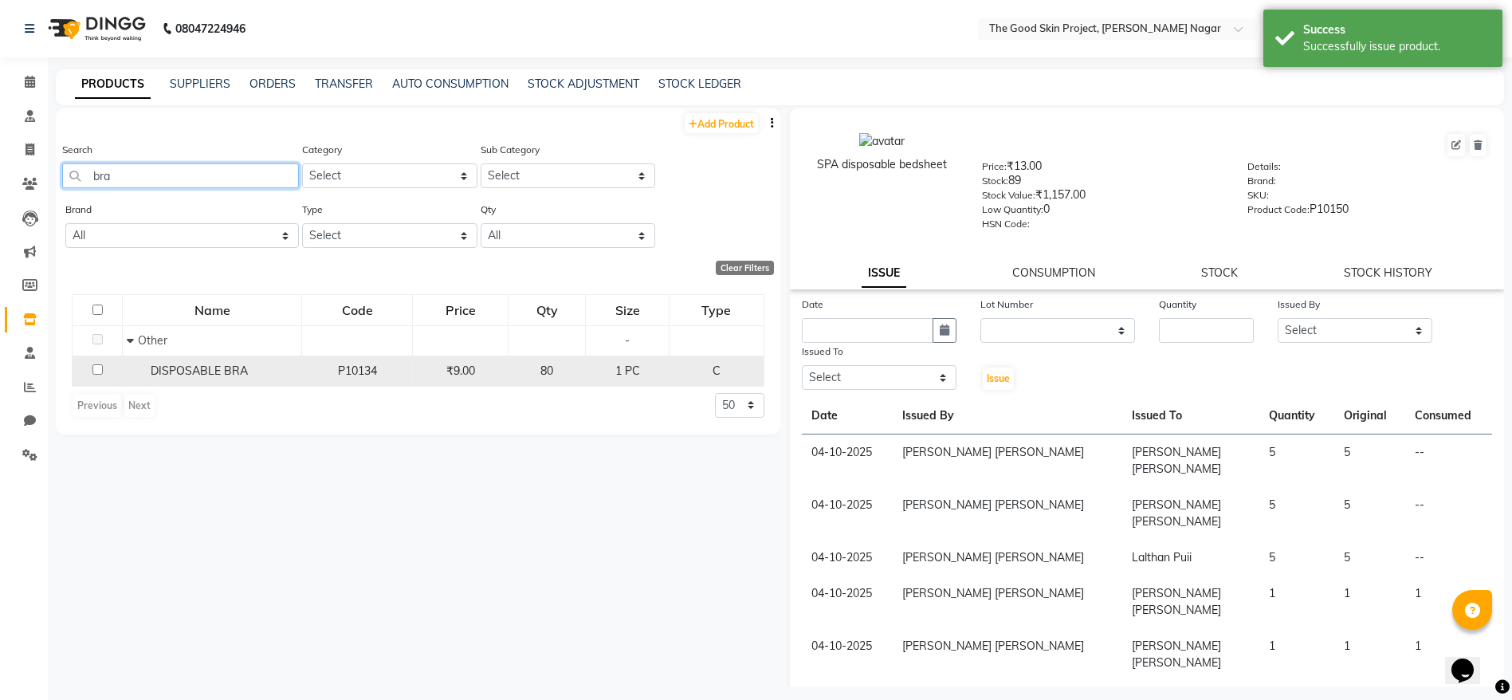
type input "bra"
click at [191, 364] on span "DISPOSABLE BRA" at bounding box center [199, 371] width 97 height 14
select select
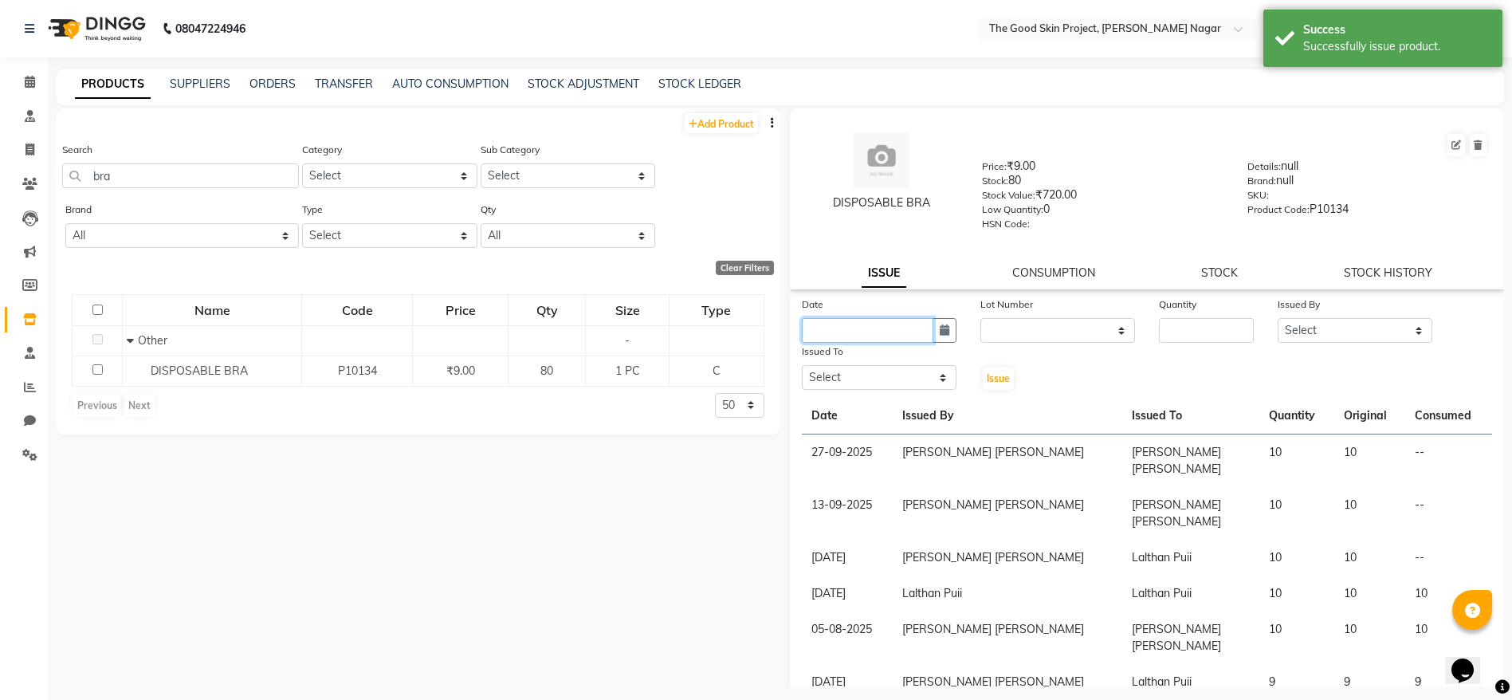
click at [876, 334] on input "text" at bounding box center [868, 330] width 132 height 25
select select "10"
select select "2025"
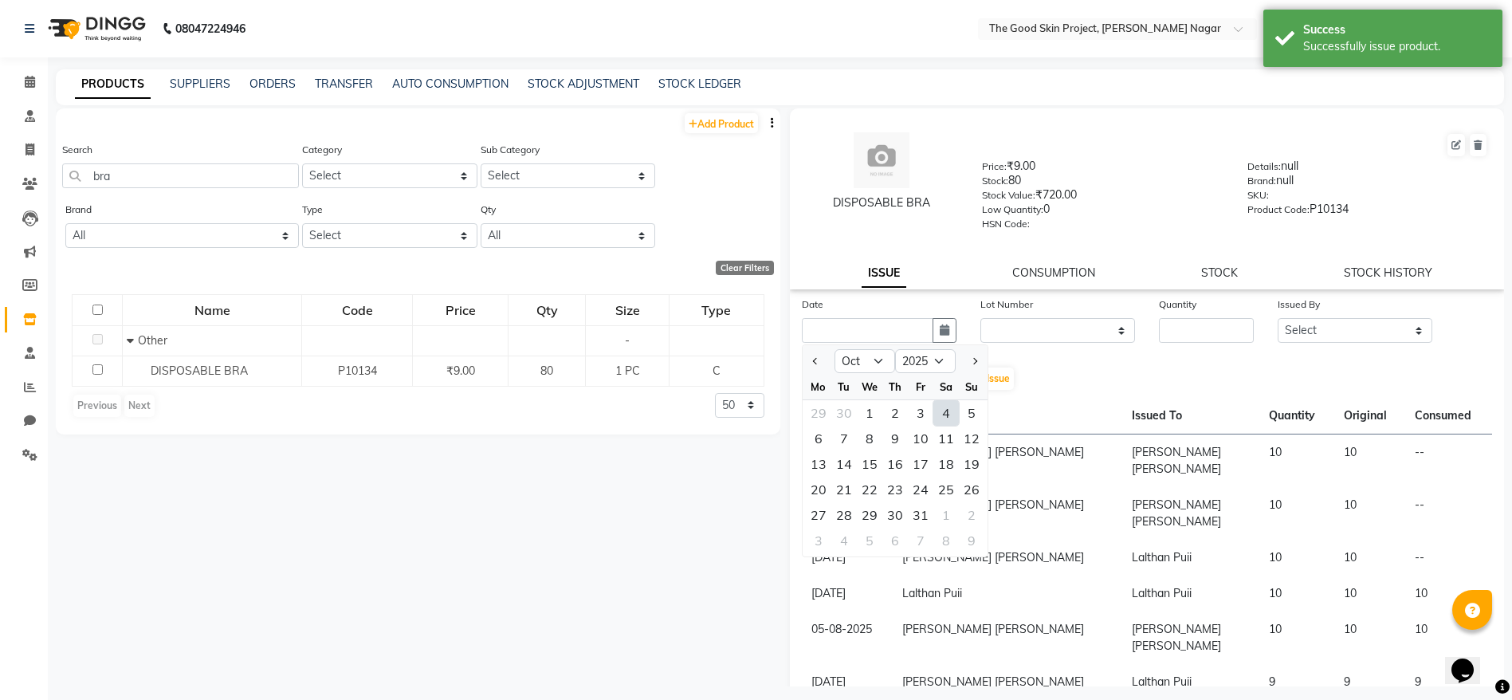
click at [947, 407] on div "4" at bounding box center [947, 413] width 26 height 26
type input "04-10-2025"
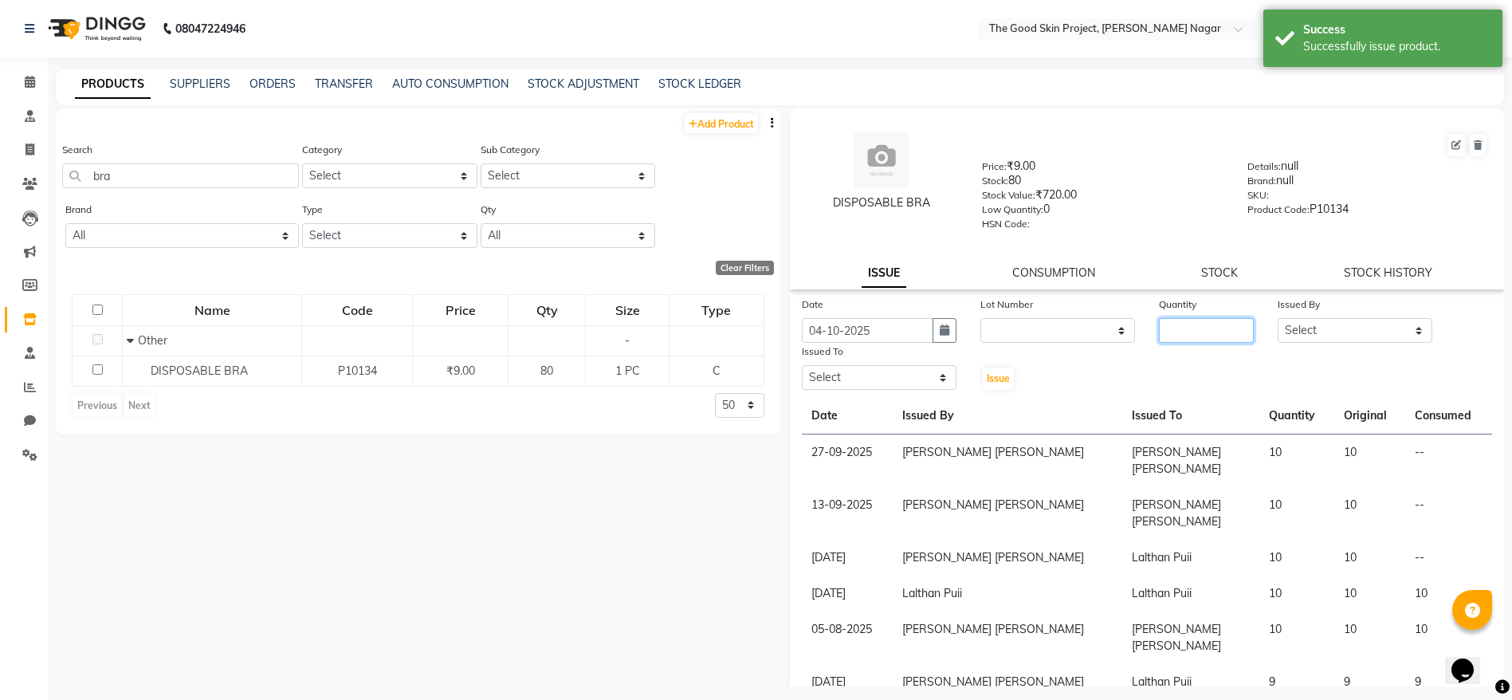
click at [1193, 328] on input "number" at bounding box center [1206, 330] width 95 height 25
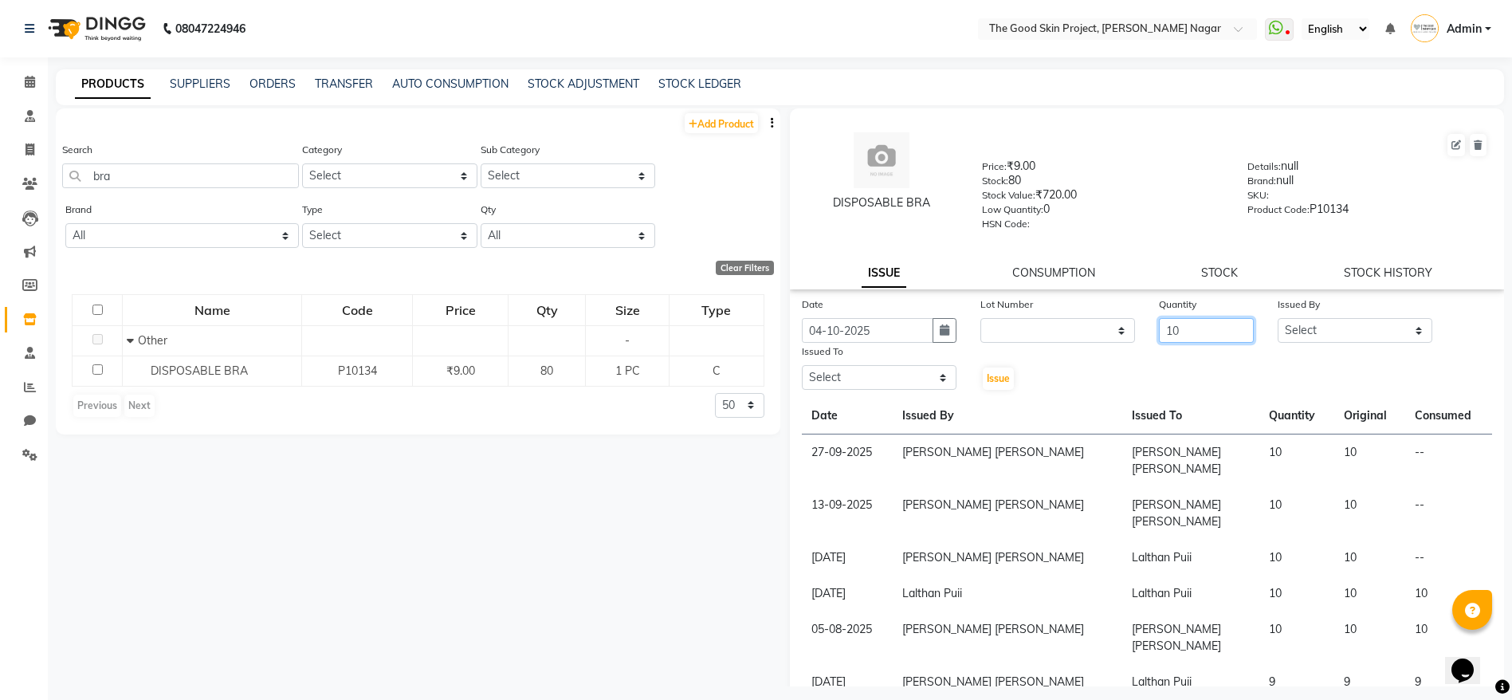
type input "10"
click at [1300, 324] on select "Select [PERSON_NAME] [PERSON_NAME] [PERSON_NAME] [PERSON_NAME] Lalsangzeli Fanc…" at bounding box center [1355, 330] width 155 height 25
select select "45880"
click at [1278, 318] on select "Select [PERSON_NAME] [PERSON_NAME] [PERSON_NAME] [PERSON_NAME] Lalsangzeli Fanc…" at bounding box center [1355, 330] width 155 height 25
click at [922, 363] on div "Issued To" at bounding box center [879, 354] width 155 height 22
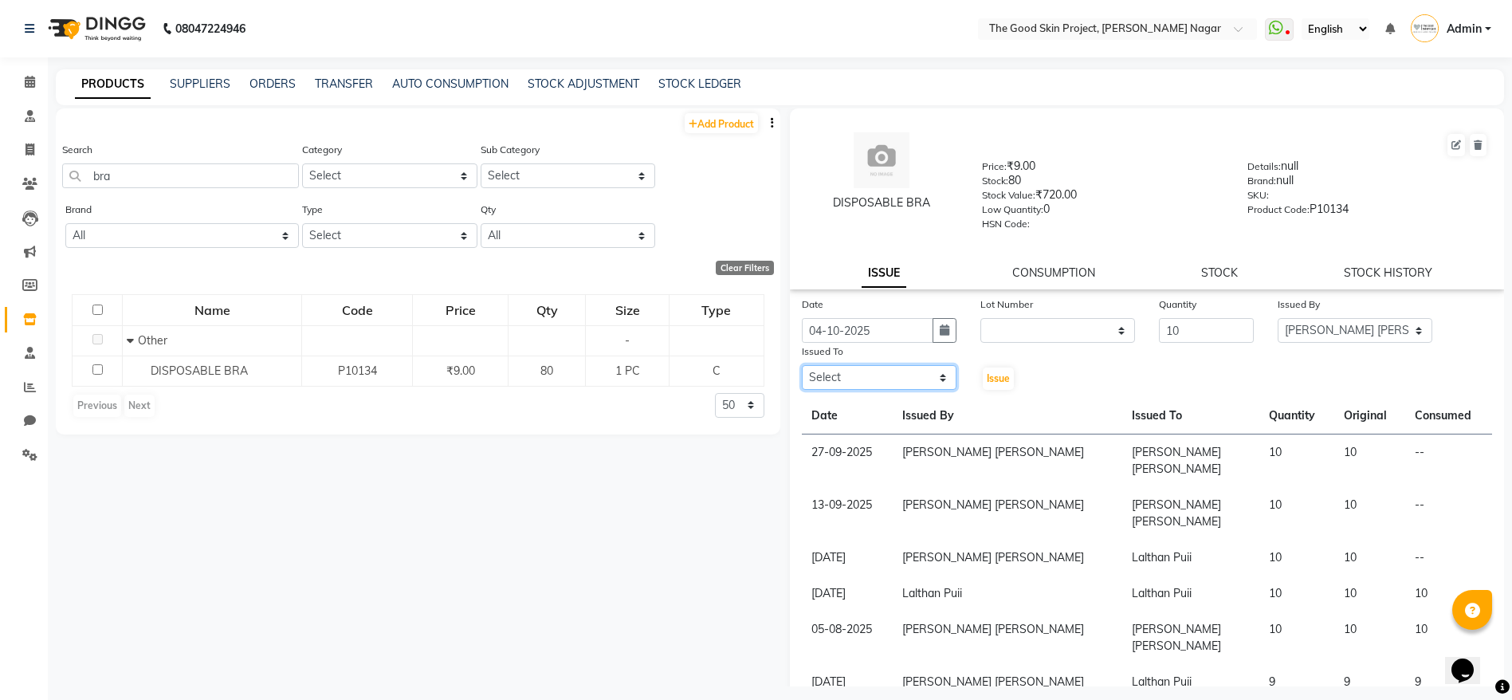
click at [916, 384] on select "Select [PERSON_NAME] [PERSON_NAME] [PERSON_NAME] [PERSON_NAME] Lalsangzeli Fanc…" at bounding box center [879, 377] width 155 height 25
select select "69127"
click at [802, 365] on select "Select [PERSON_NAME] [PERSON_NAME] [PERSON_NAME] [PERSON_NAME] Lalsangzeli Fanc…" at bounding box center [879, 377] width 155 height 25
click at [995, 380] on span "Issue" at bounding box center [998, 378] width 23 height 12
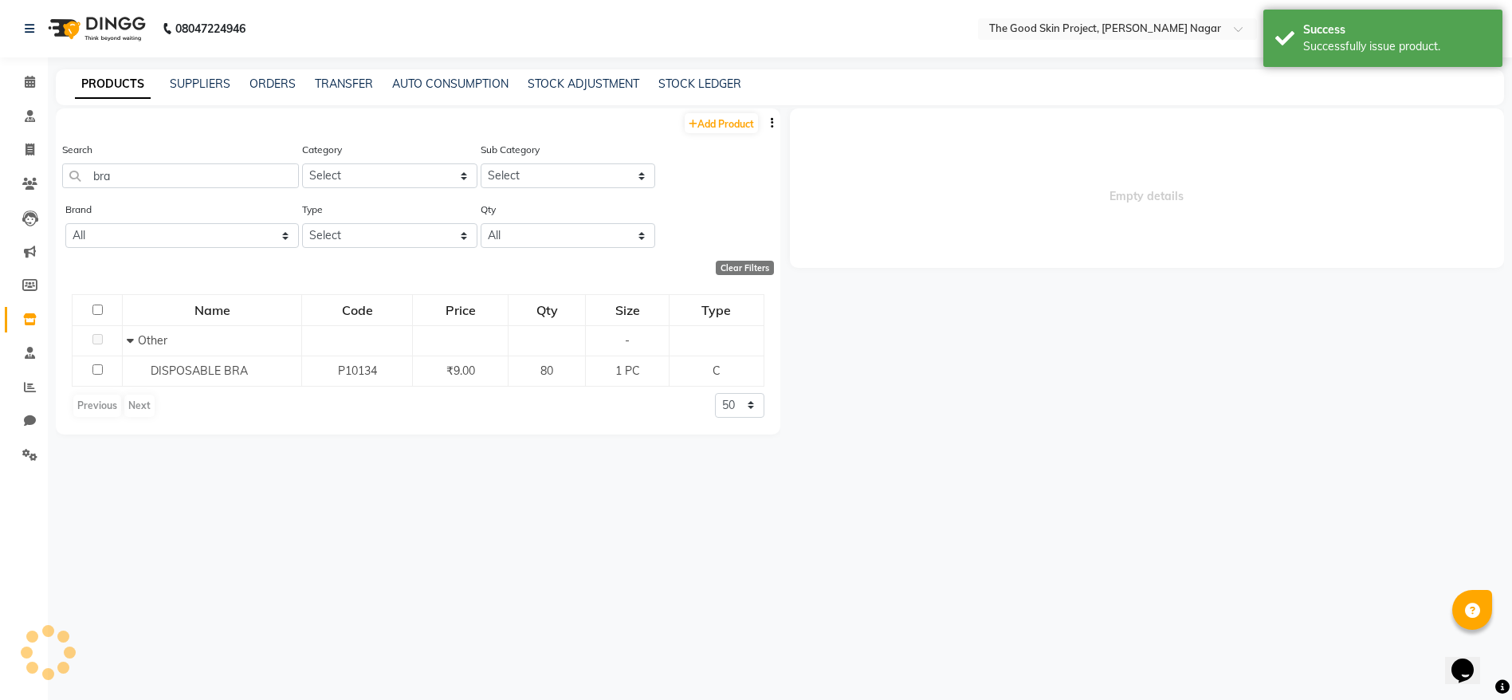
select select
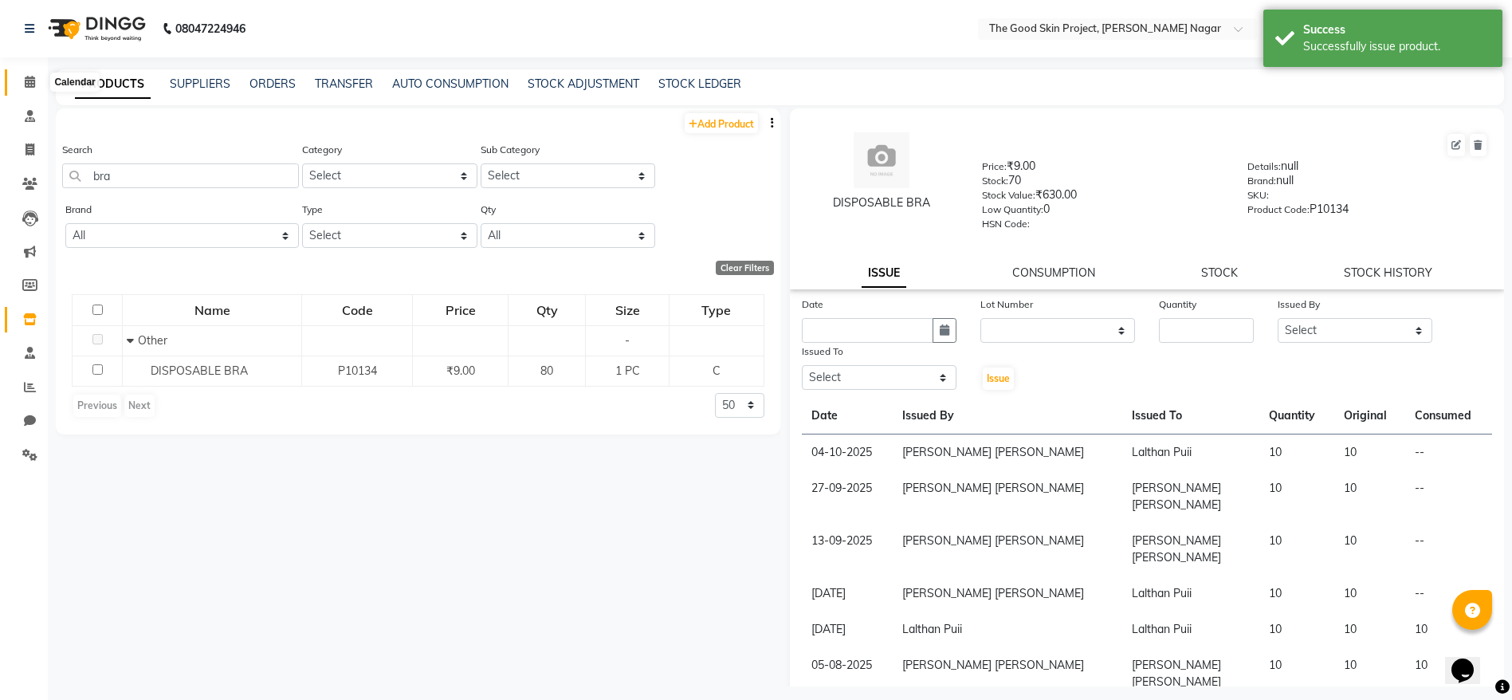
click at [29, 88] on span at bounding box center [30, 82] width 28 height 18
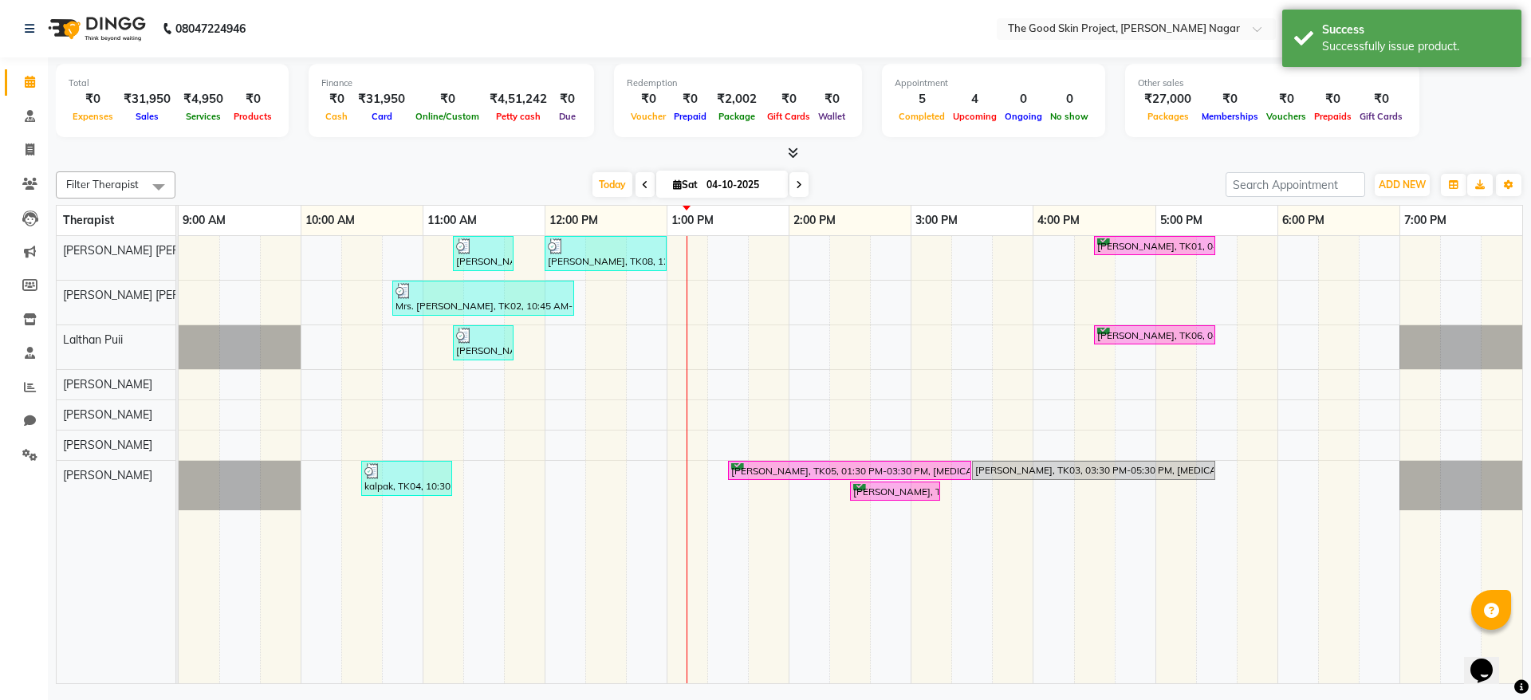
click at [29, 88] on span at bounding box center [30, 82] width 28 height 18
